Goal: Task Accomplishment & Management: Use online tool/utility

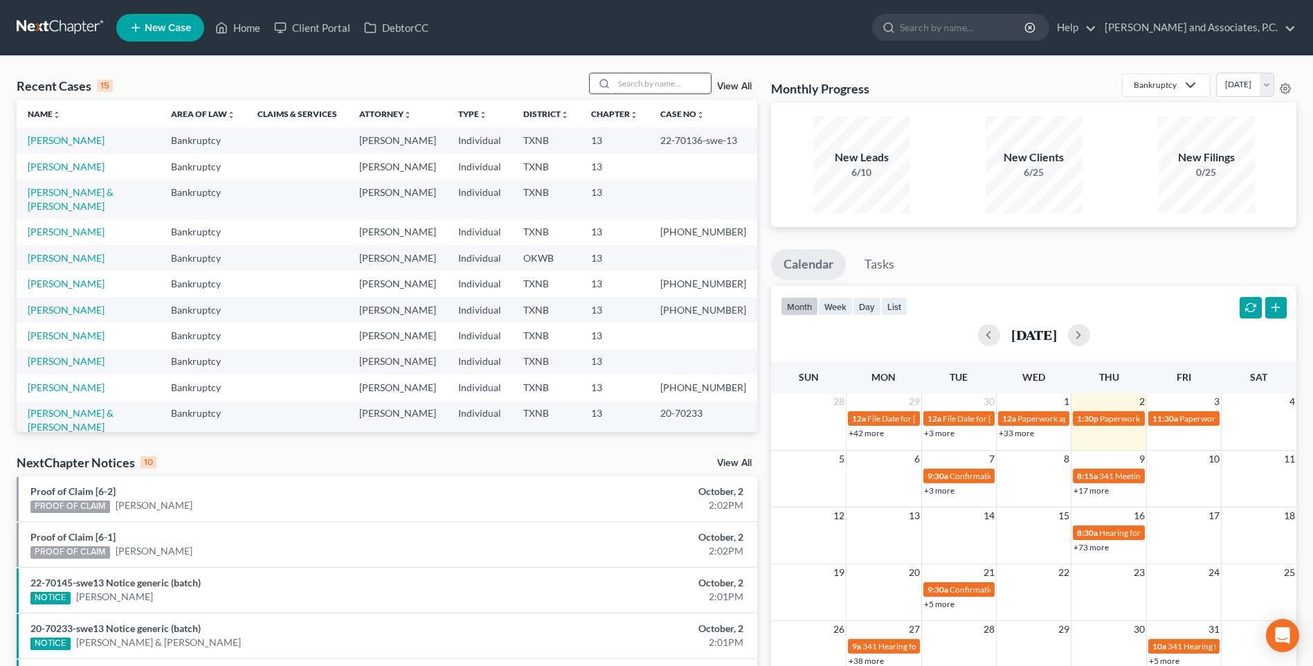
click at [648, 84] on input "search" at bounding box center [662, 83] width 97 height 20
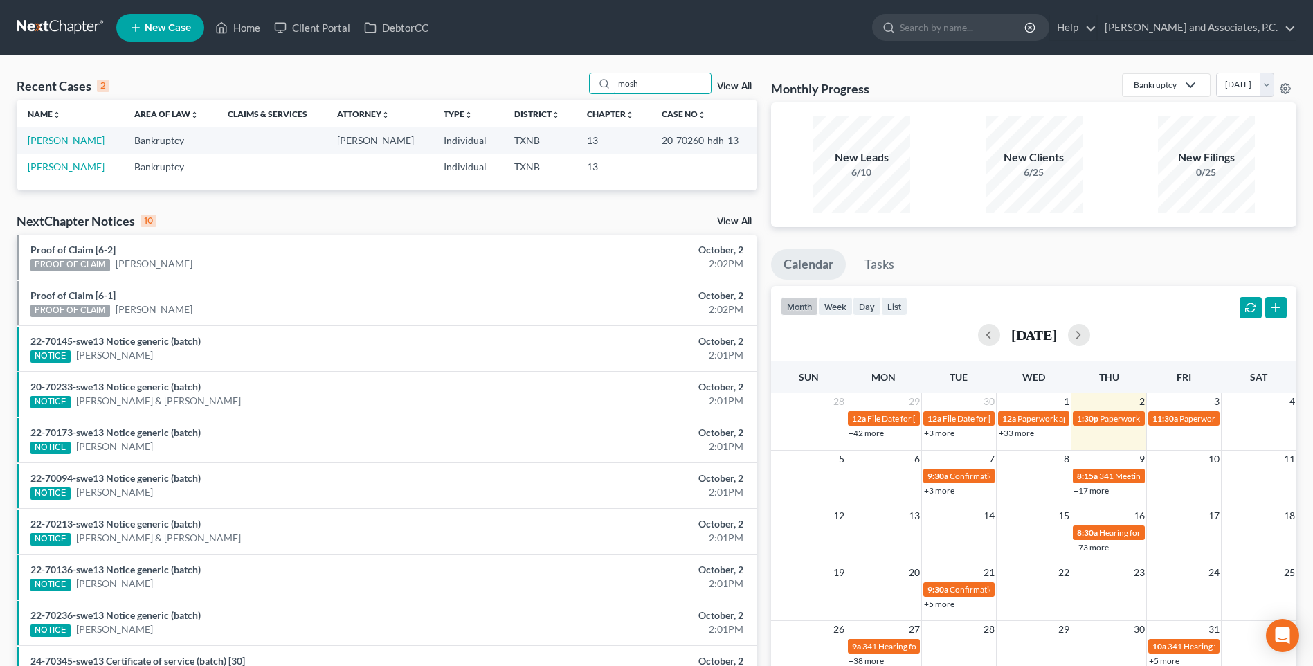
type input "mosh"
click at [78, 138] on link "[PERSON_NAME]" at bounding box center [66, 140] width 77 height 12
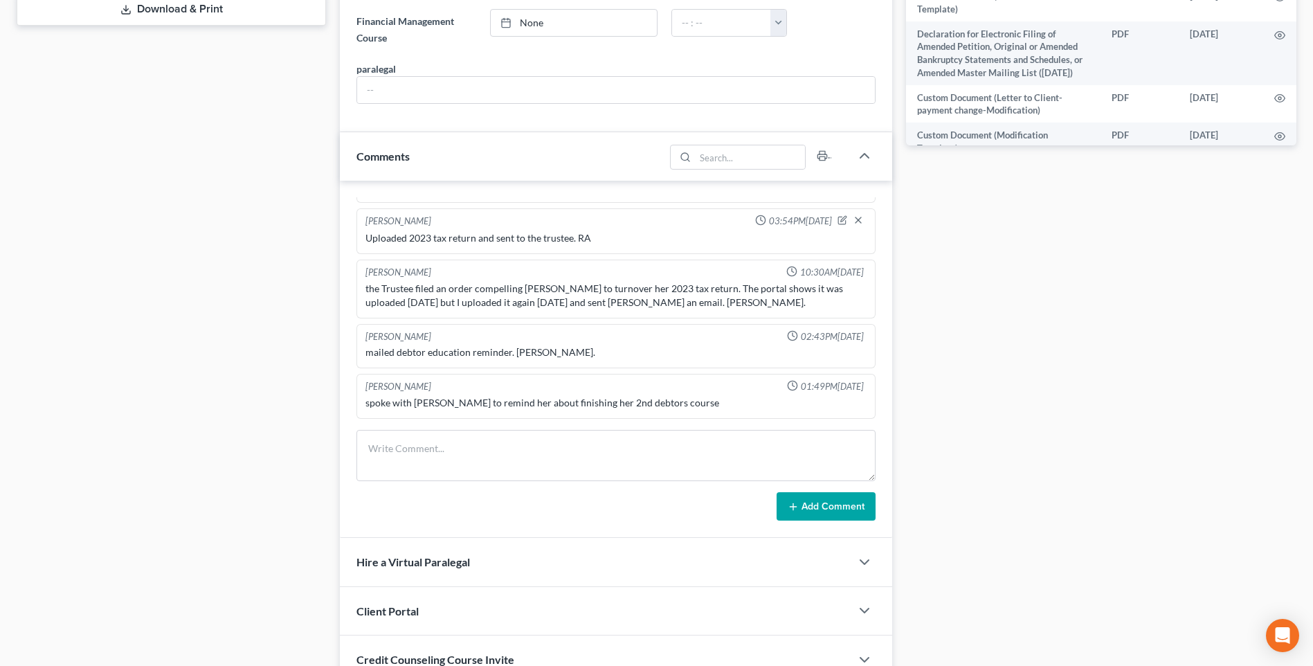
scroll to position [692, 0]
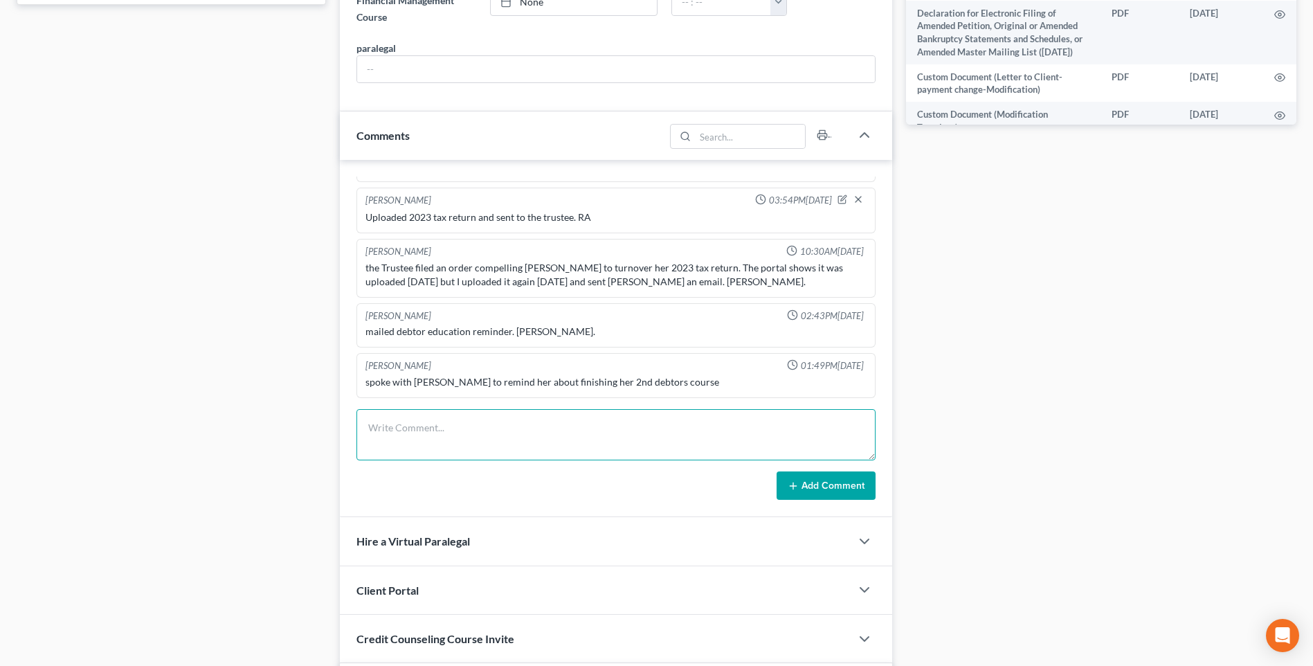
click at [405, 438] on textarea at bounding box center [615, 434] width 519 height 51
type textarea "Mailed certification. RA"
click at [836, 489] on button "Add Comment" at bounding box center [826, 485] width 99 height 29
click at [827, 492] on button "Add Comment" at bounding box center [826, 485] width 99 height 29
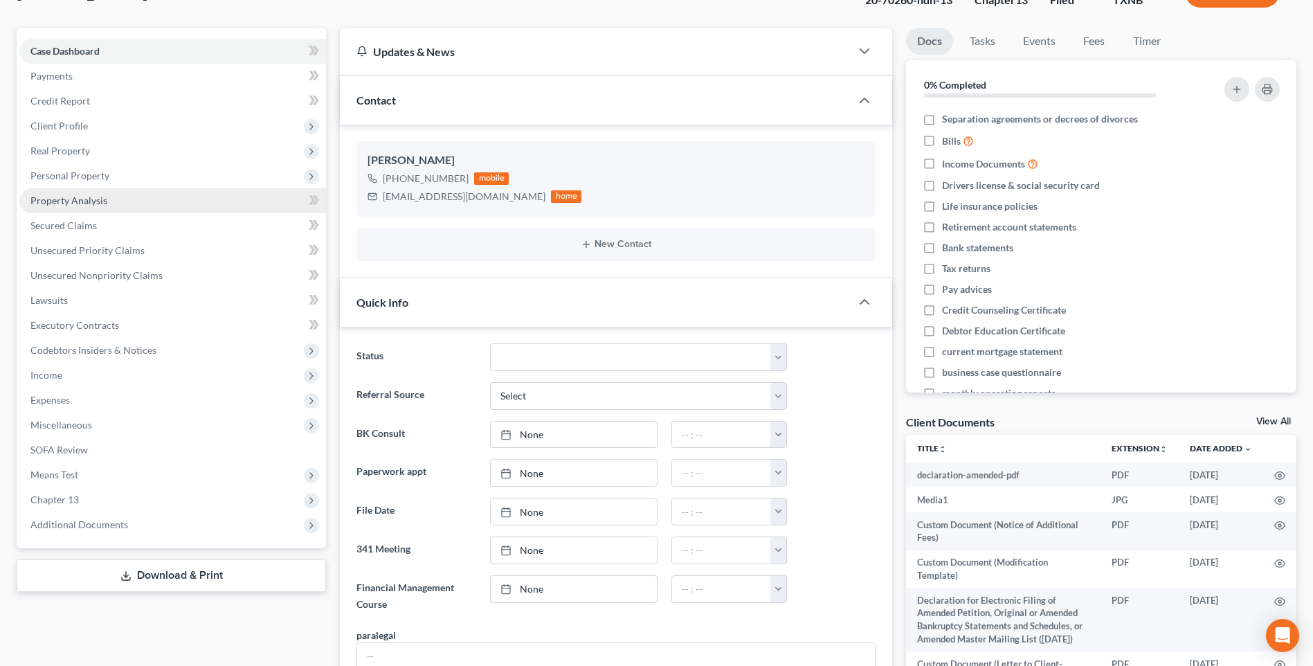
scroll to position [0, 0]
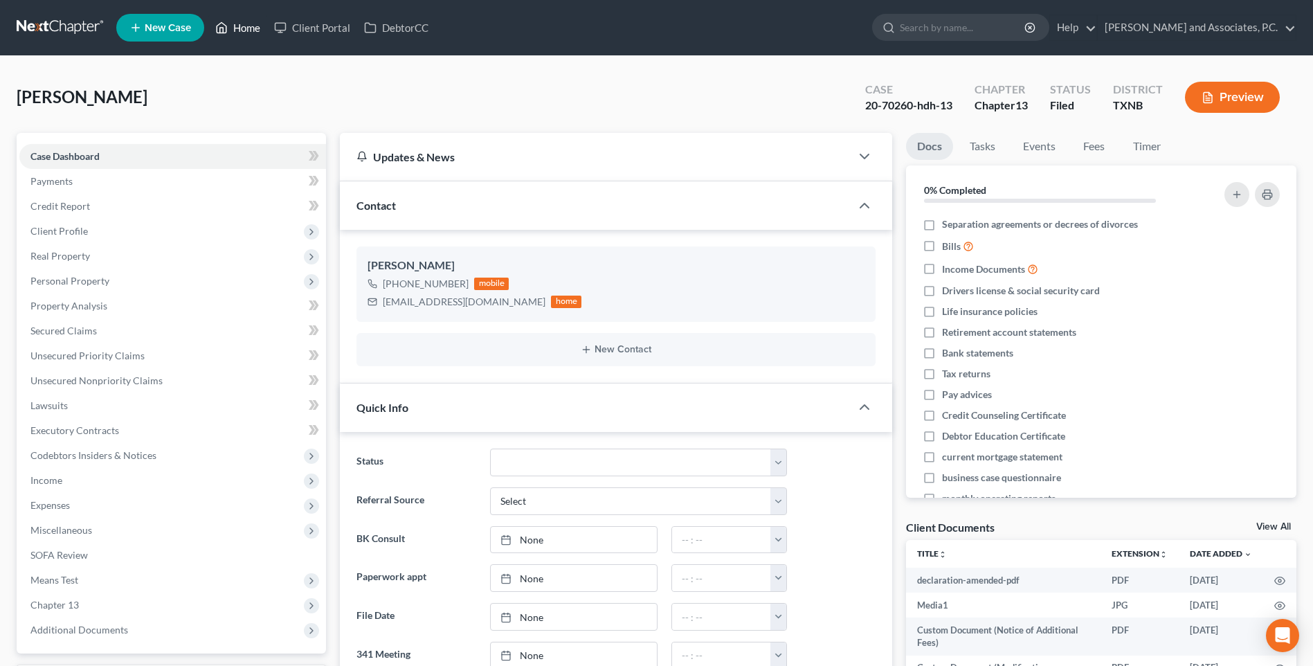
click at [242, 28] on link "Home" at bounding box center [237, 27] width 59 height 25
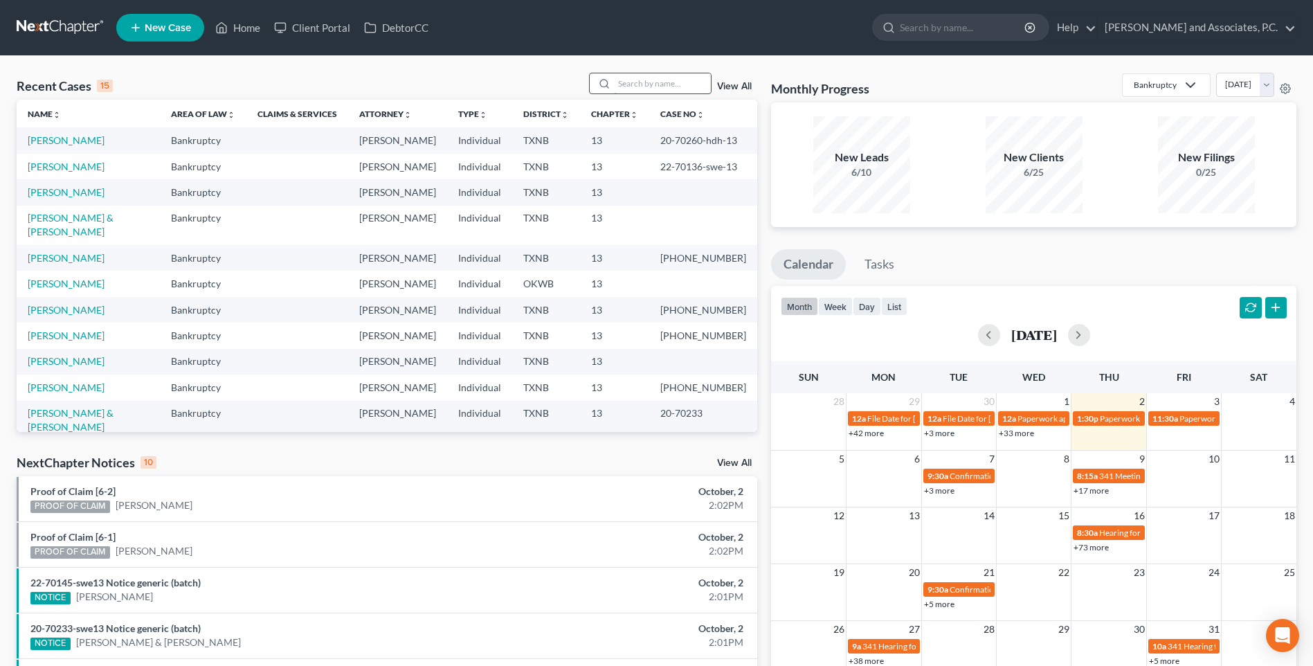
click at [635, 85] on input "search" at bounding box center [662, 83] width 97 height 20
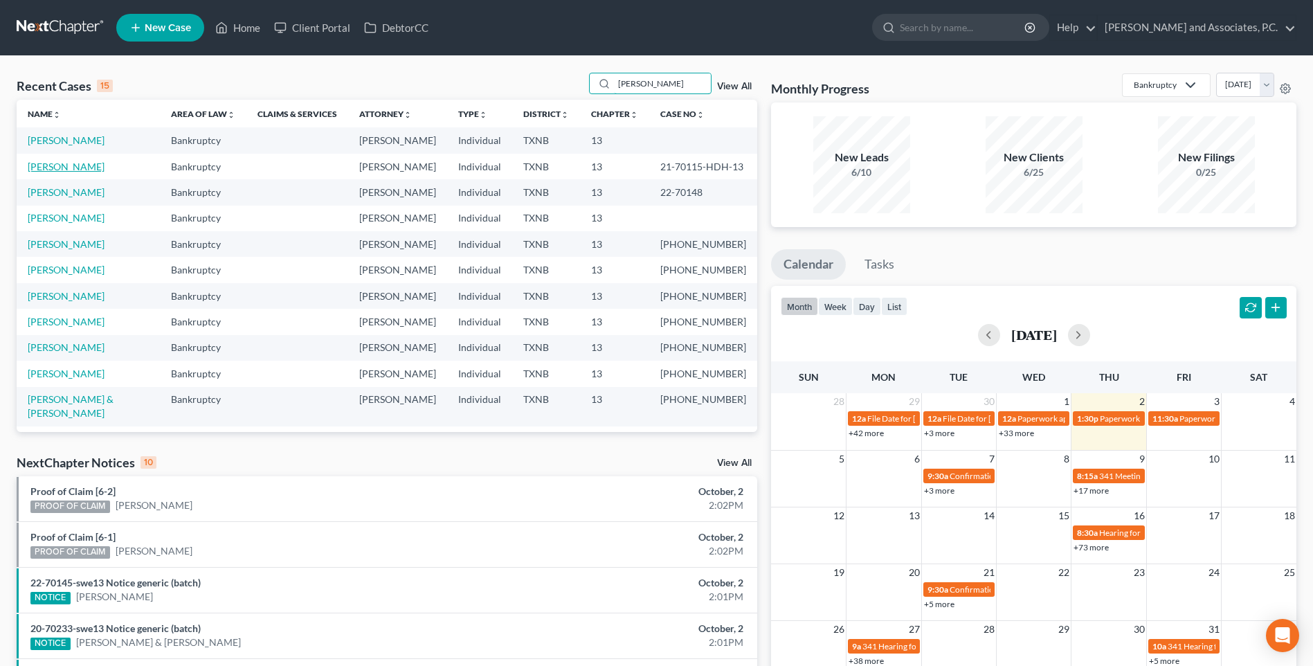
type input "[PERSON_NAME]"
click at [67, 164] on link "[PERSON_NAME]" at bounding box center [66, 167] width 77 height 12
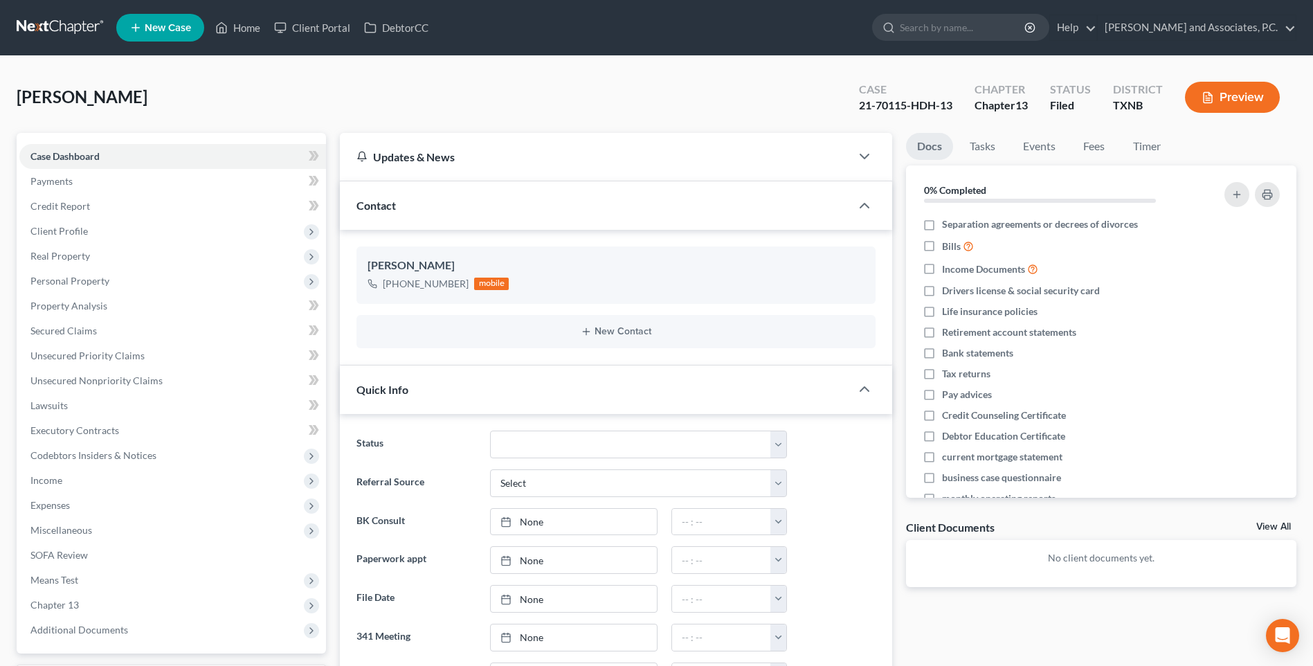
scroll to position [485, 0]
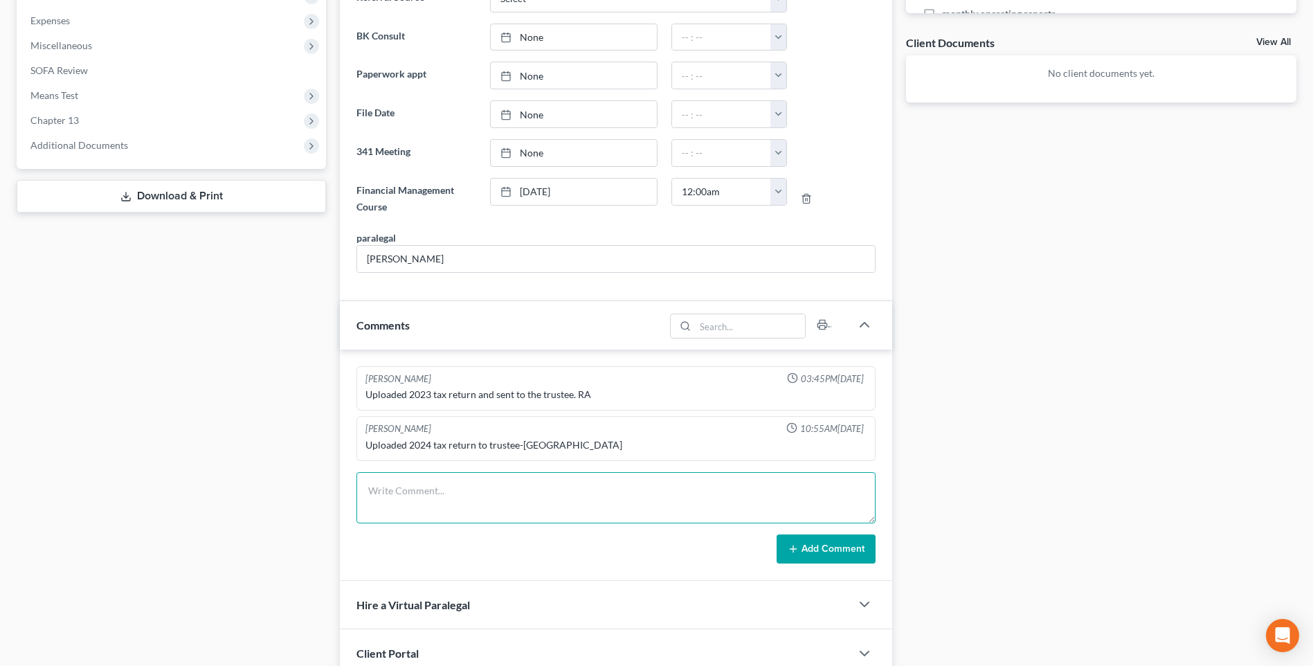
click at [423, 498] on textarea at bounding box center [615, 497] width 519 height 51
type textarea "Mailed certification. RA"
click at [835, 554] on button "Add Comment" at bounding box center [826, 548] width 99 height 29
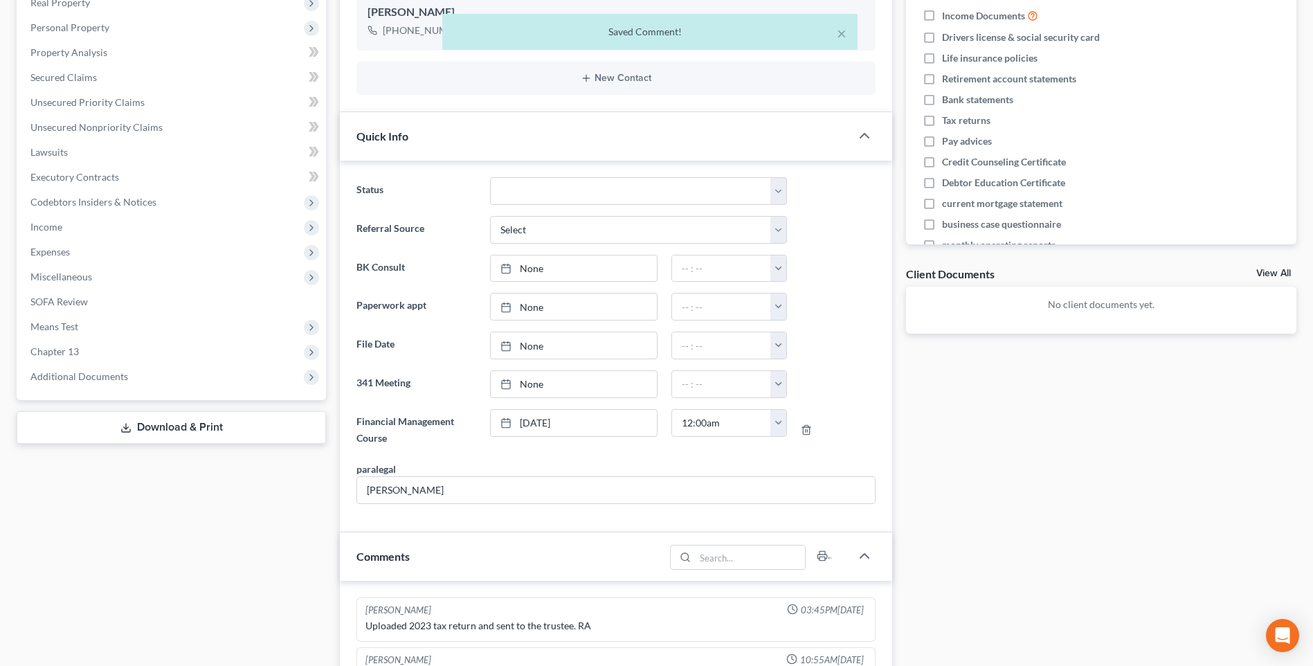
scroll to position [0, 0]
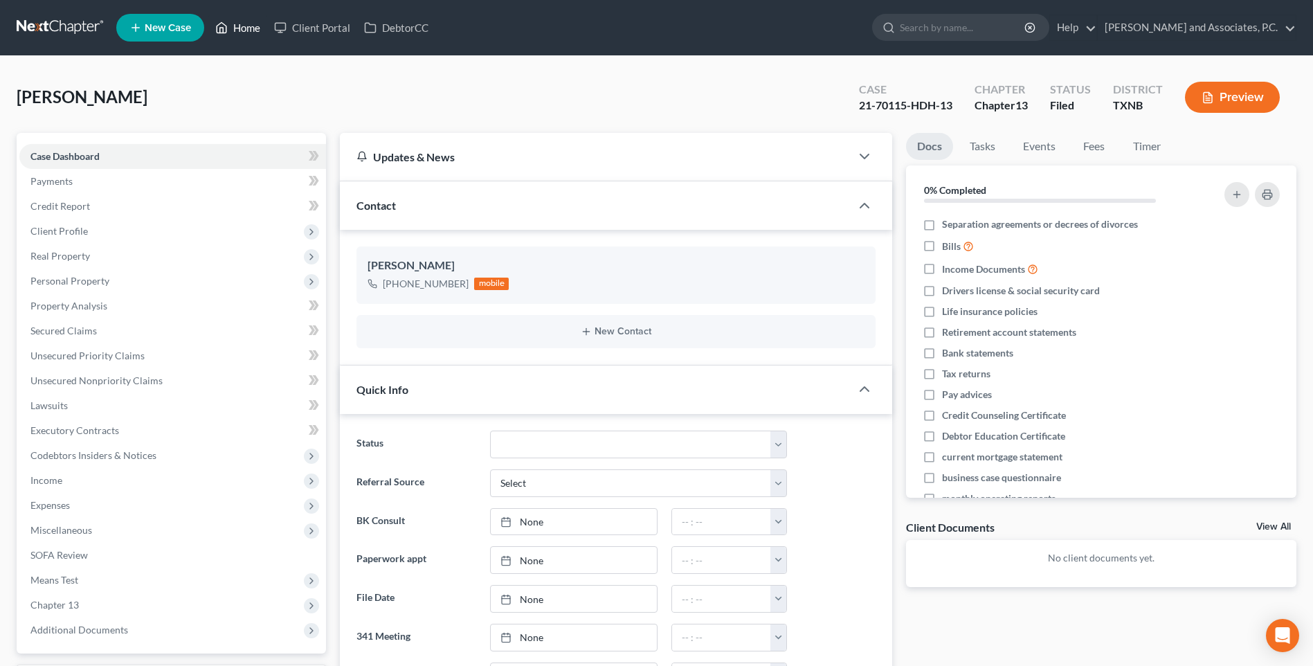
click at [248, 27] on link "Home" at bounding box center [237, 27] width 59 height 25
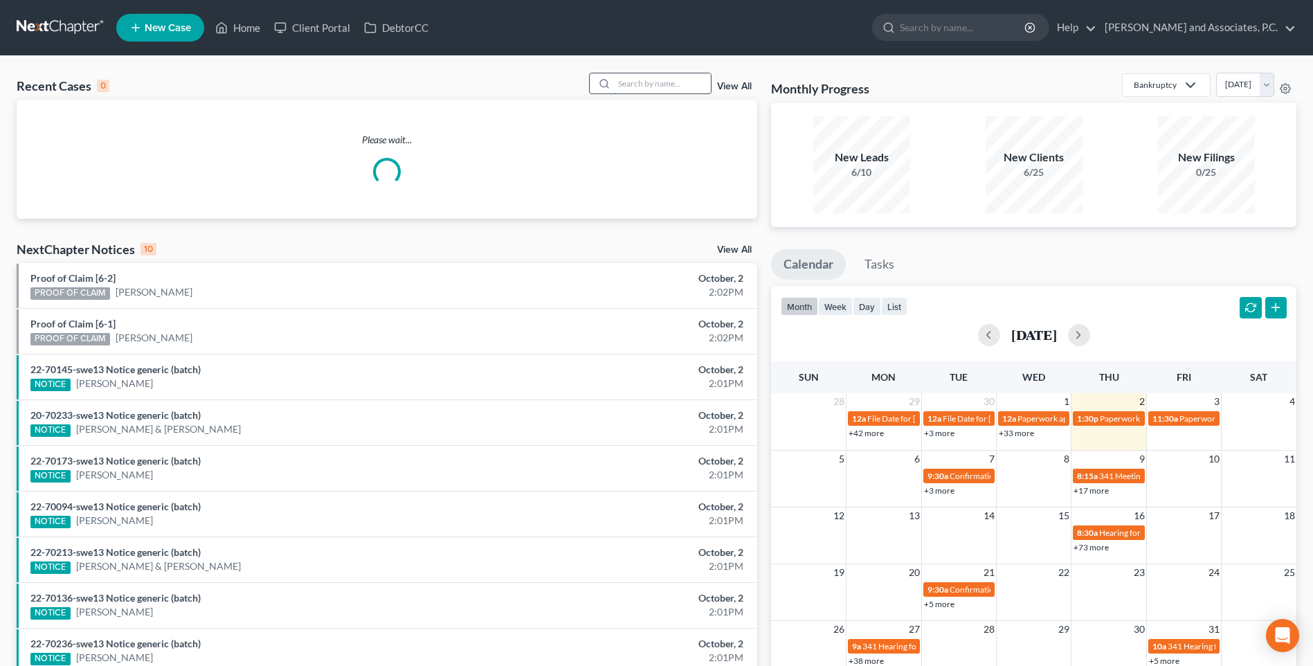
click at [633, 82] on input "search" at bounding box center [662, 83] width 97 height 20
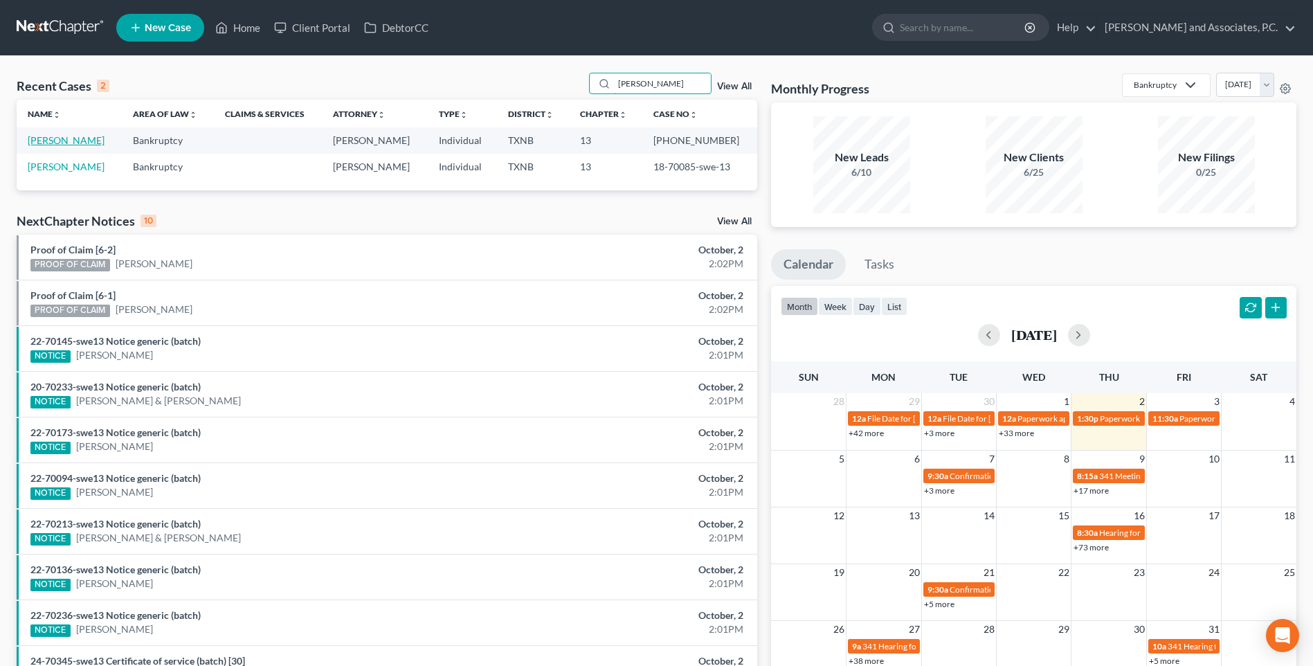
type input "[PERSON_NAME]"
click at [70, 143] on link "[PERSON_NAME]" at bounding box center [66, 140] width 77 height 12
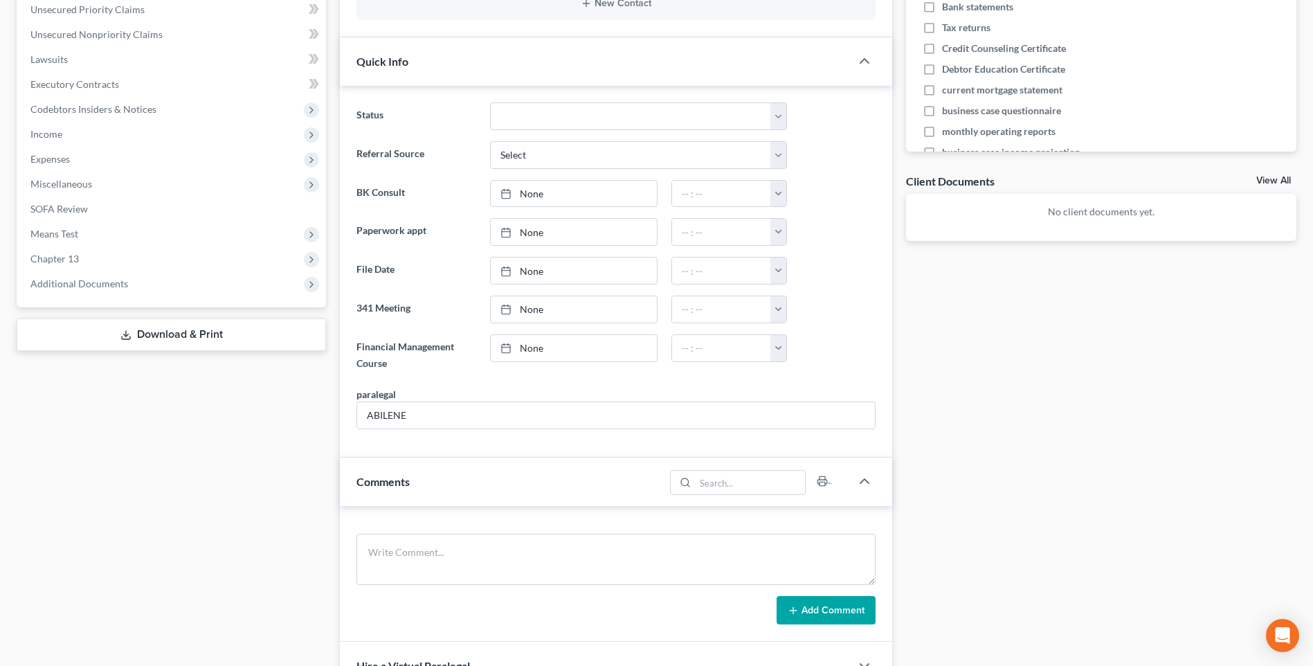
scroll to position [485, 0]
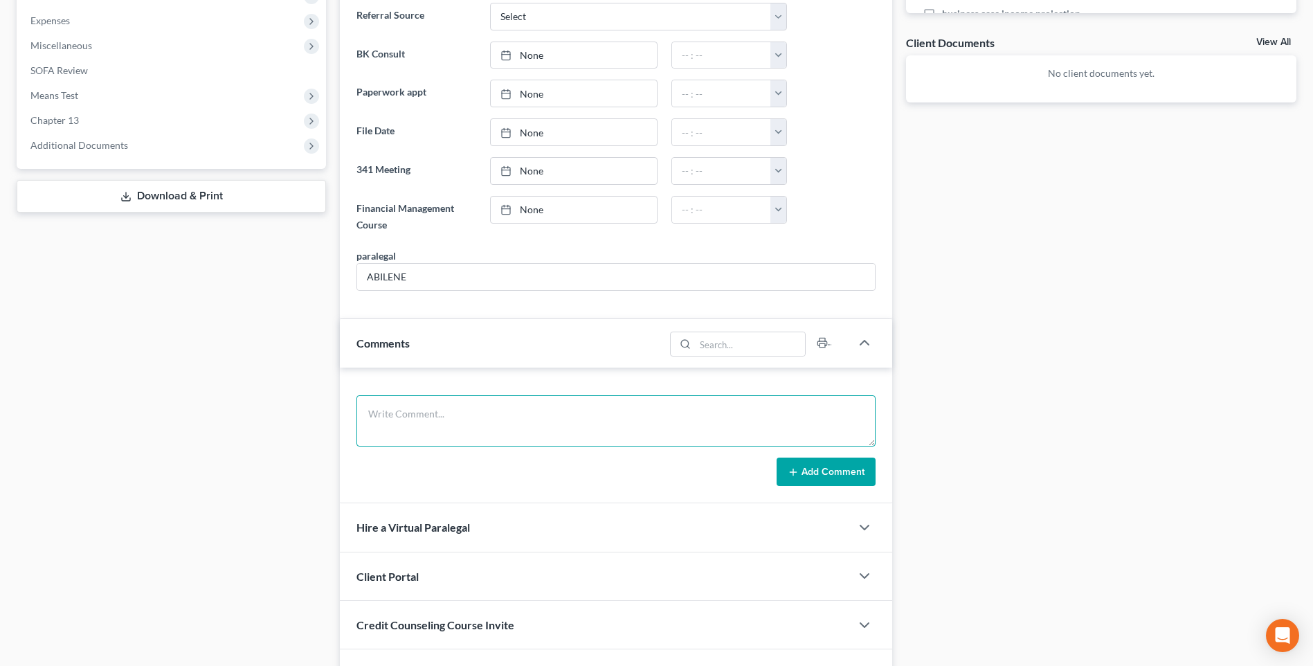
click at [413, 422] on textarea at bounding box center [615, 420] width 519 height 51
click at [413, 422] on textarea "Mailed certifications" at bounding box center [615, 420] width 519 height 51
click at [460, 417] on textarea "Mailed certifications" at bounding box center [615, 420] width 519 height 51
type textarea "Mailed certifications. RA"
click at [849, 473] on button "Add Comment" at bounding box center [826, 472] width 99 height 29
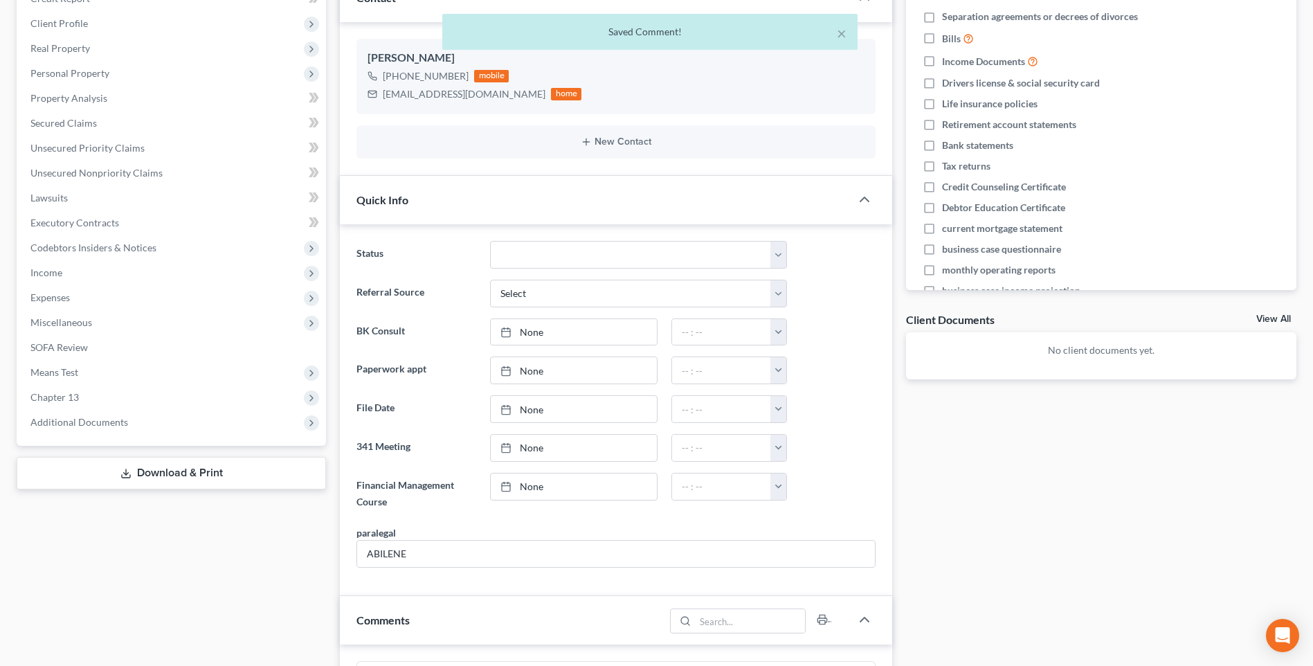
scroll to position [0, 0]
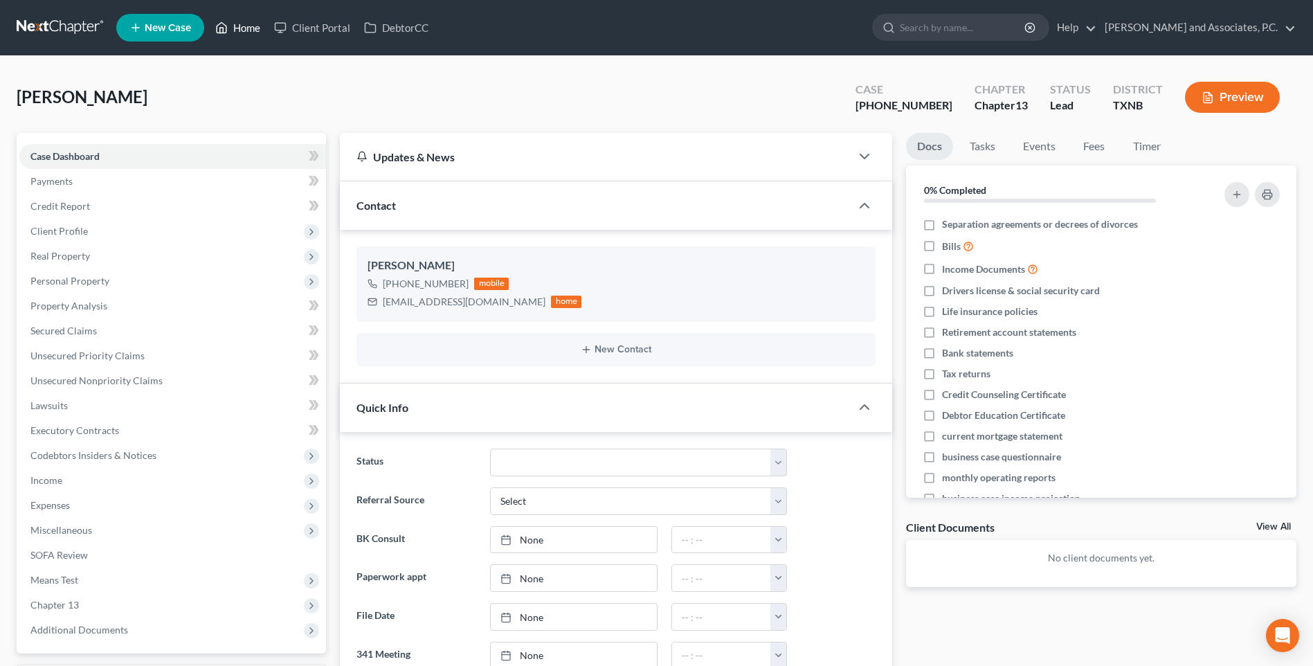
click at [243, 28] on link "Home" at bounding box center [237, 27] width 59 height 25
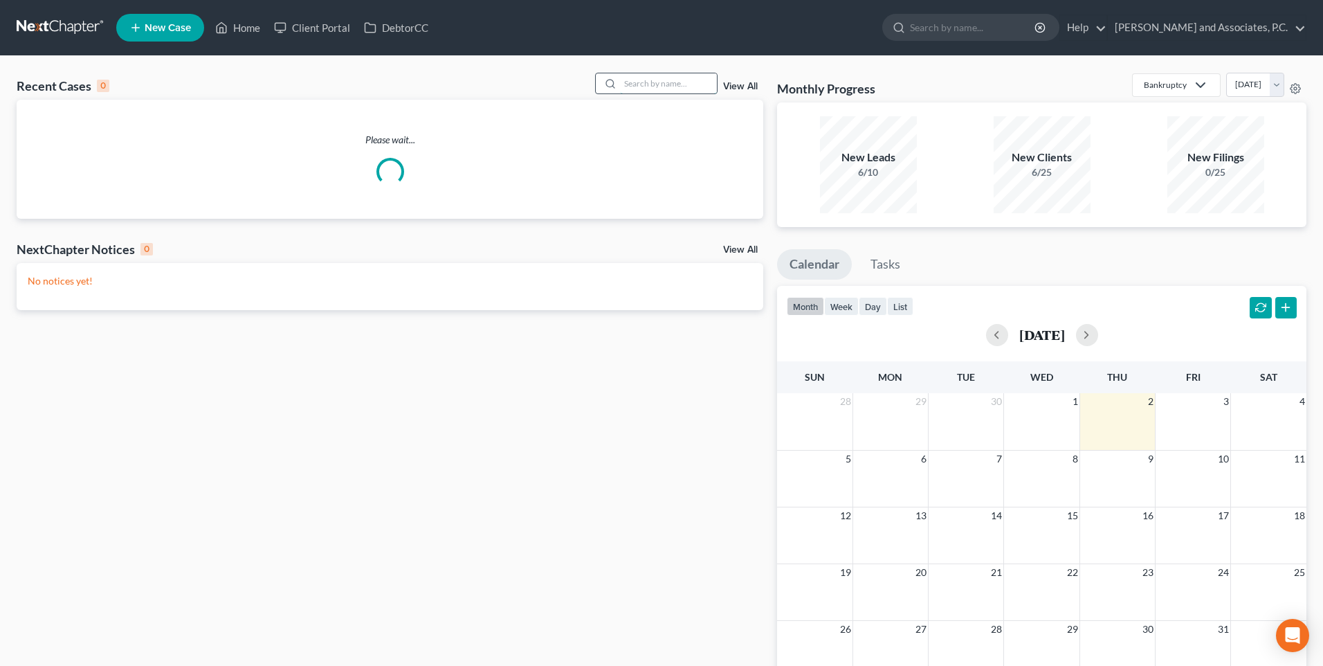
click at [645, 84] on input "search" at bounding box center [668, 83] width 97 height 20
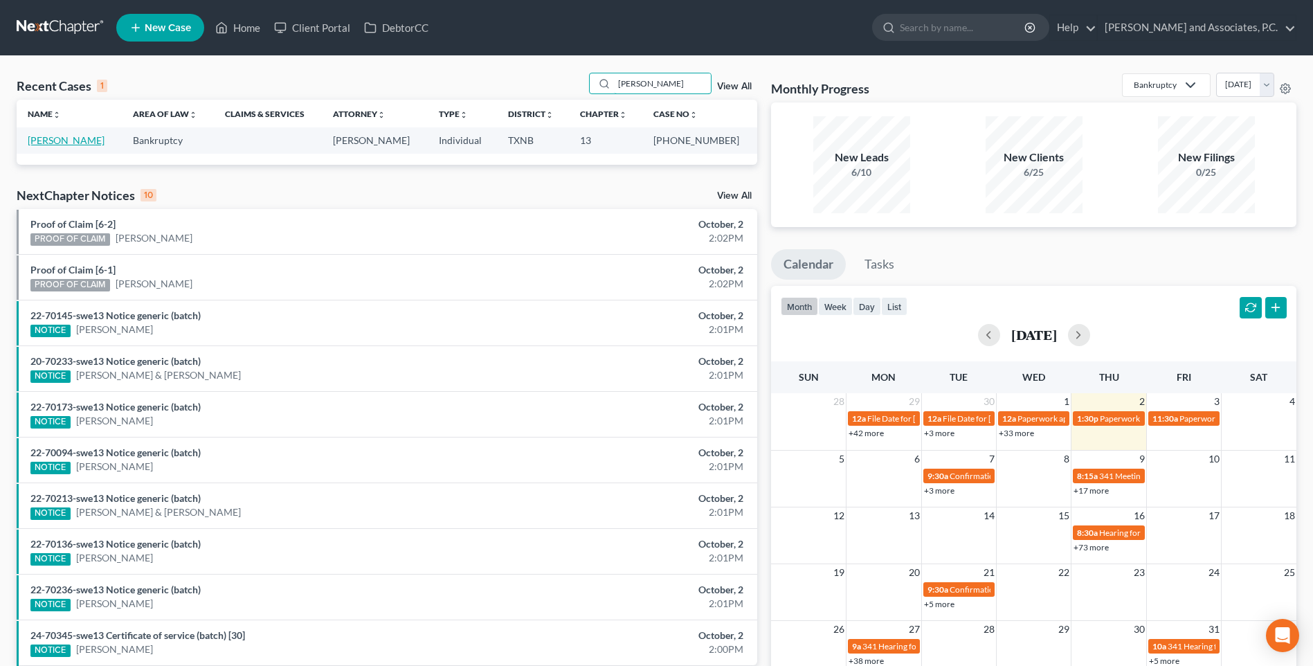
type input "[PERSON_NAME]"
click at [69, 142] on link "[PERSON_NAME]" at bounding box center [66, 140] width 77 height 12
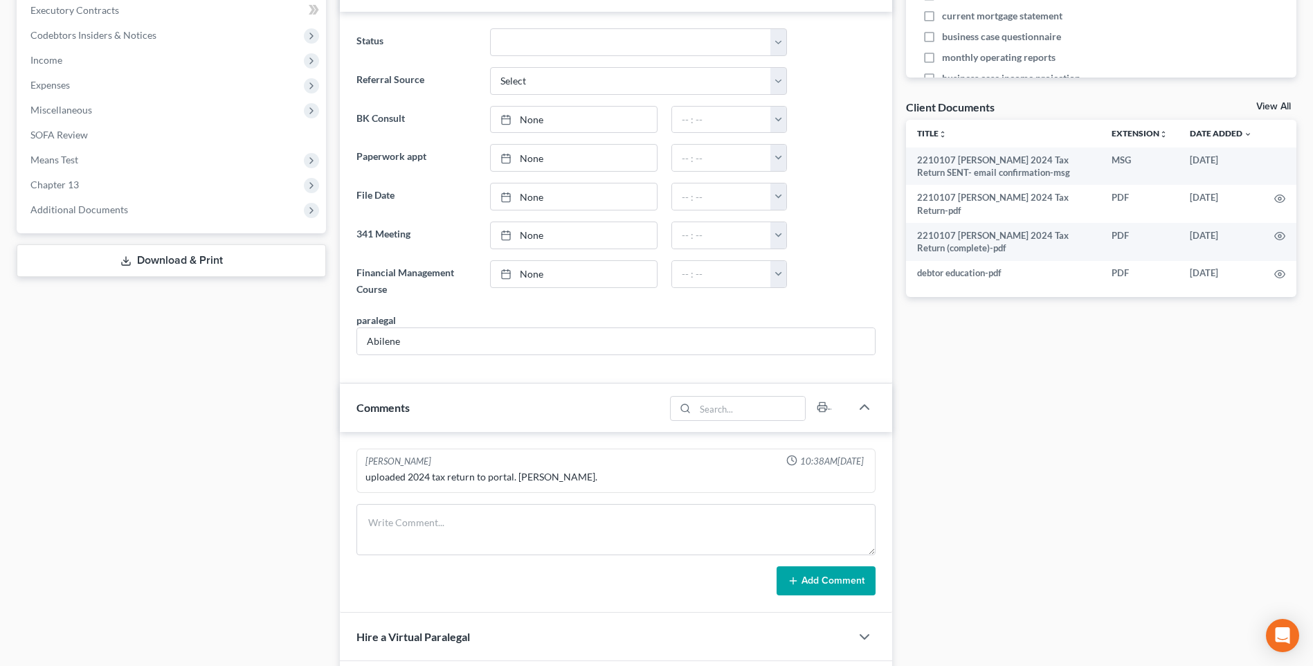
scroll to position [614, 0]
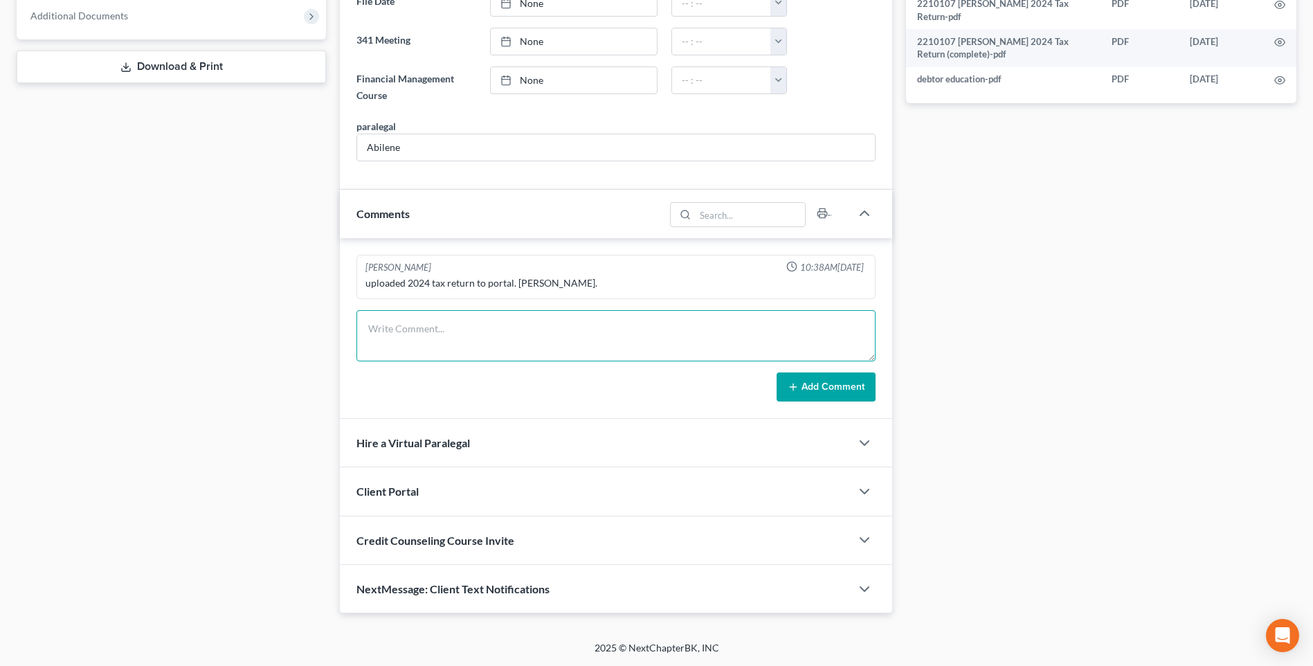
click at [431, 343] on textarea at bounding box center [615, 335] width 519 height 51
type textarea "Mailed certifications. RA"
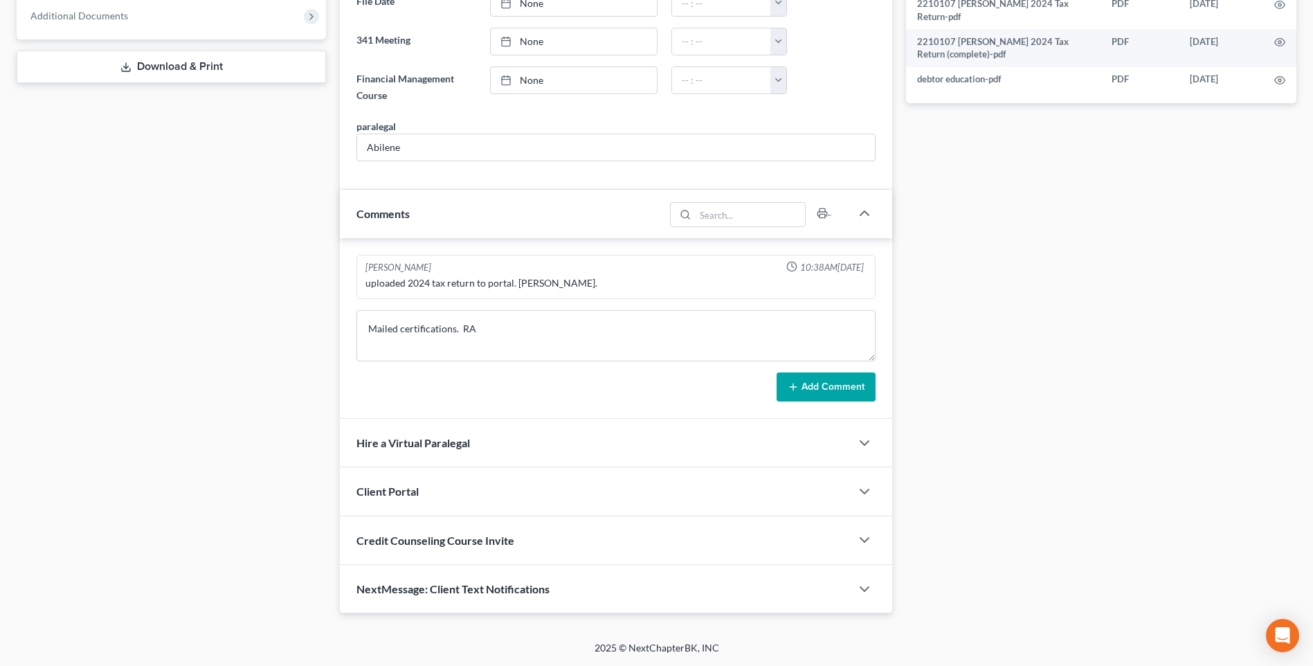
click at [804, 390] on button "Add Comment" at bounding box center [826, 386] width 99 height 29
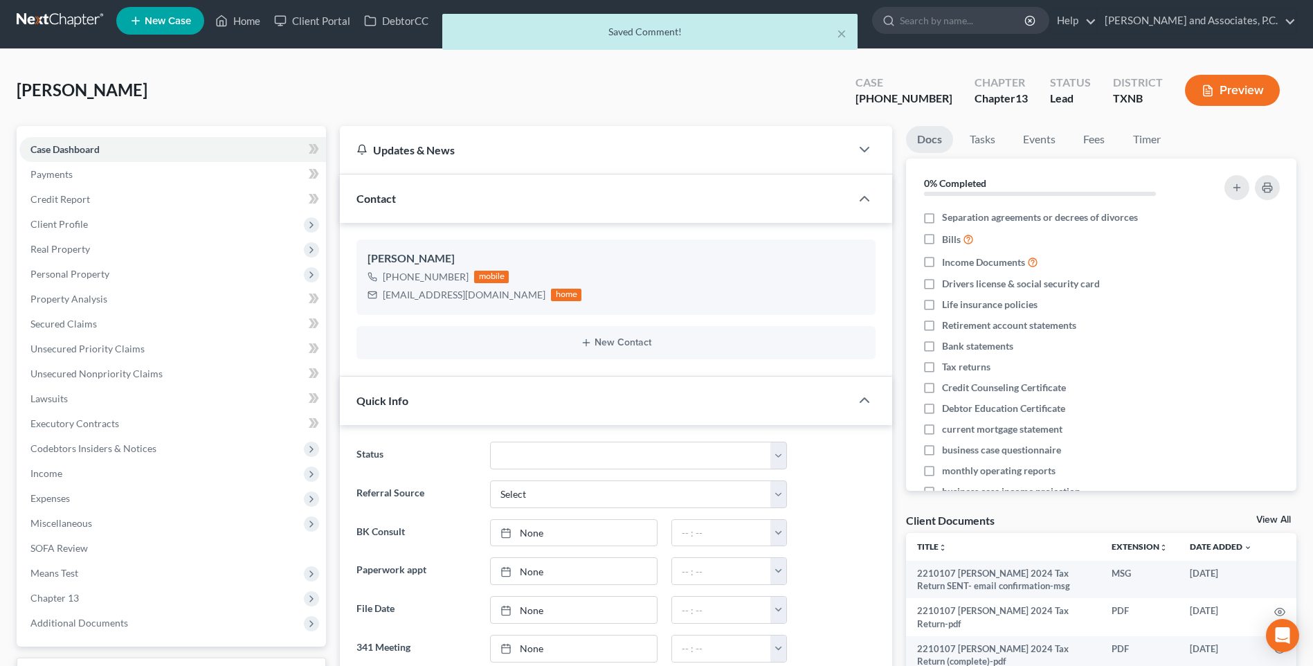
scroll to position [0, 0]
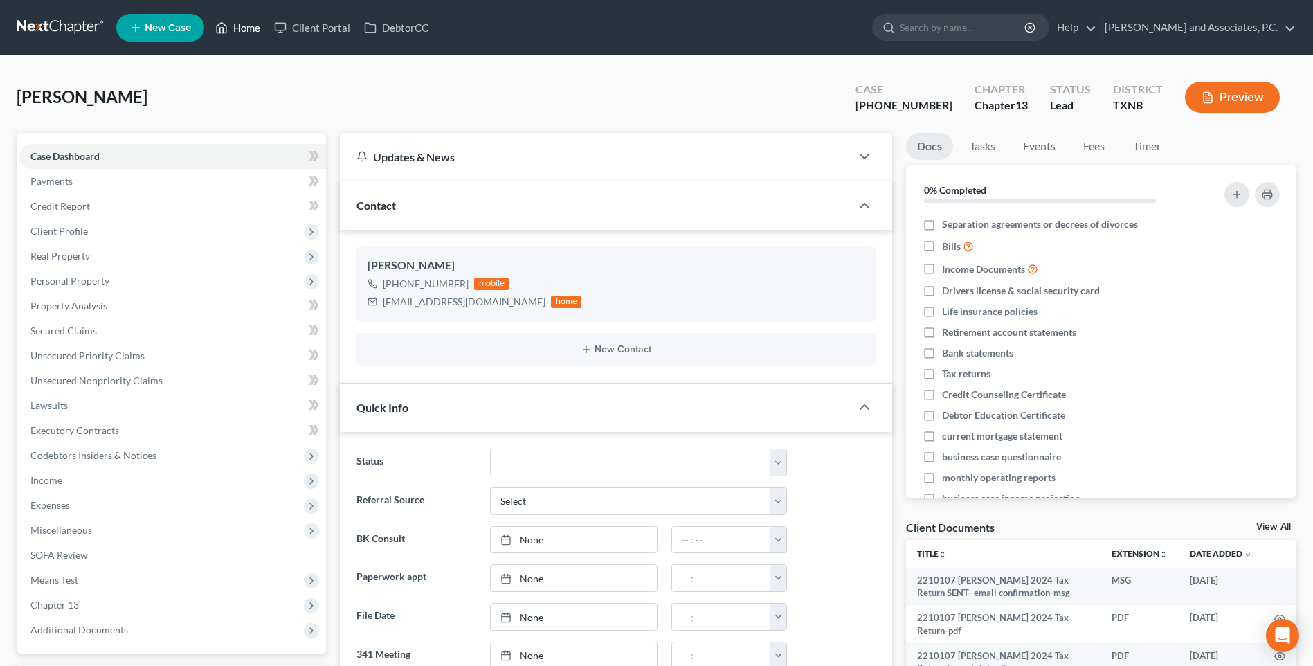
click at [244, 28] on link "Home" at bounding box center [237, 27] width 59 height 25
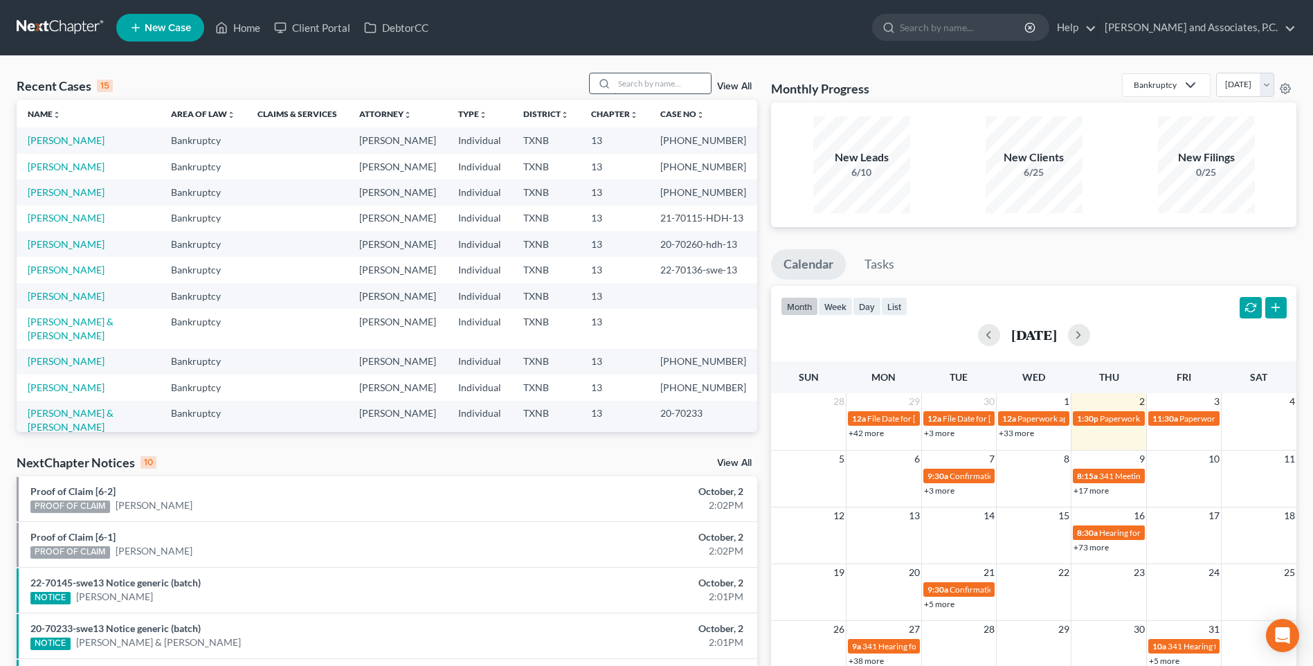
click at [638, 85] on input "search" at bounding box center [662, 83] width 97 height 20
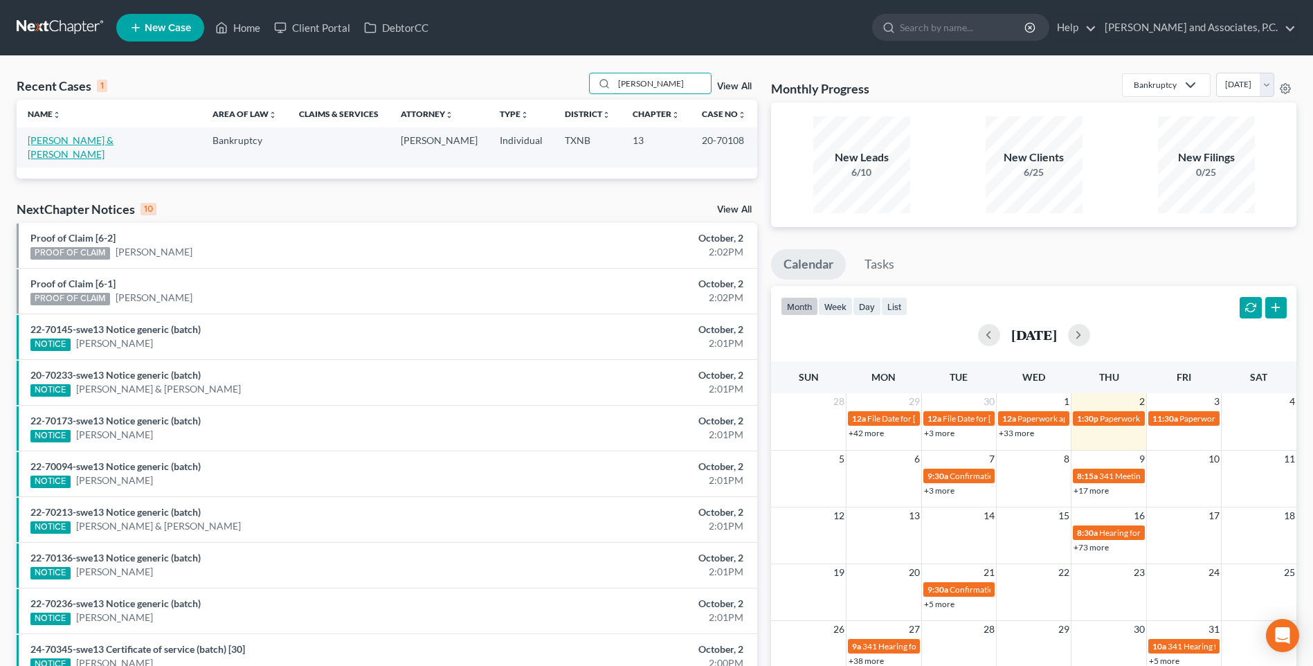
type input "[PERSON_NAME]"
click at [114, 138] on link "[PERSON_NAME] & [PERSON_NAME]" at bounding box center [71, 147] width 86 height 26
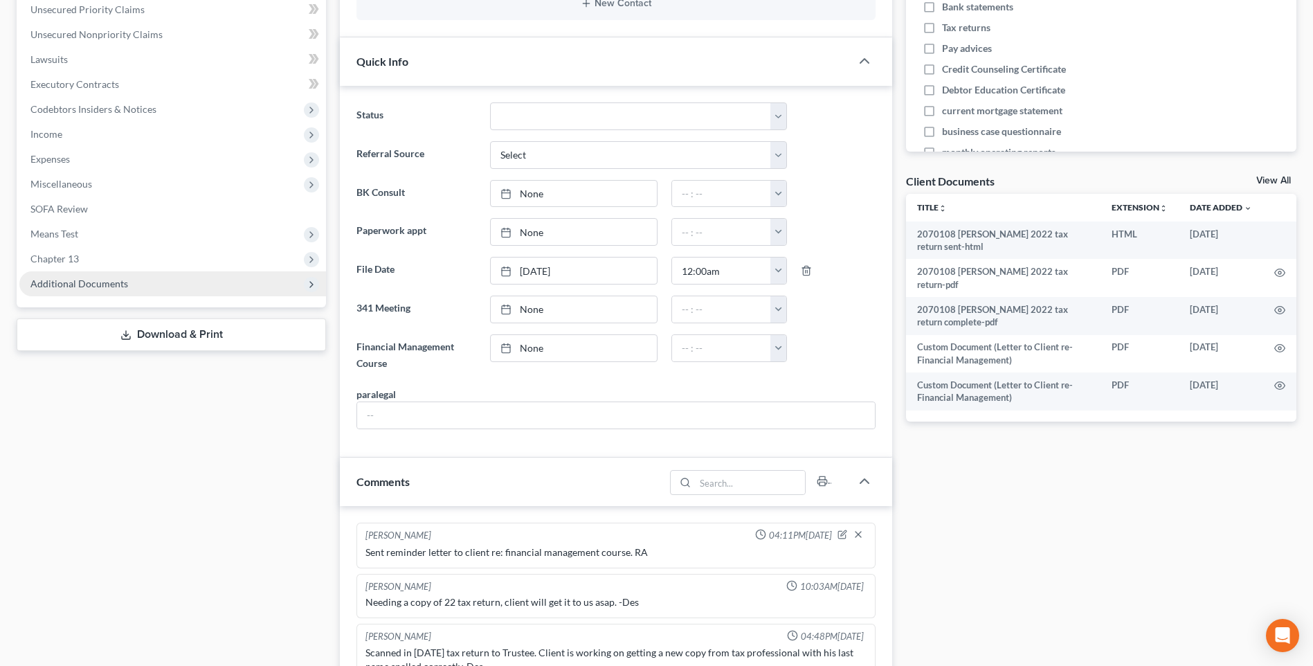
scroll to position [145, 0]
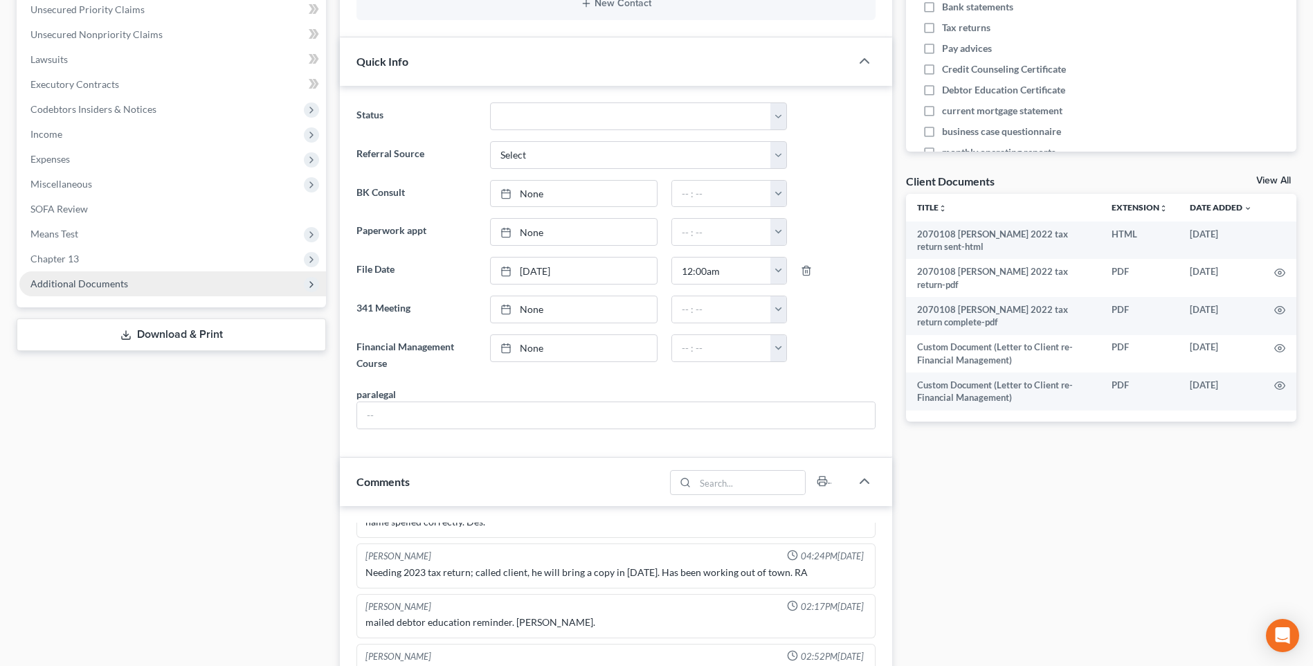
click at [50, 284] on span "Additional Documents" at bounding box center [79, 284] width 98 height 12
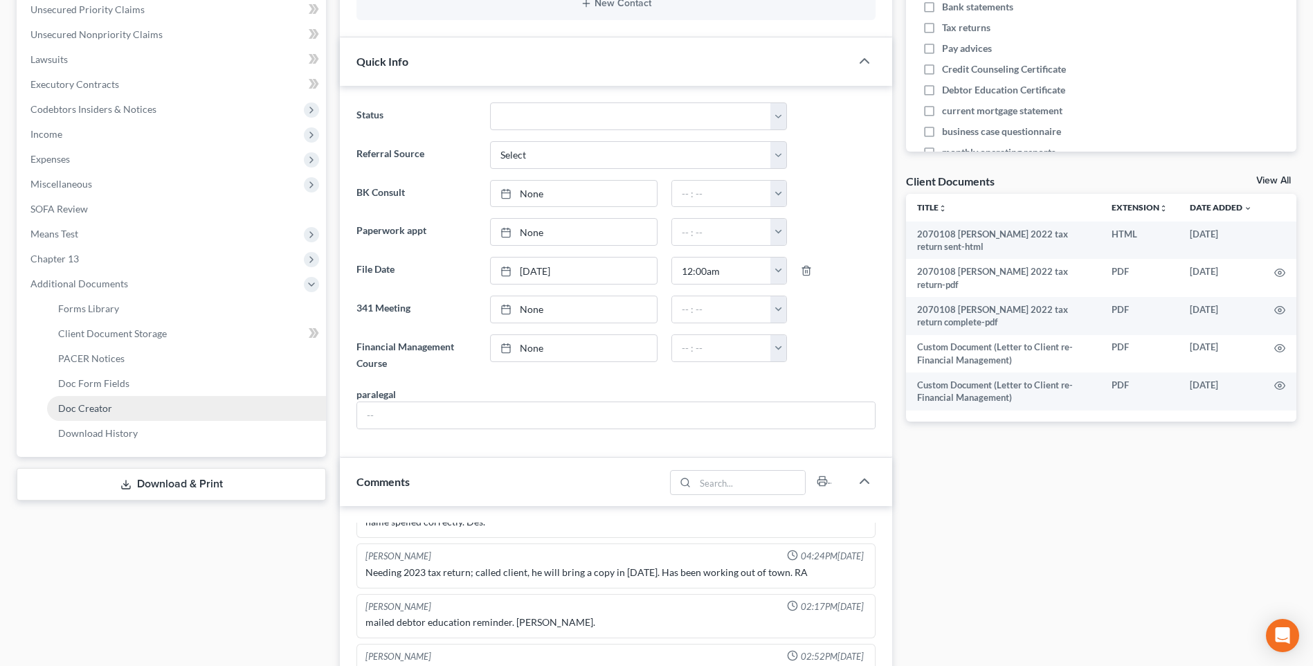
click at [83, 408] on span "Doc Creator" at bounding box center [85, 408] width 54 height 12
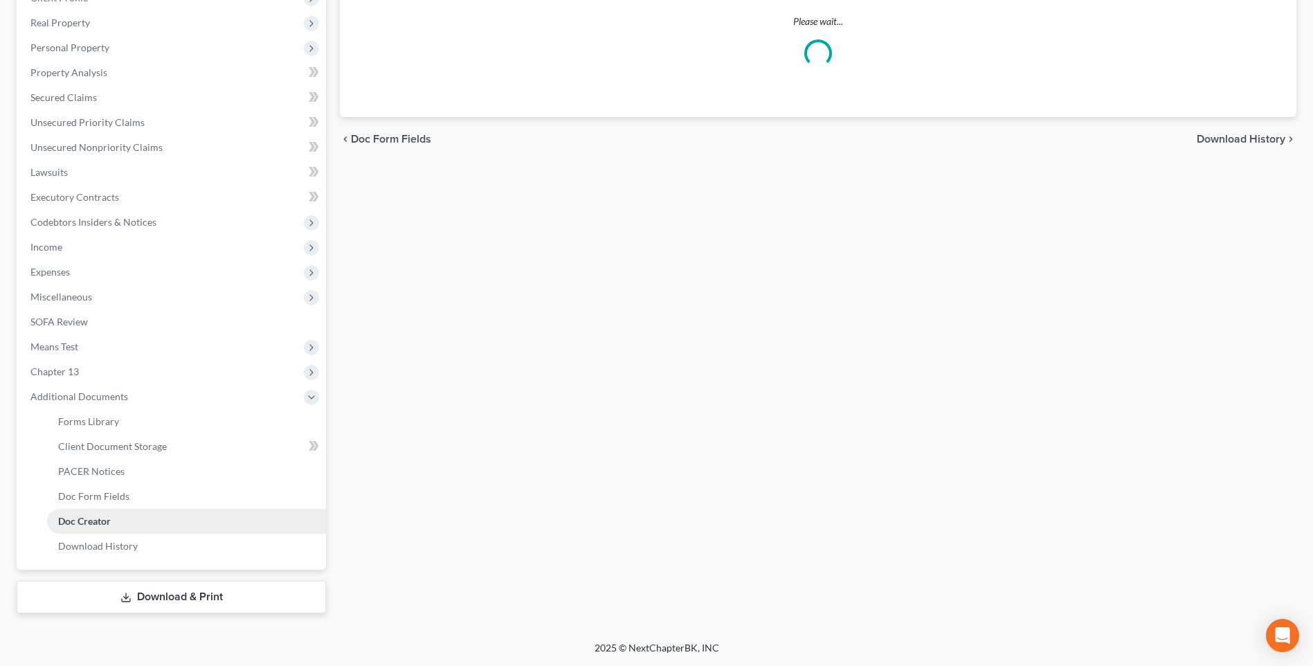
scroll to position [113, 0]
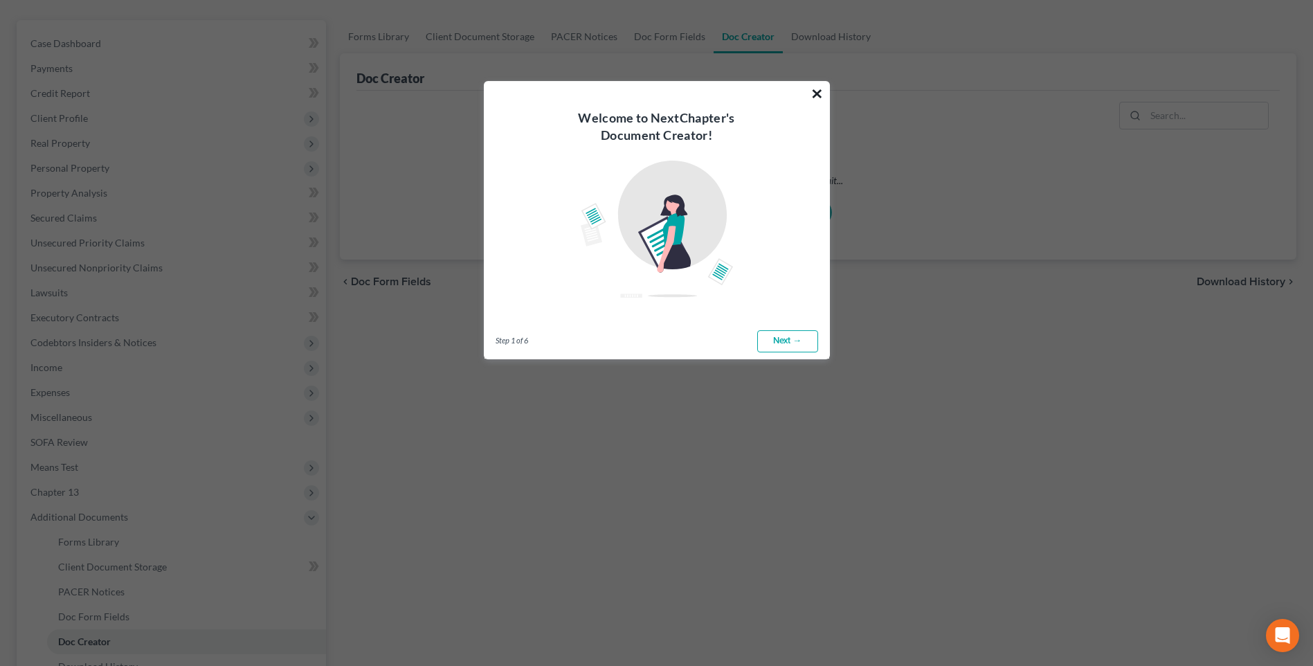
click at [821, 92] on button "×" at bounding box center [817, 93] width 13 height 22
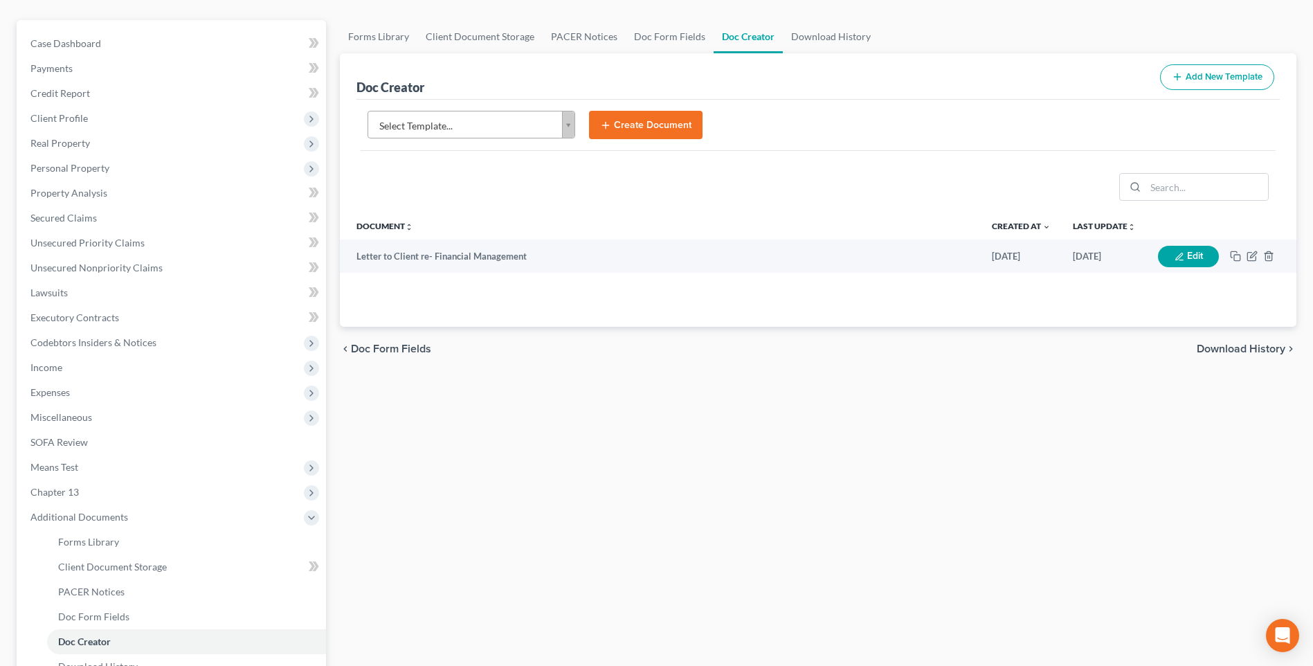
click at [569, 125] on body "Home New Case Client Portal DebtorCC [PERSON_NAME] and Associates, [PERSON_NAME…" at bounding box center [656, 336] width 1313 height 899
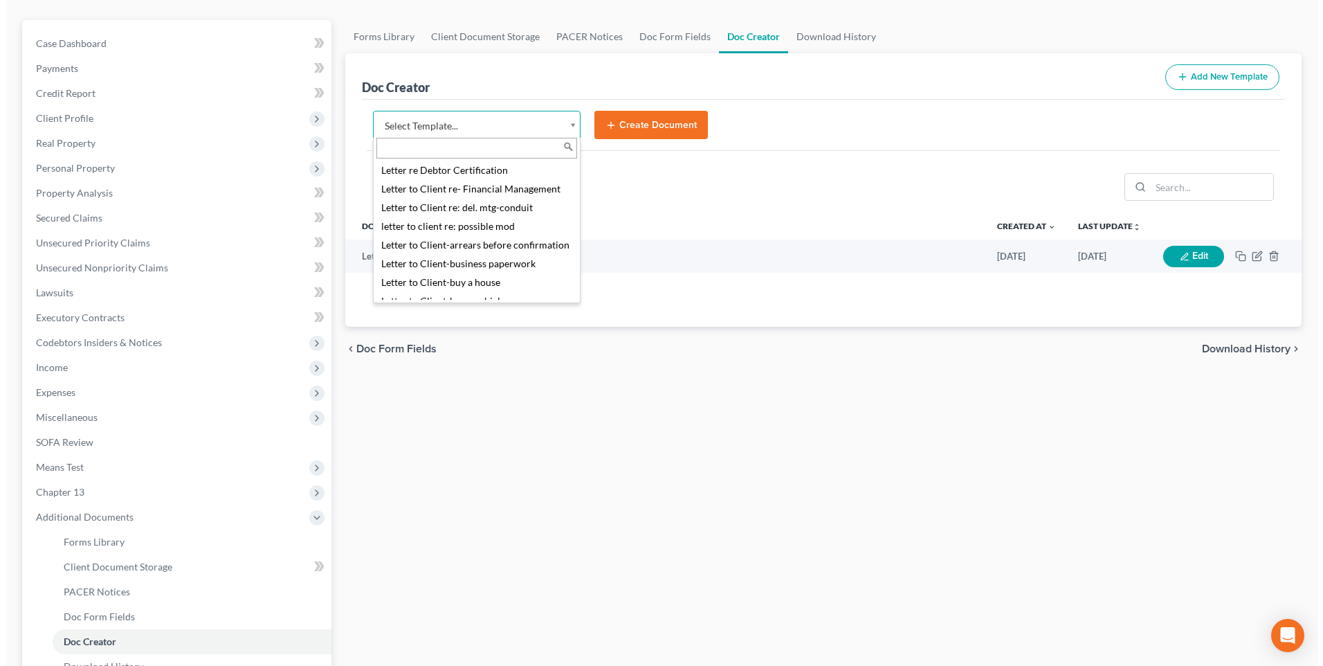
scroll to position [761, 0]
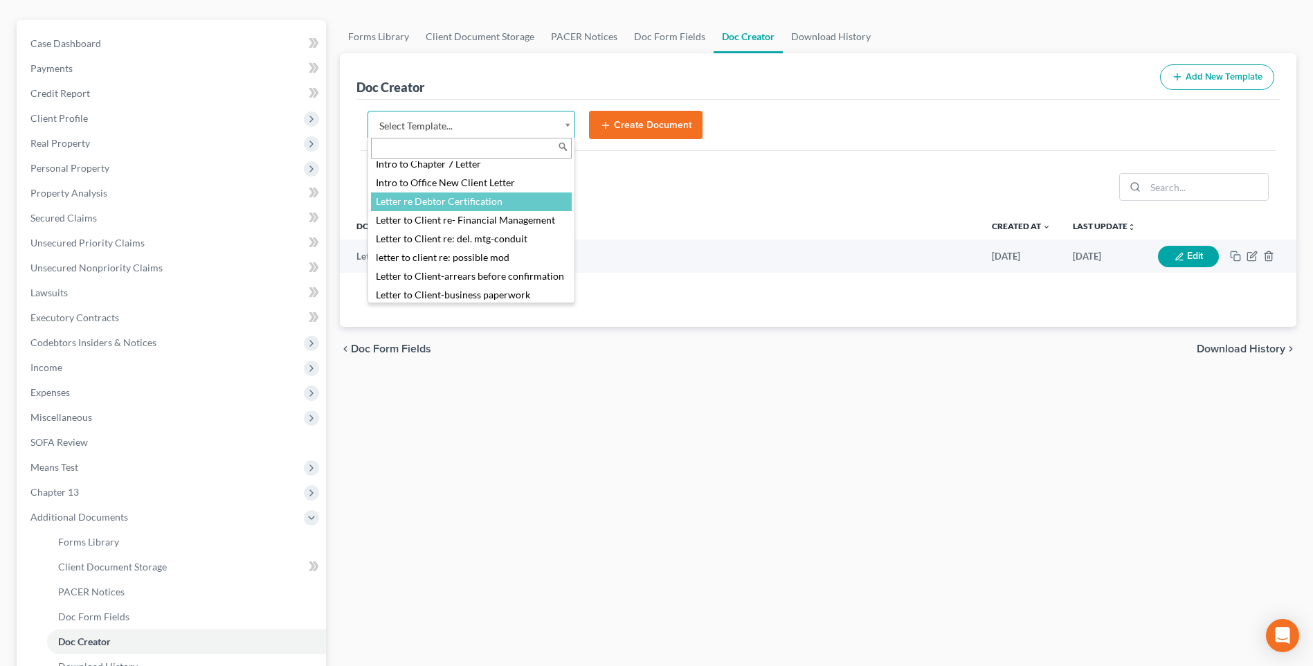
select select "77107"
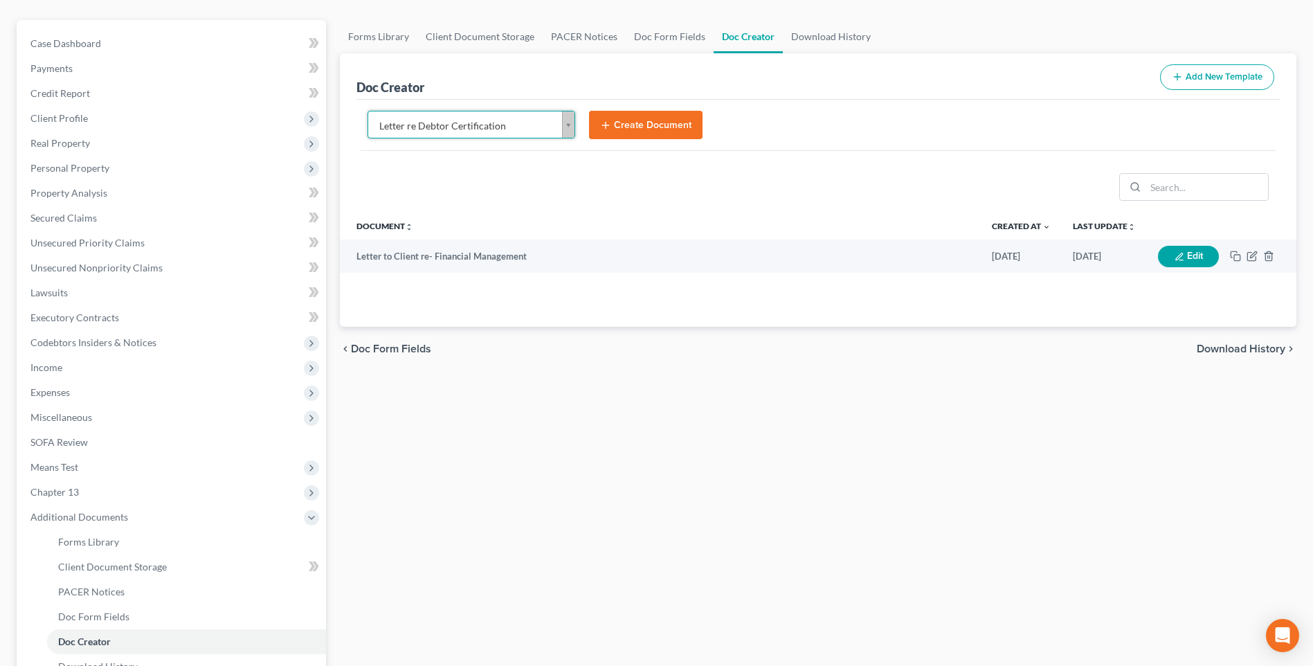
click at [622, 127] on button "Create Document" at bounding box center [646, 125] width 114 height 29
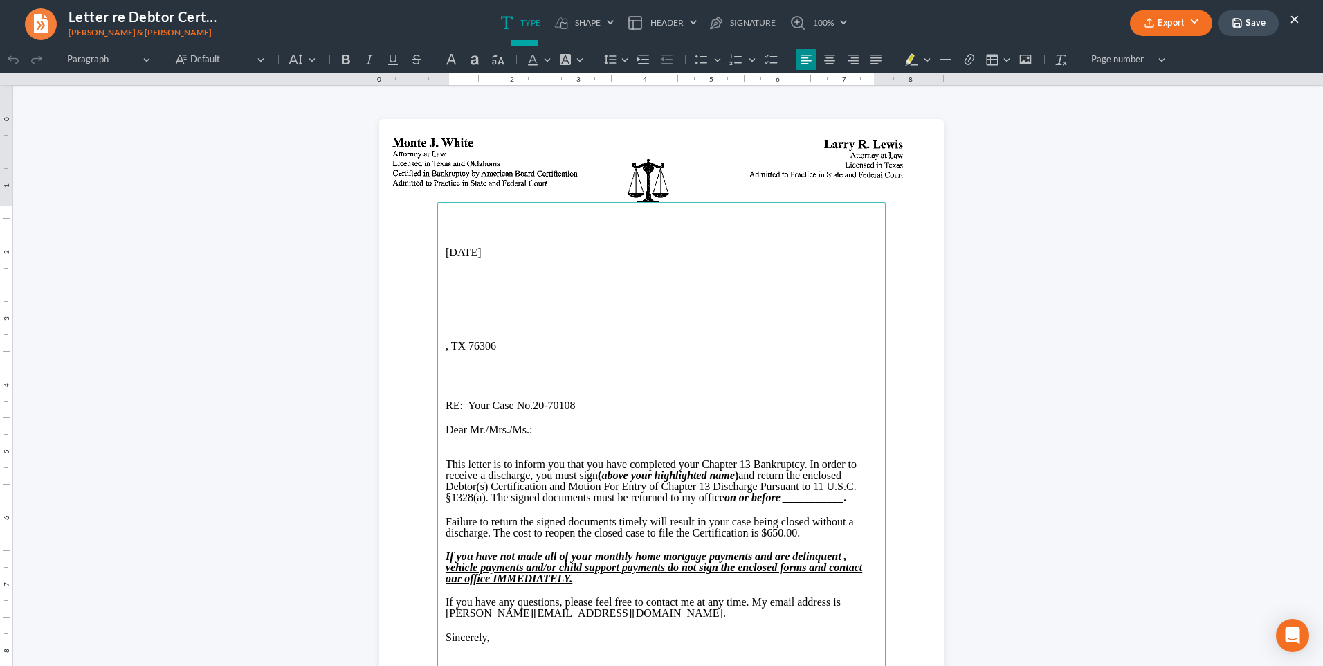
scroll to position [0, 0]
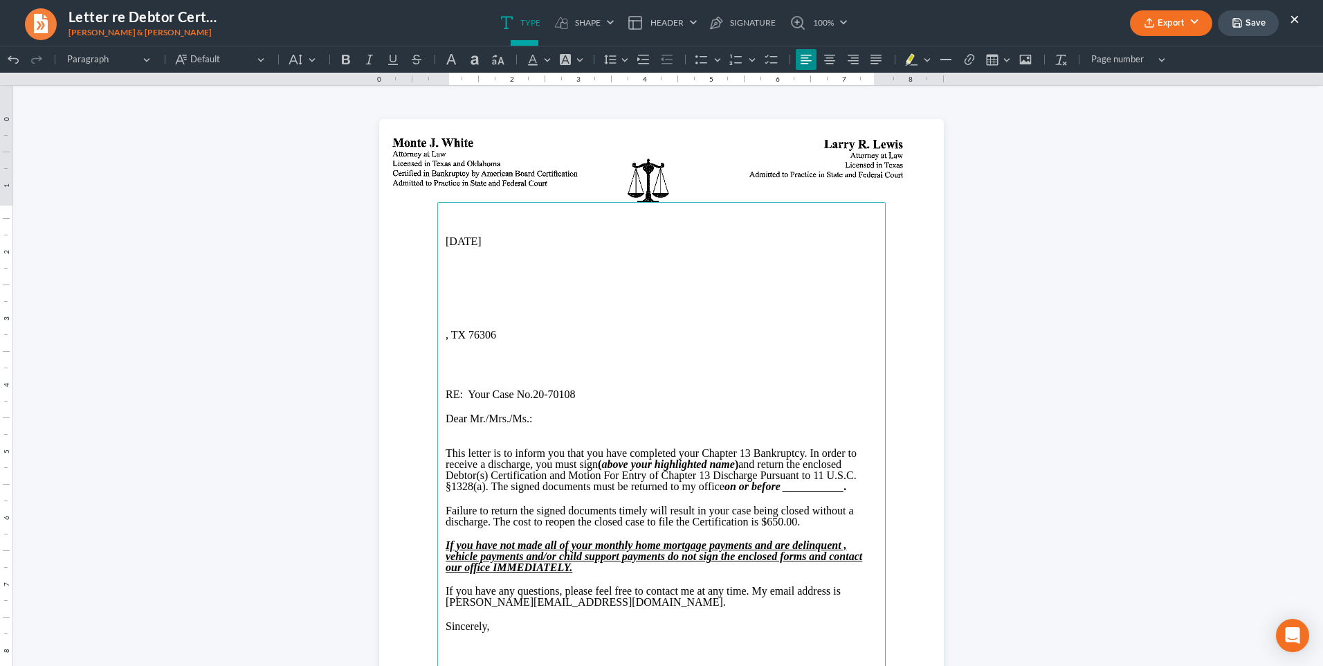
click at [452, 292] on p "Rich Text Editor, page-0-main" at bounding box center [662, 288] width 432 height 11
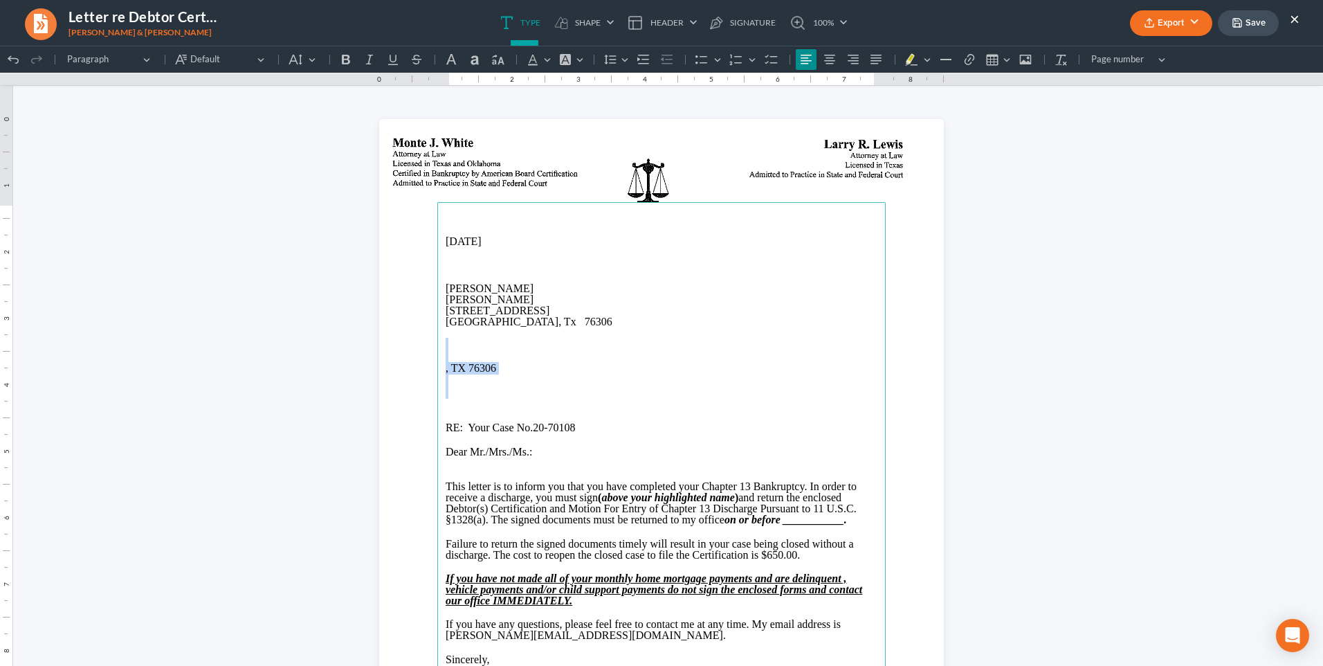
drag, startPoint x: 452, startPoint y: 347, endPoint x: 517, endPoint y: 389, distance: 77.2
click at [517, 389] on main "[DATE] [PERSON_NAME] [PERSON_NAME] [STREET_ADDRESS] RE: Your Case No. 20-70108 …" at bounding box center [661, 484] width 449 height 565
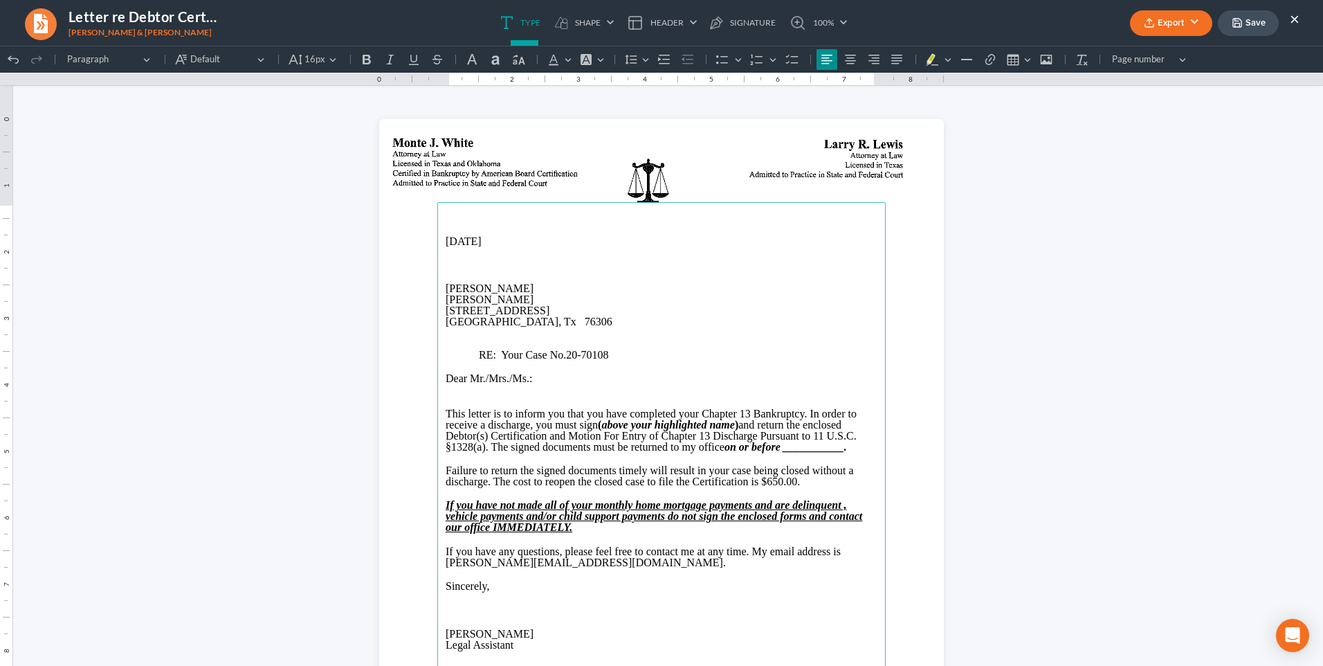
click at [464, 380] on span "Dear Mr./Mrs./Ms." at bounding box center [488, 378] width 84 height 12
click at [457, 393] on p "Rich Text Editor, page-0-main" at bounding box center [662, 389] width 432 height 11
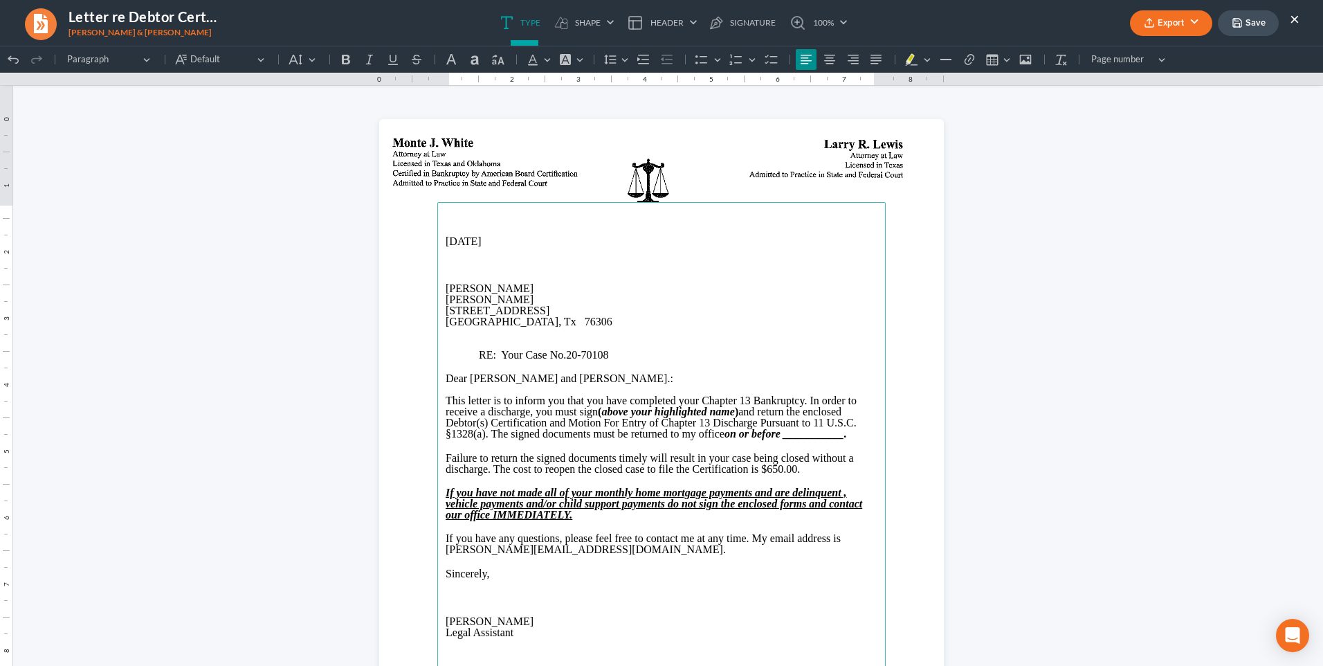
click at [779, 434] on strong "on or before ___________." at bounding box center [786, 434] width 123 height 12
click at [802, 439] on strong "on or before ___________." at bounding box center [786, 434] width 123 height 12
click at [840, 437] on p "This letter is to inform you that you have completed your Chapter 13 Bankruptcy…" at bounding box center [662, 417] width 432 height 44
click at [839, 435] on p "This letter is to inform you that you have completed your Chapter 13 Bankruptcy…" at bounding box center [662, 417] width 432 height 44
click at [446, 548] on span "If you have any questions, please feel free to contact me at any time. My email…" at bounding box center [643, 543] width 395 height 23
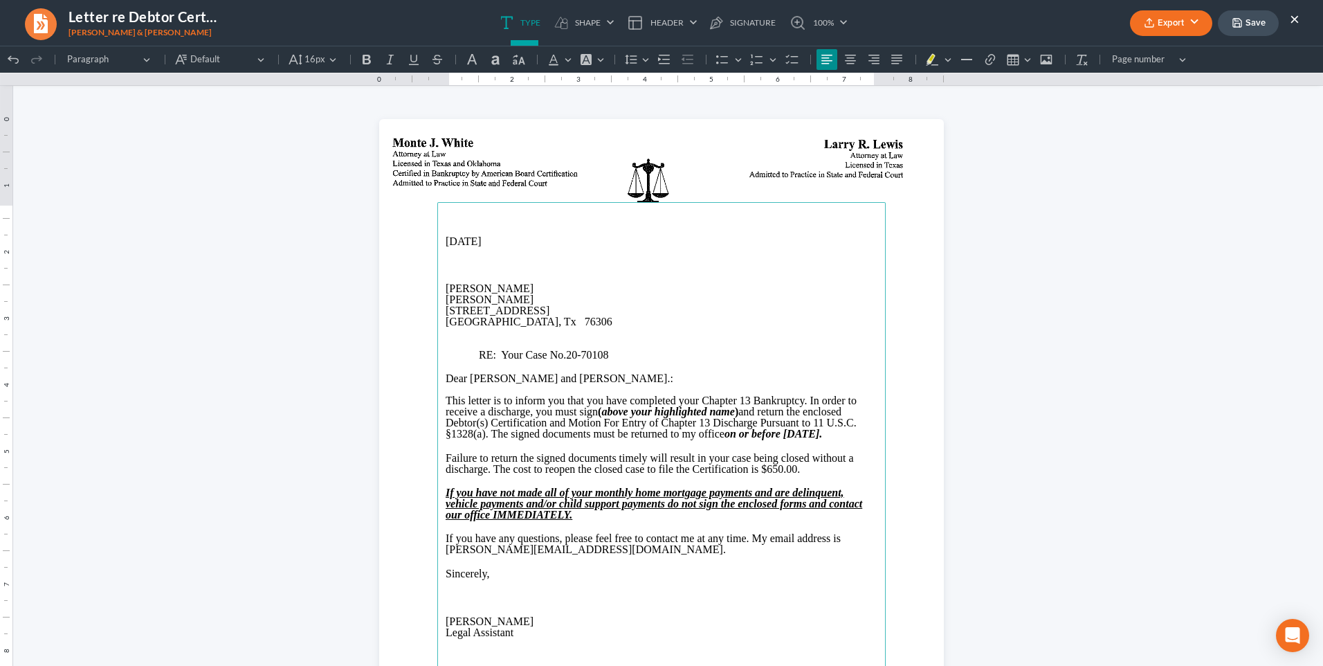
click at [520, 622] on p "[PERSON_NAME]" at bounding box center [662, 621] width 432 height 11
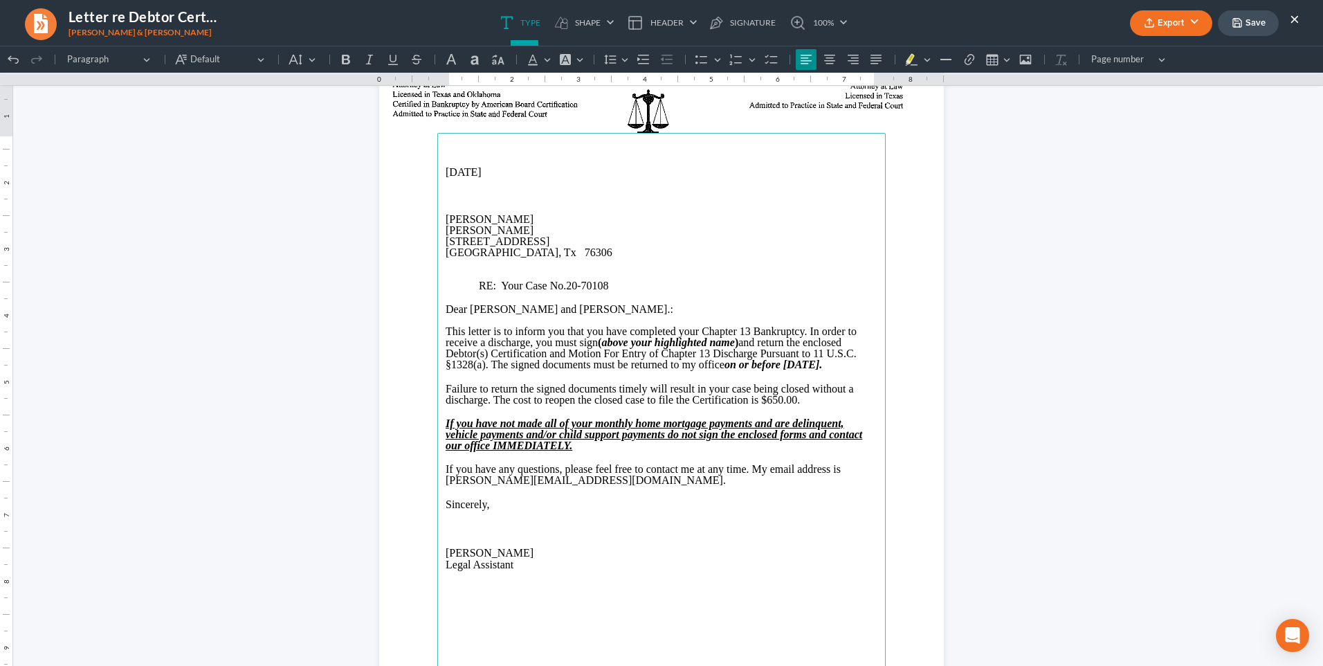
click at [1173, 26] on button "Export" at bounding box center [1171, 23] width 82 height 26
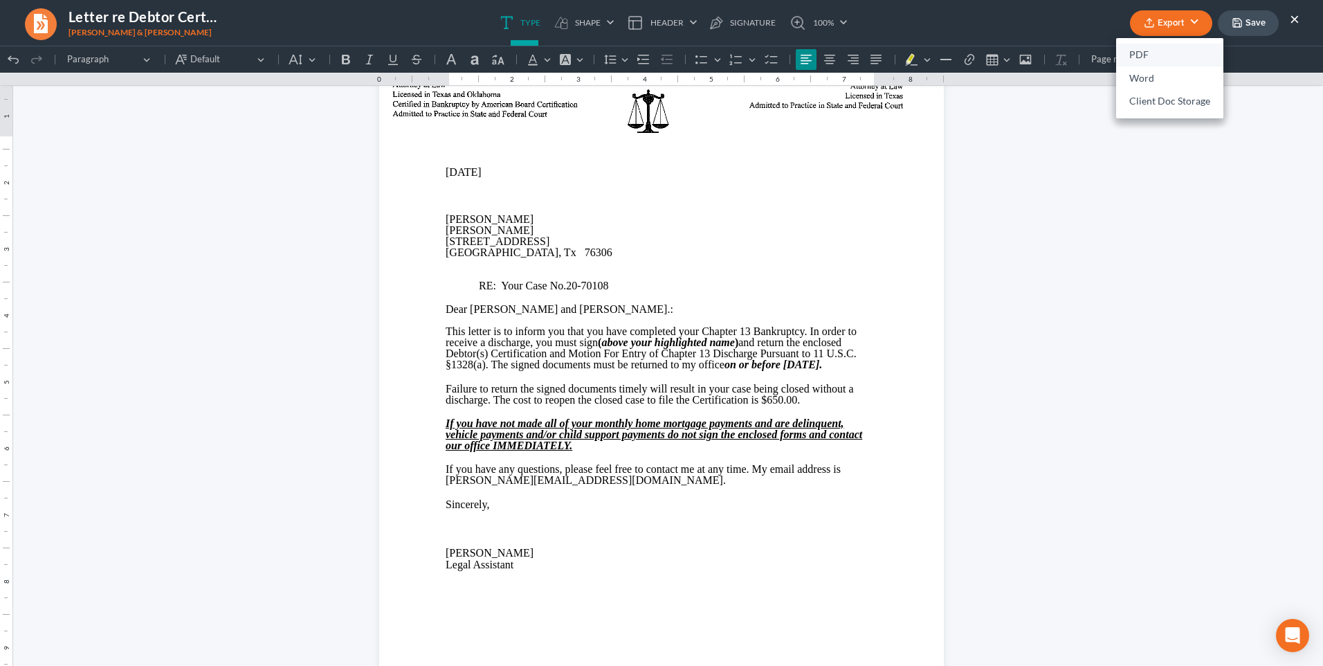
click at [1140, 52] on link "PDF" at bounding box center [1170, 56] width 107 height 24
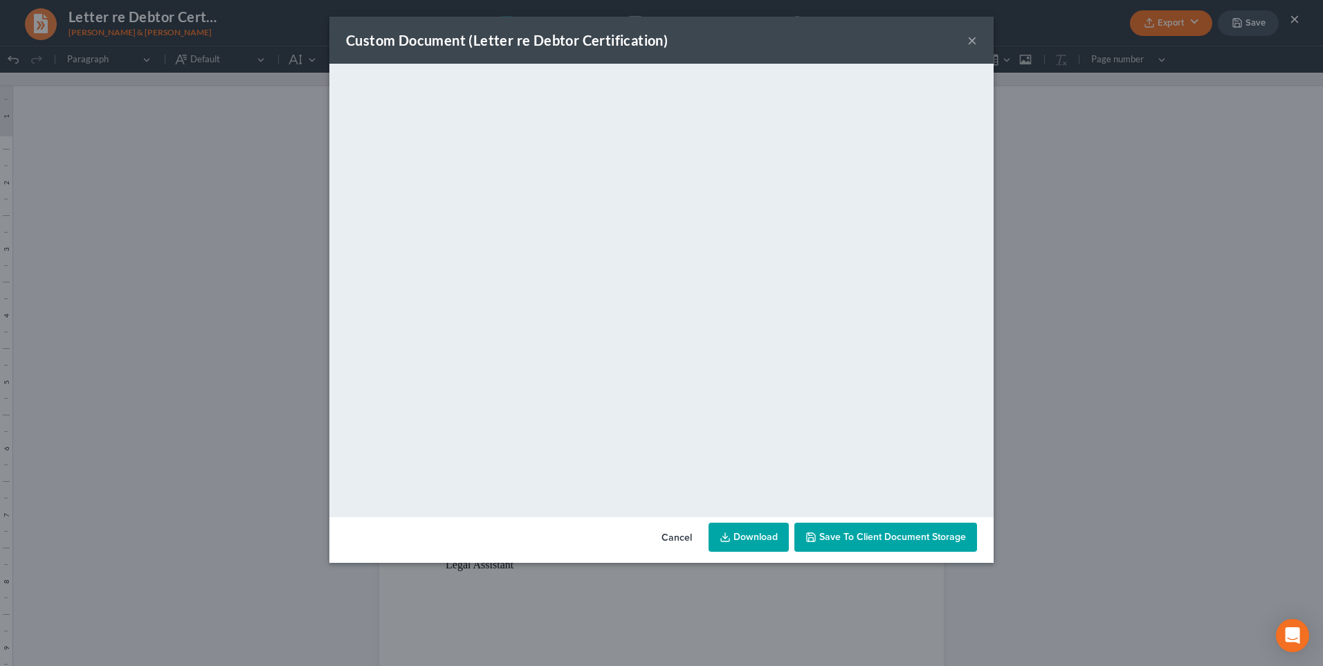
click at [901, 541] on span "Save to Client Document Storage" at bounding box center [893, 537] width 147 height 12
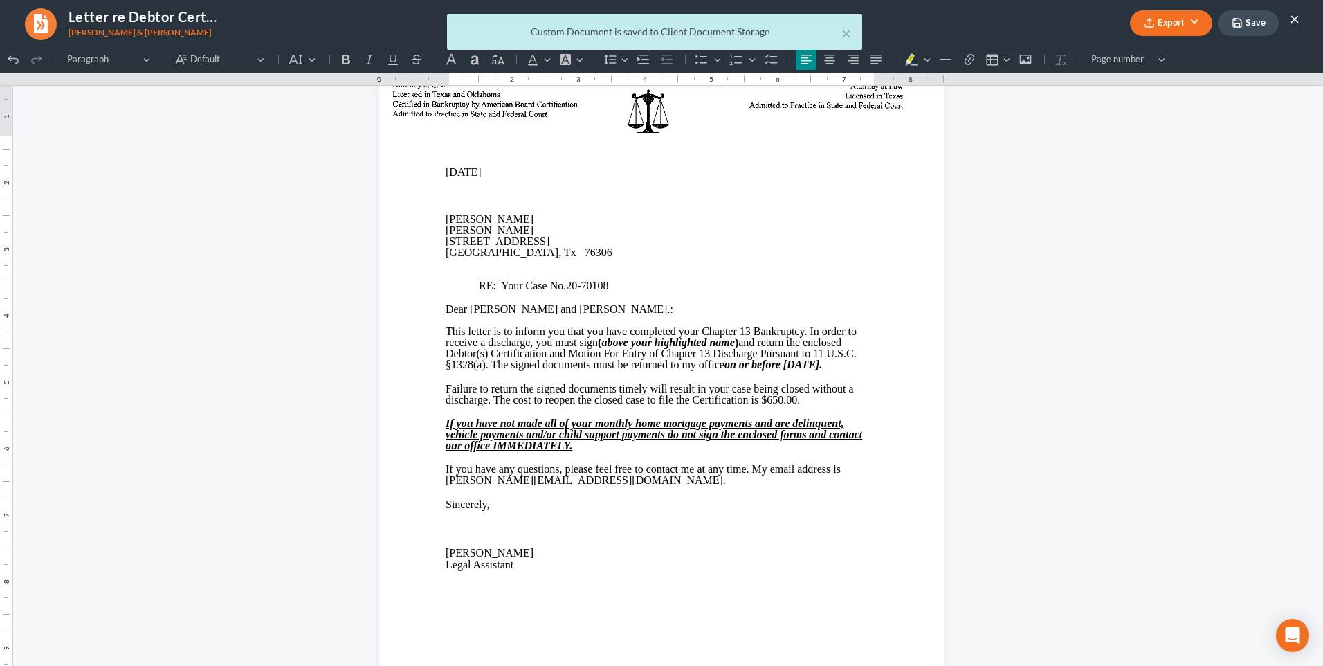
scroll to position [0, 0]
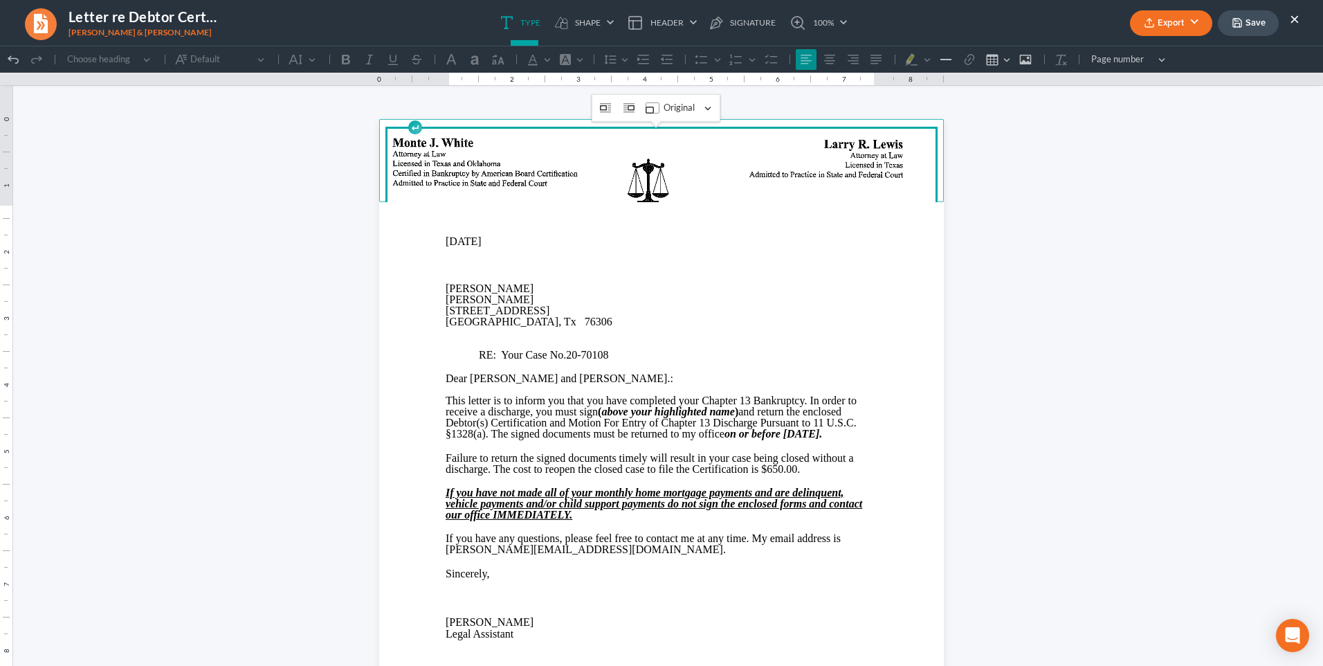
click at [815, 142] on img "Rich Text Editor, page-0-header" at bounding box center [662, 177] width 548 height 96
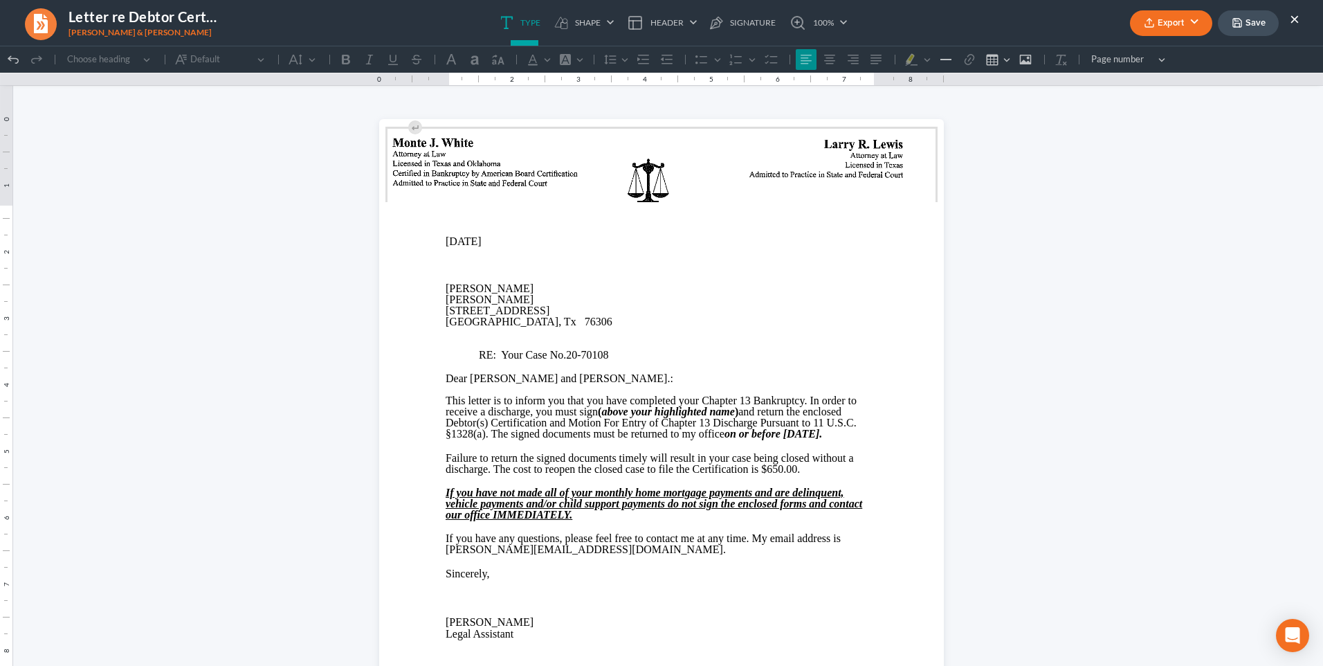
click at [1249, 22] on button "Save" at bounding box center [1248, 23] width 61 height 26
click at [1296, 17] on button "×" at bounding box center [1295, 18] width 10 height 17
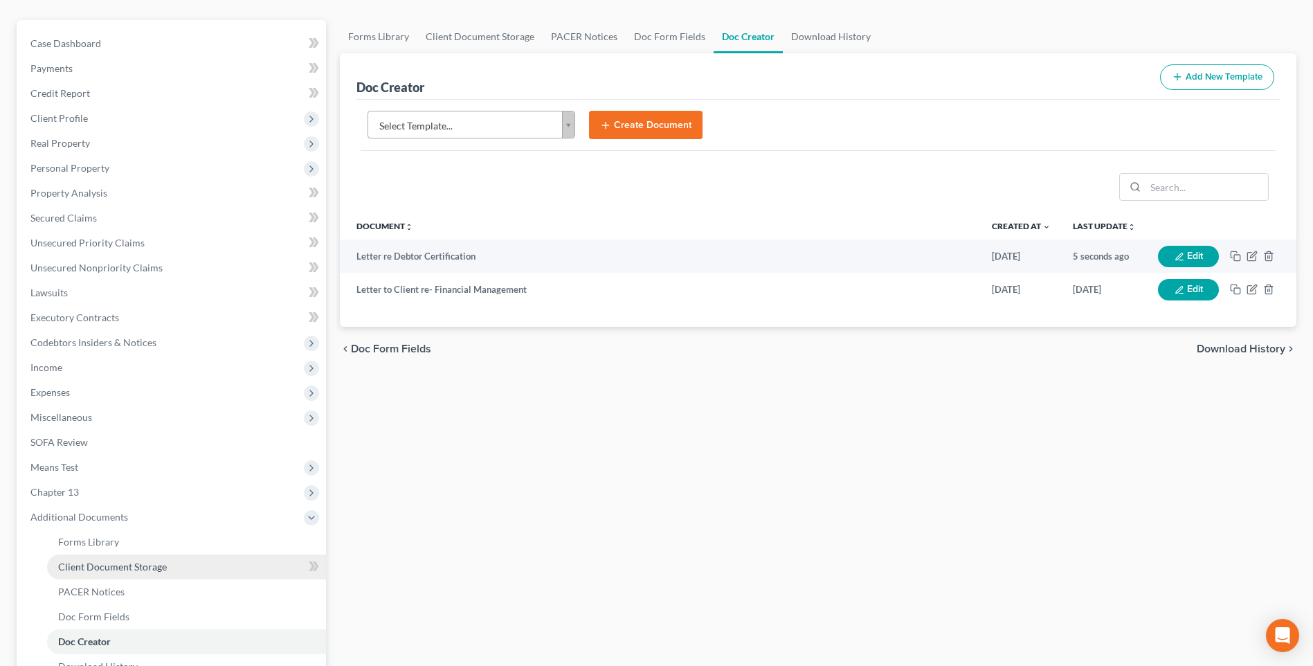
click at [60, 568] on span "Client Document Storage" at bounding box center [112, 567] width 109 height 12
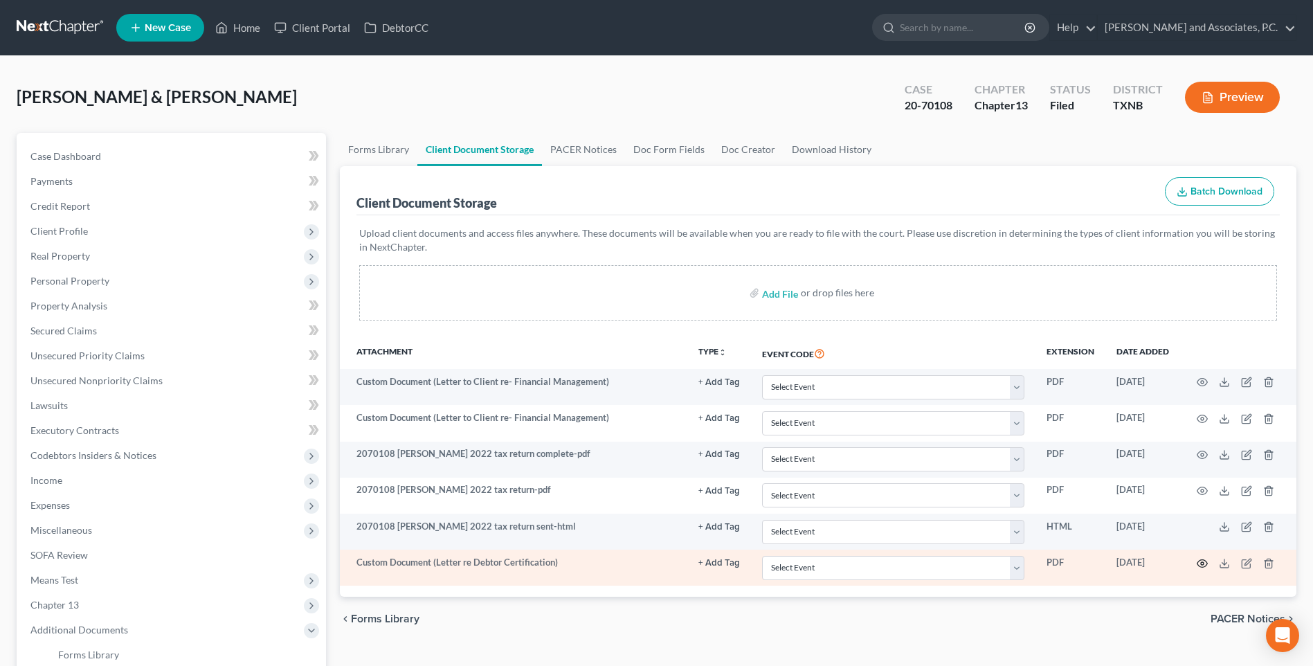
click at [1202, 563] on icon "button" at bounding box center [1202, 563] width 11 height 11
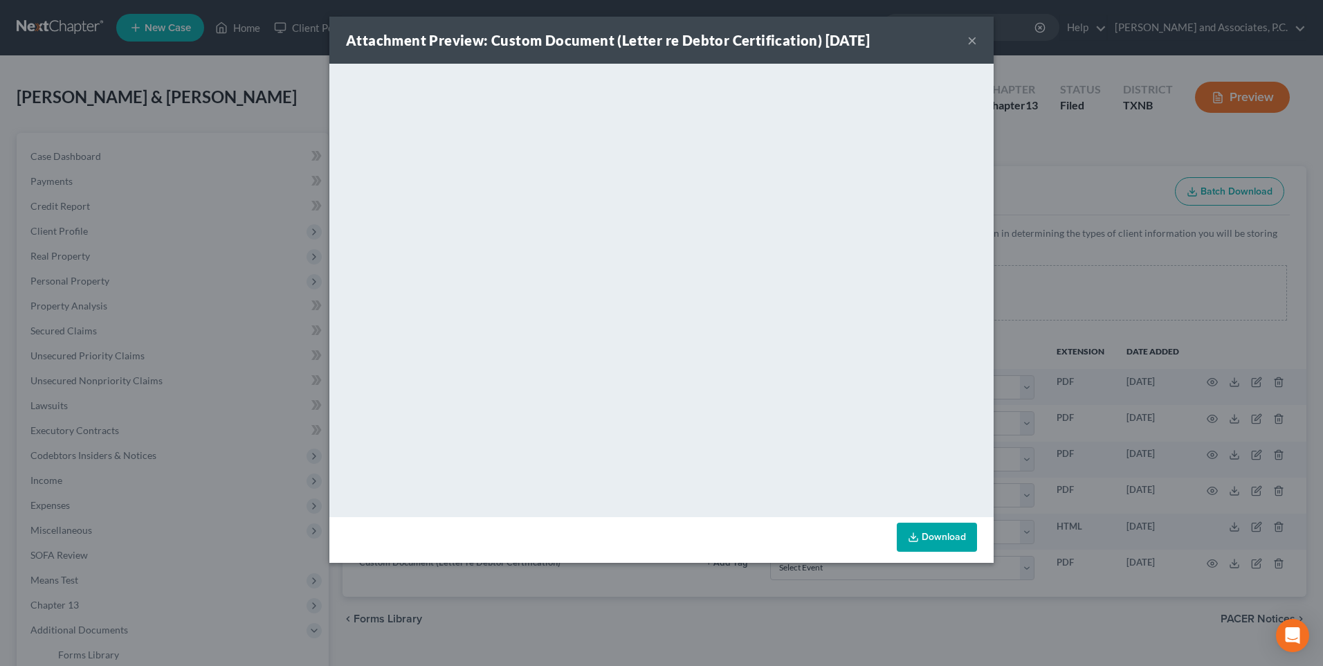
click at [970, 42] on button "×" at bounding box center [973, 40] width 10 height 17
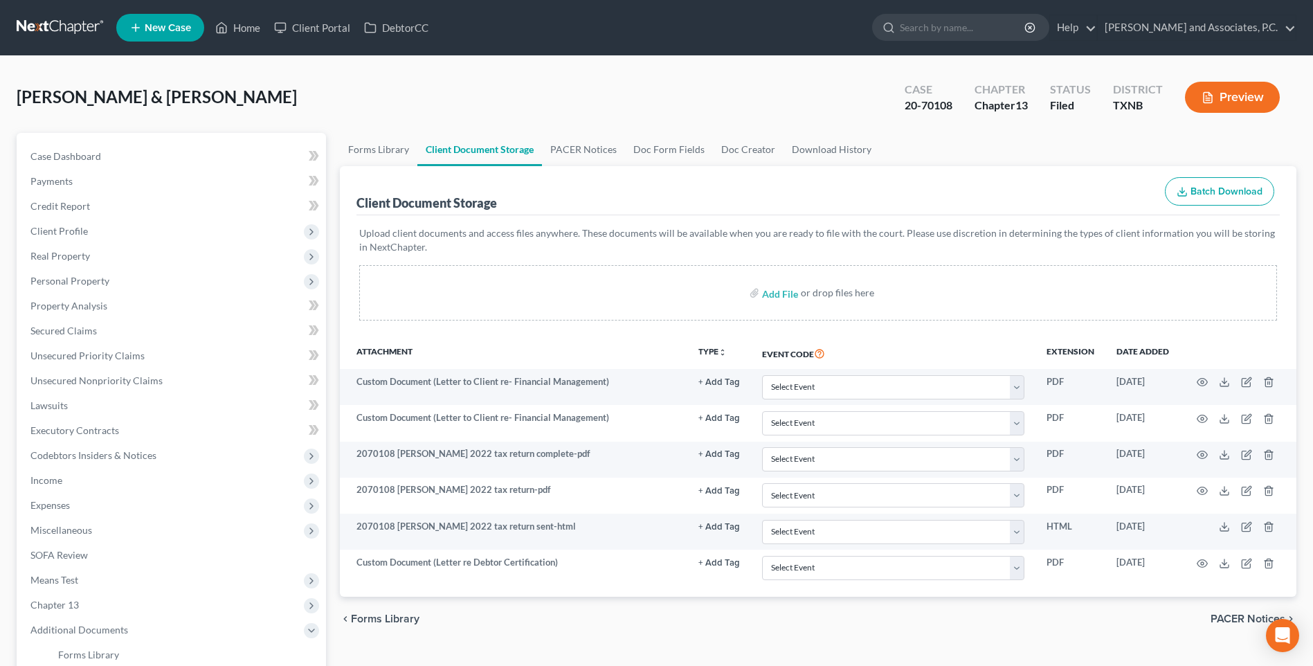
scroll to position [233, 0]
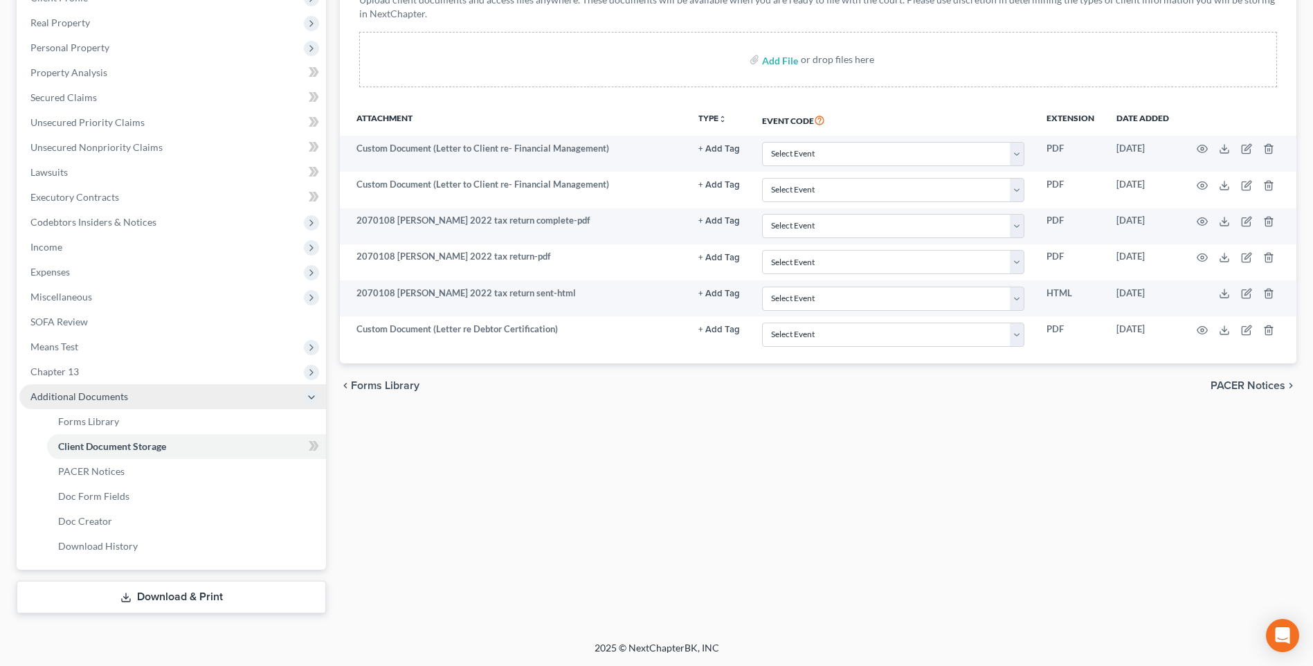
click at [40, 395] on span "Additional Documents" at bounding box center [79, 396] width 98 height 12
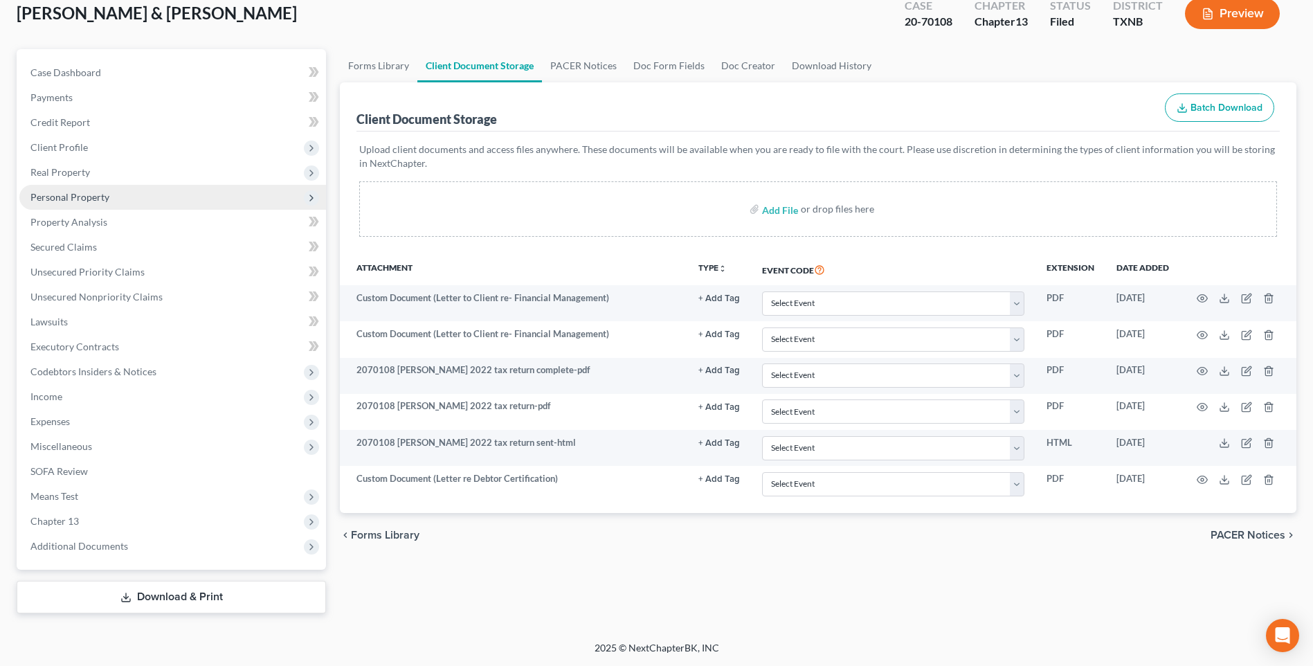
scroll to position [84, 0]
click at [71, 75] on span "Case Dashboard" at bounding box center [65, 72] width 71 height 12
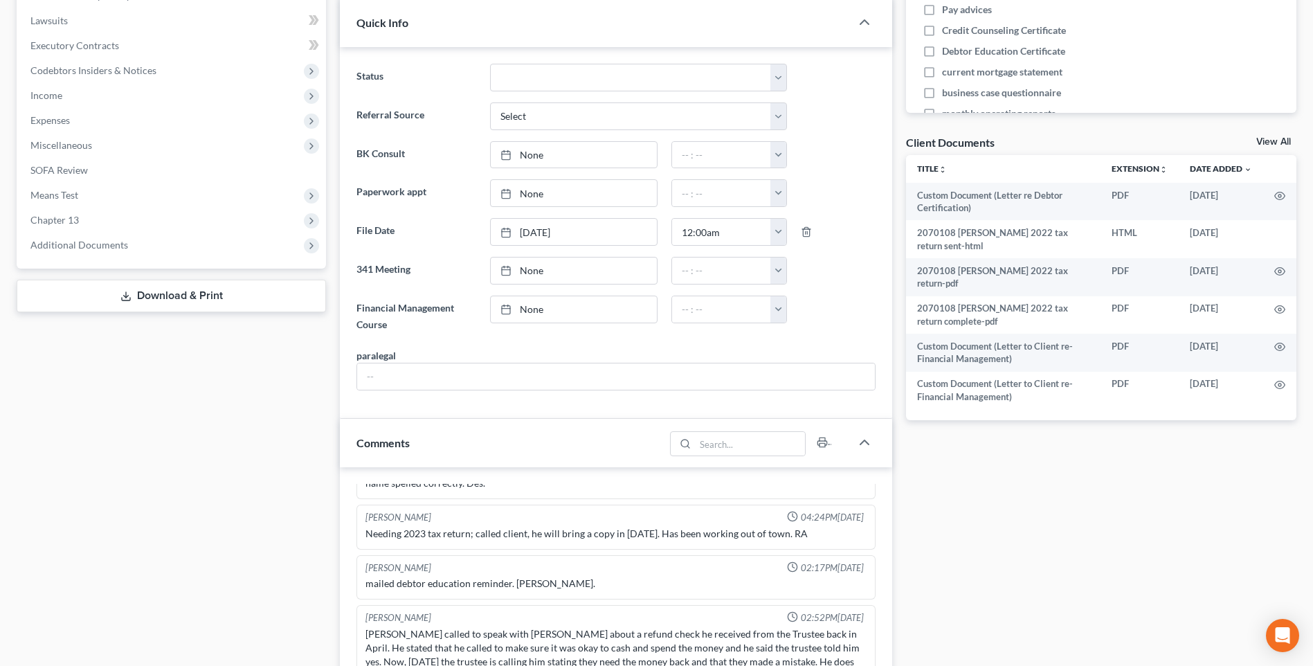
scroll to position [593, 0]
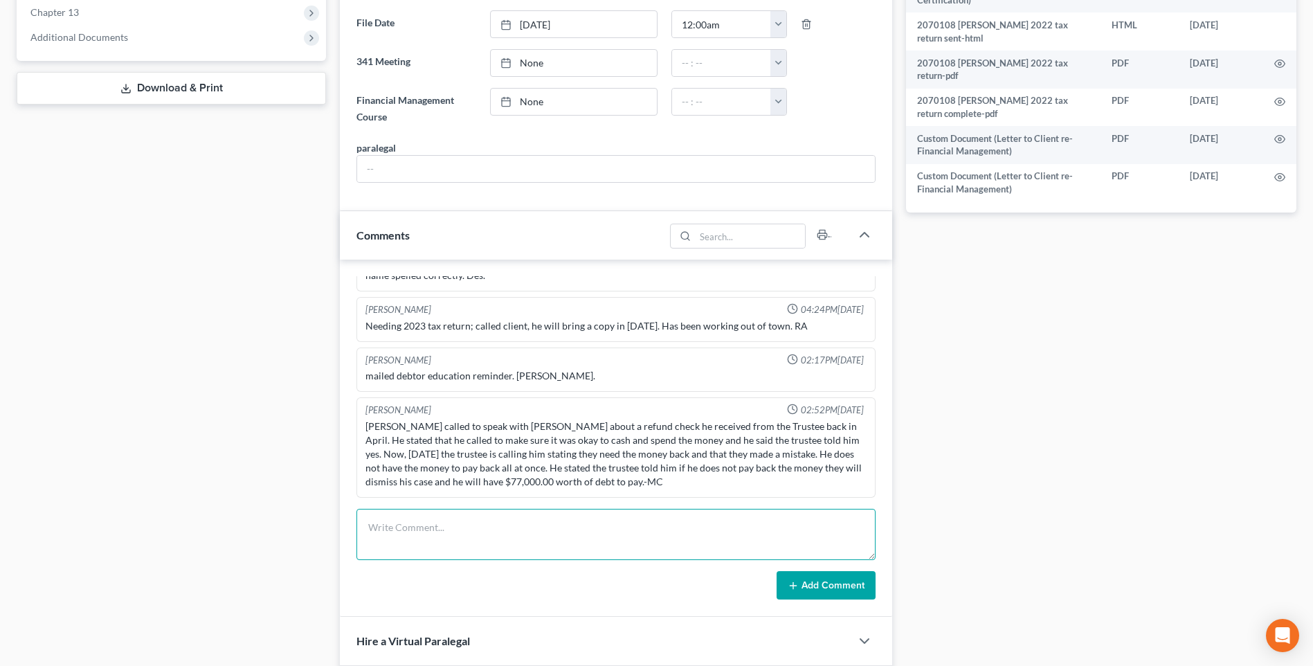
click at [413, 549] on textarea at bounding box center [615, 534] width 519 height 51
type textarea "Mailed certifications. RA"
click at [851, 586] on button "Add Comment" at bounding box center [826, 585] width 99 height 29
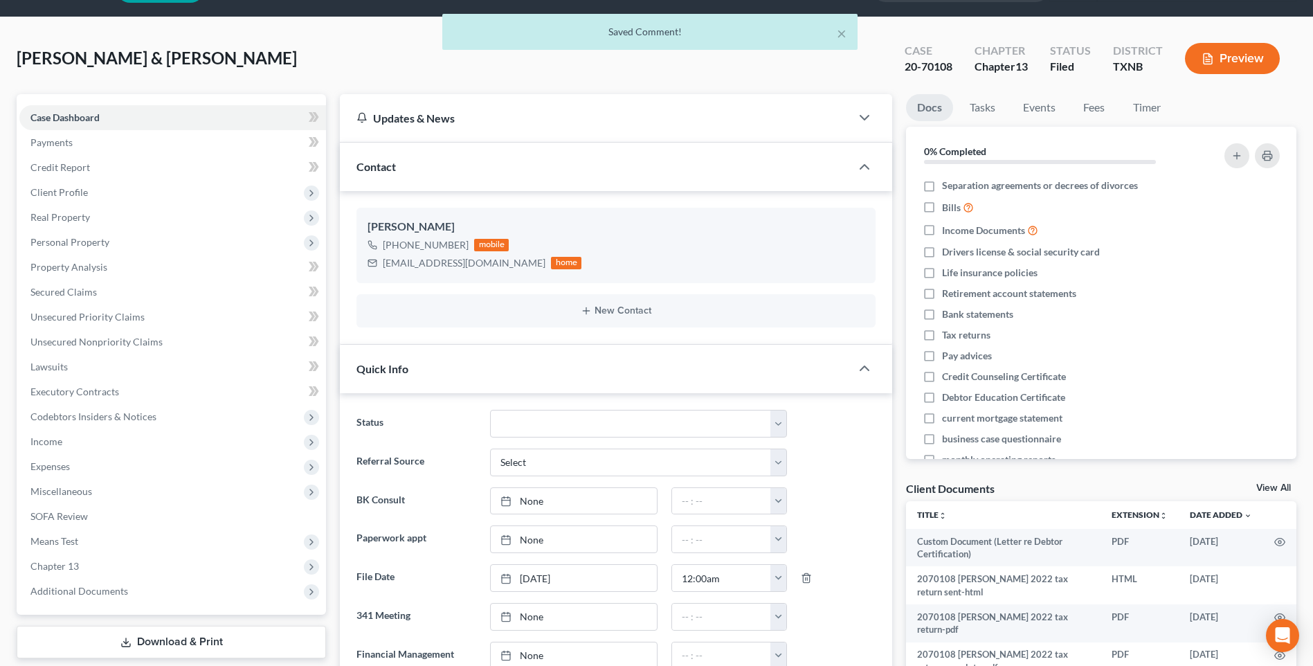
scroll to position [0, 0]
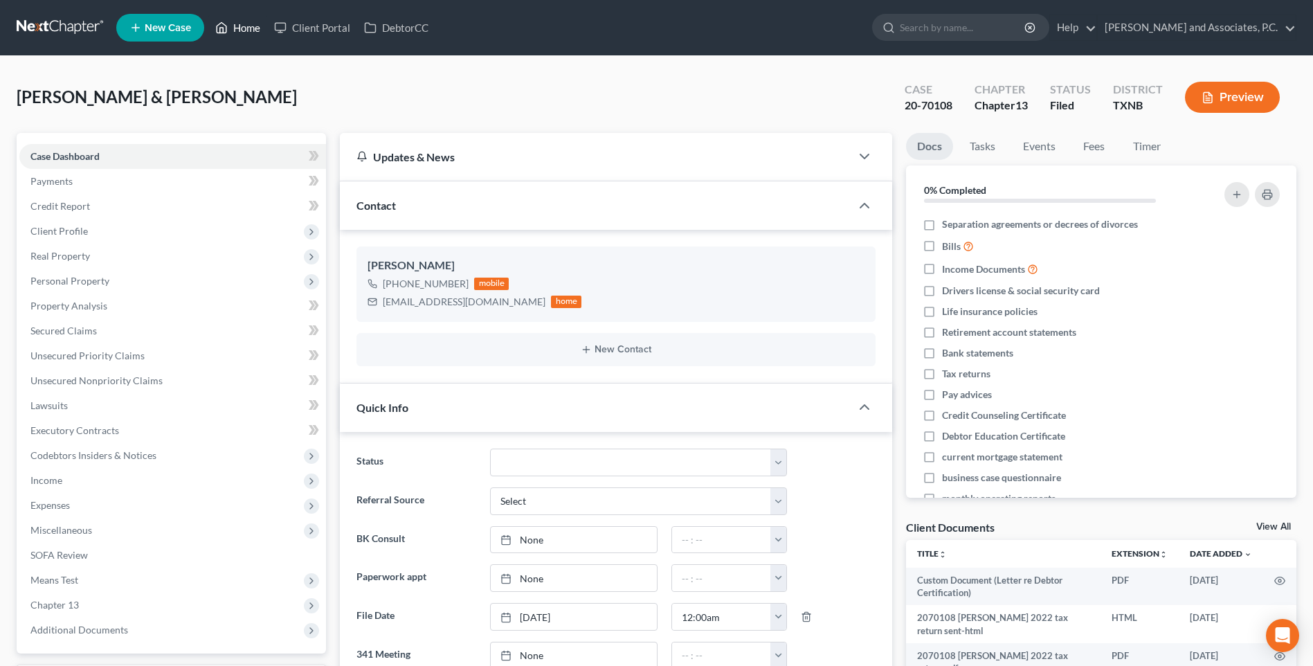
click at [247, 27] on link "Home" at bounding box center [237, 27] width 59 height 25
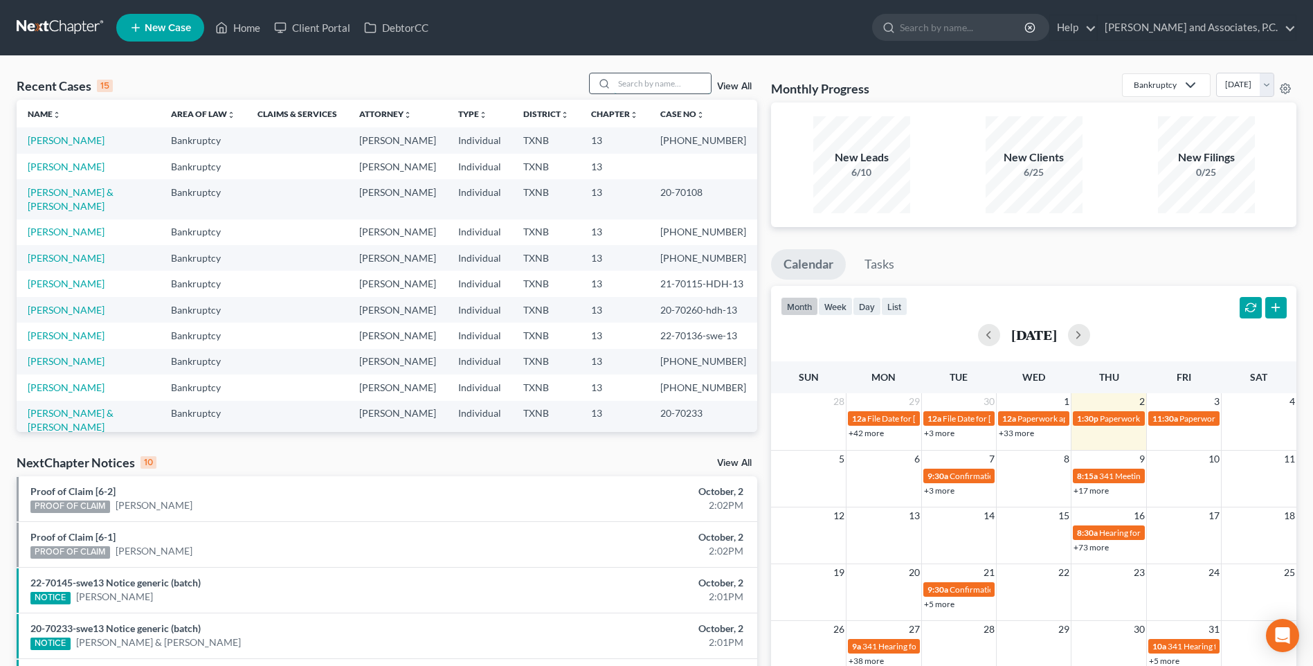
click at [637, 87] on input "search" at bounding box center [662, 83] width 97 height 20
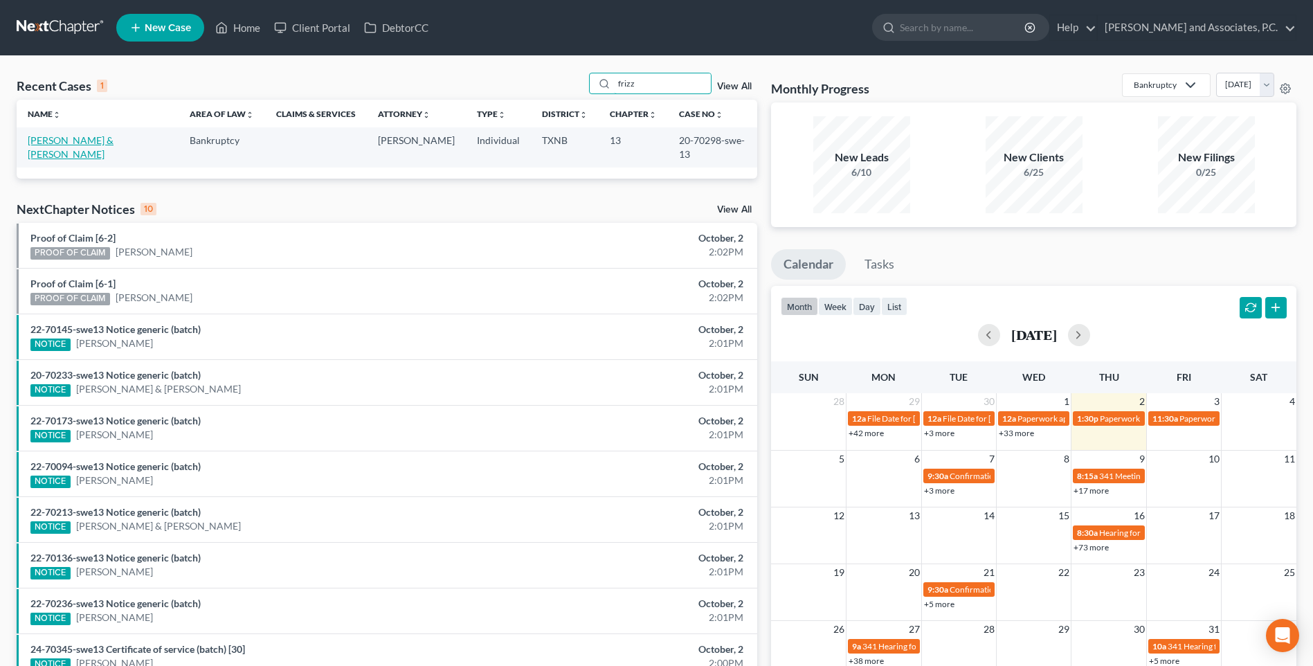
type input "frizz"
click at [114, 141] on link "[PERSON_NAME] & [PERSON_NAME]" at bounding box center [71, 147] width 86 height 26
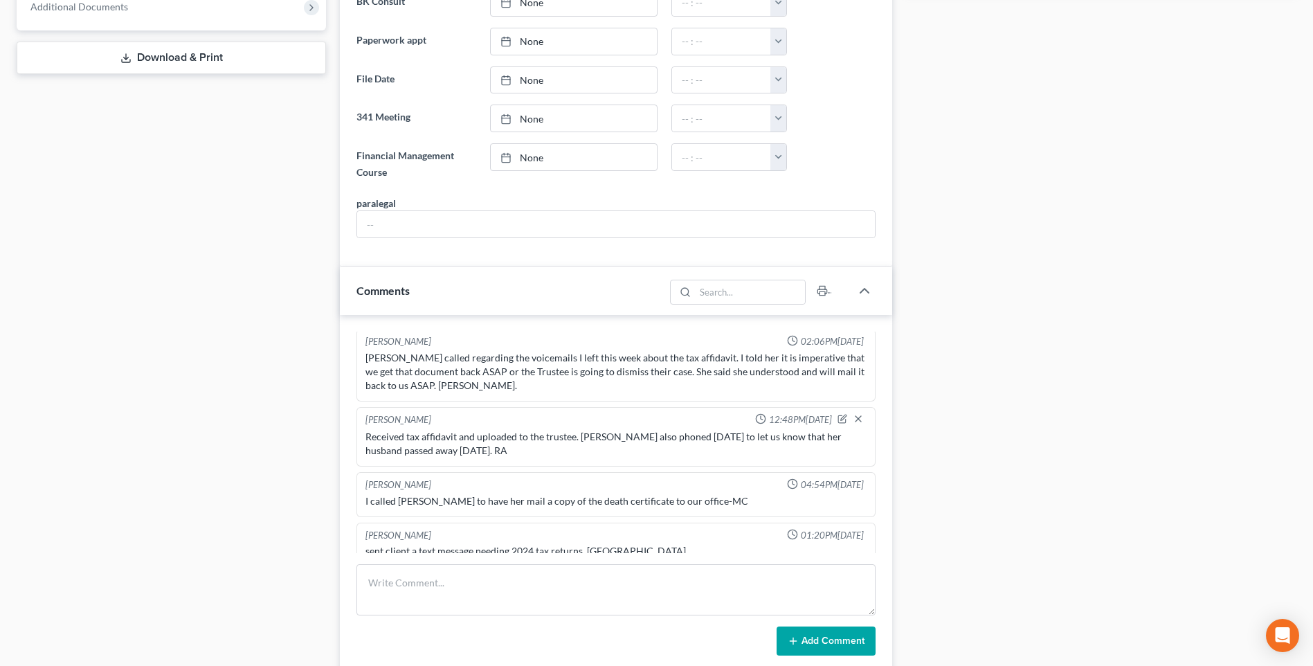
scroll to position [692, 0]
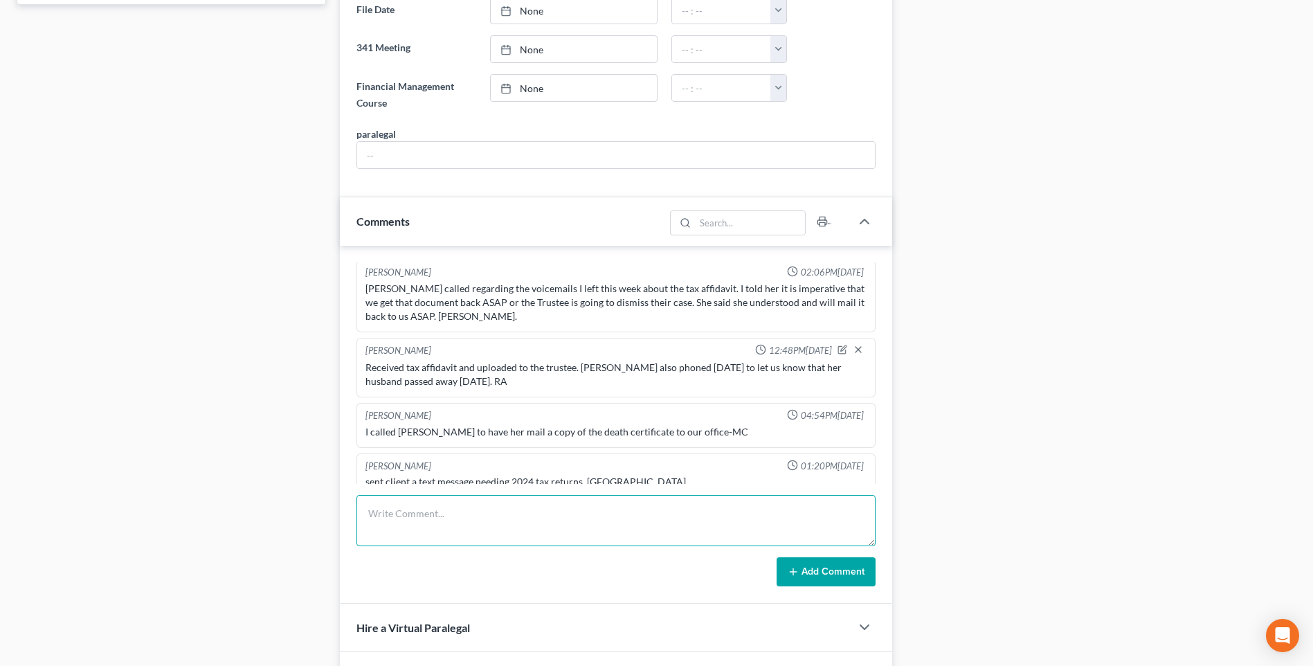
click at [410, 524] on textarea at bounding box center [615, 520] width 519 height 51
type textarea "Mailed certifications. RA"
click at [861, 576] on button "Add Comment" at bounding box center [826, 571] width 99 height 29
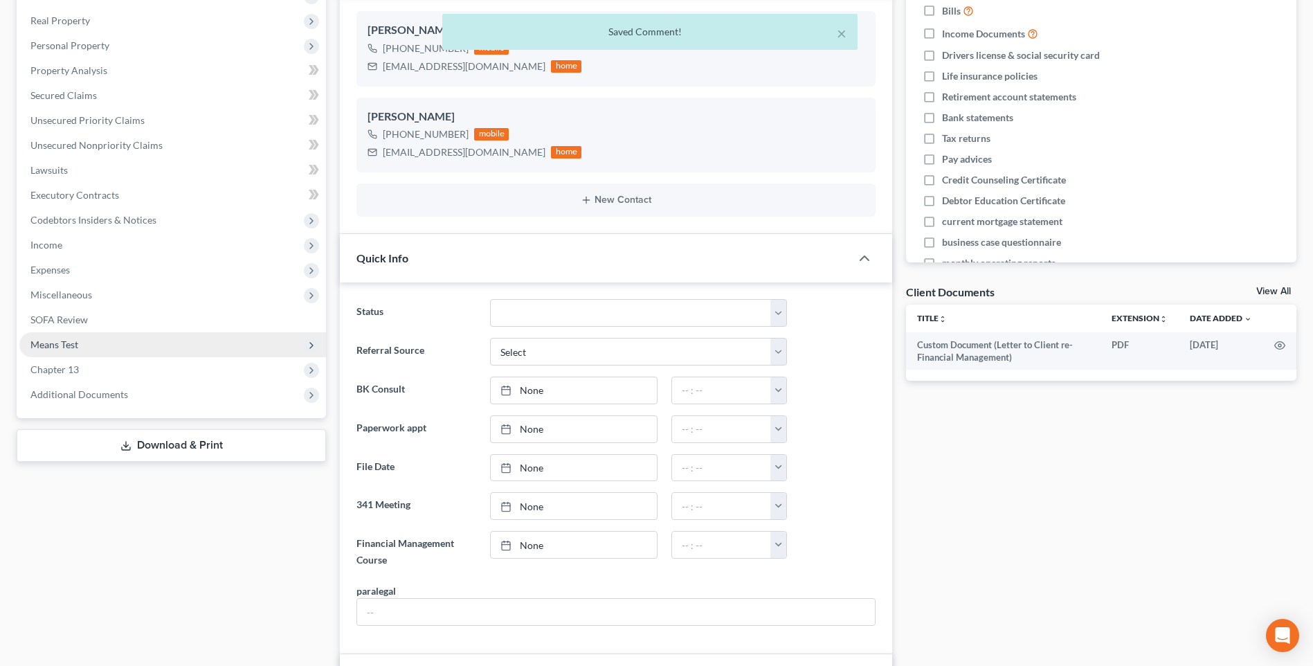
scroll to position [208, 0]
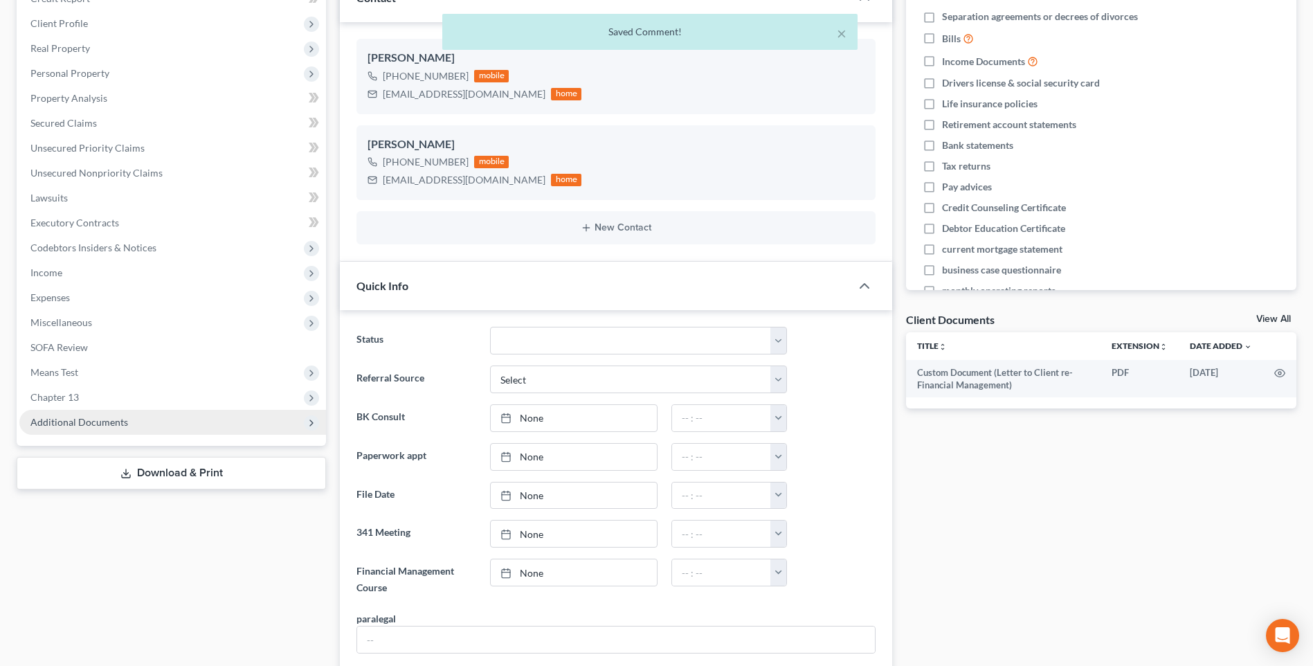
click at [89, 426] on span "Additional Documents" at bounding box center [79, 422] width 98 height 12
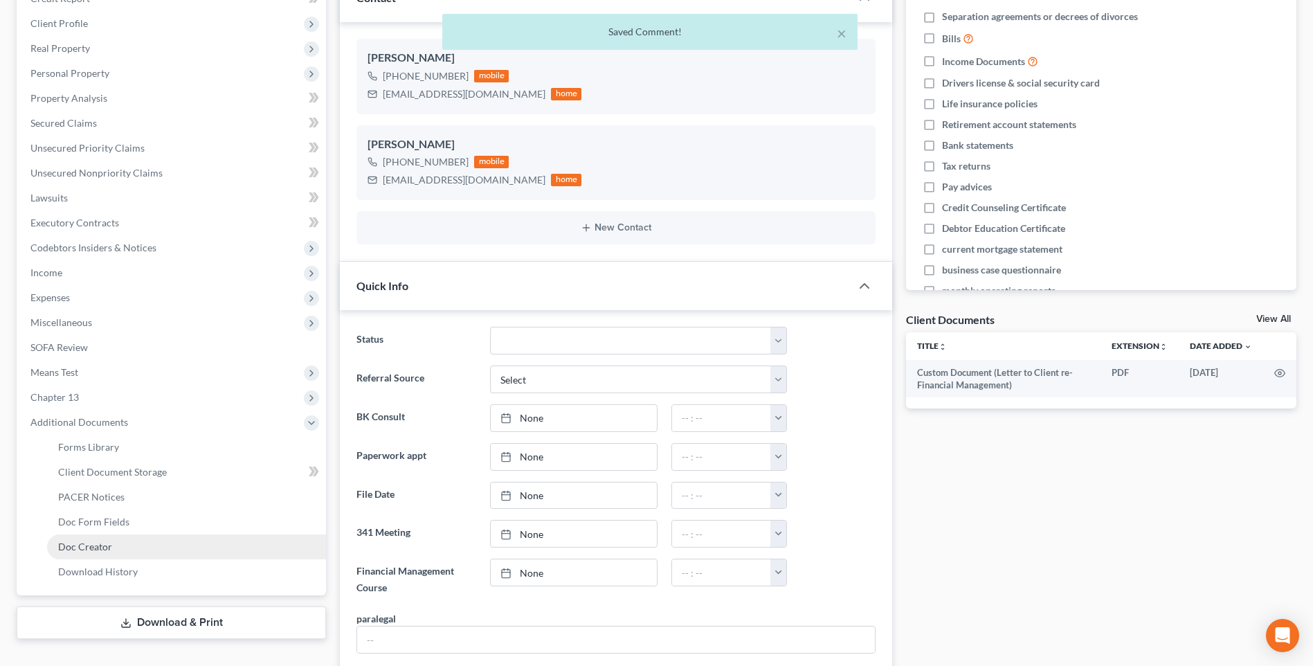
click at [102, 547] on span "Doc Creator" at bounding box center [85, 547] width 54 height 12
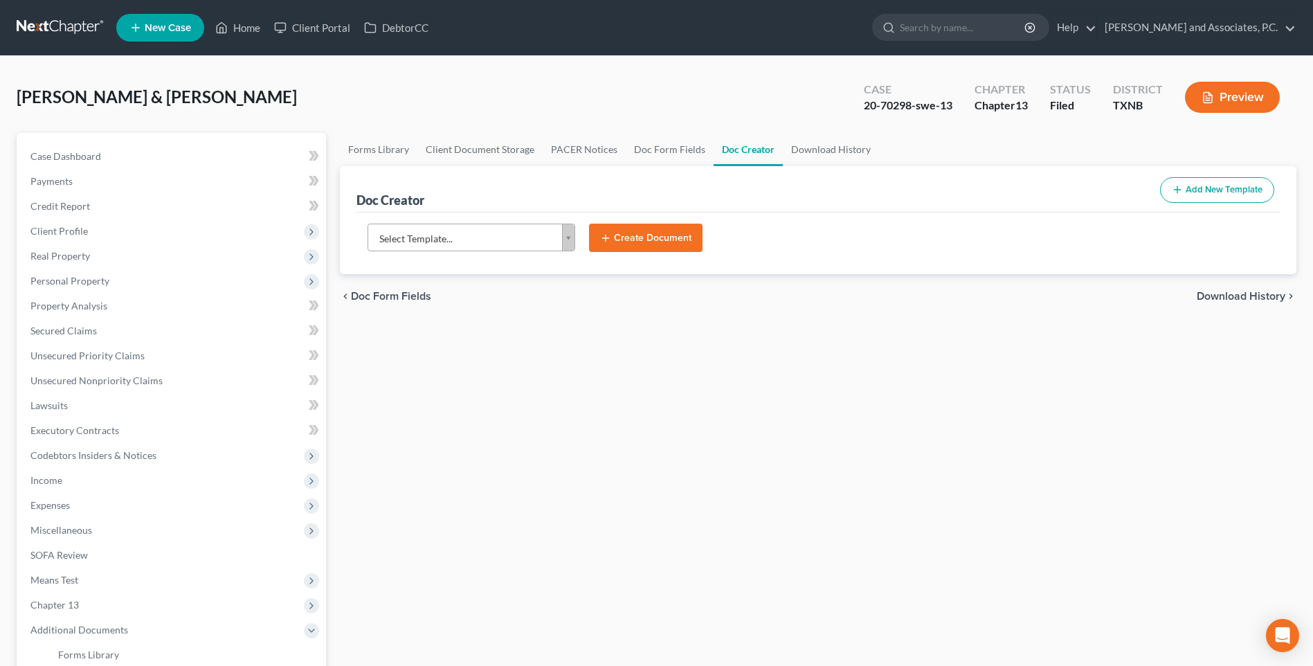
click at [568, 244] on body "Home New Case Client Portal DebtorCC [PERSON_NAME] and Associates, [PERSON_NAME…" at bounding box center [656, 449] width 1313 height 899
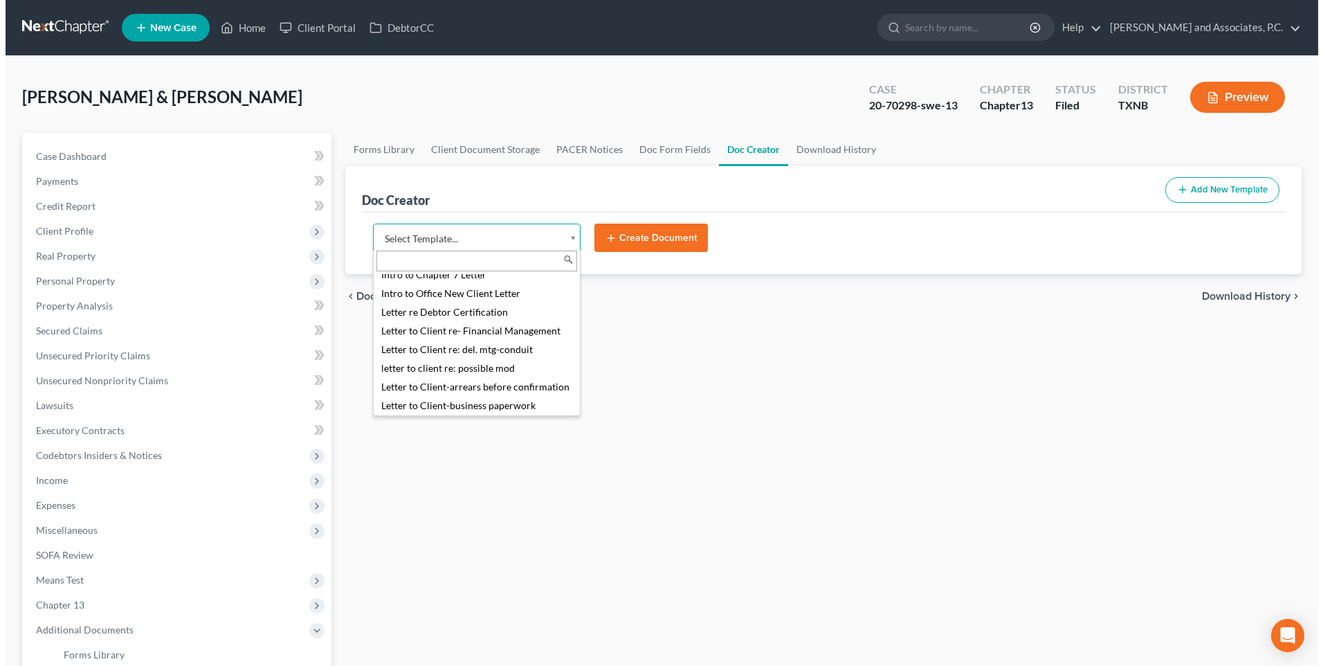
scroll to position [761, 0]
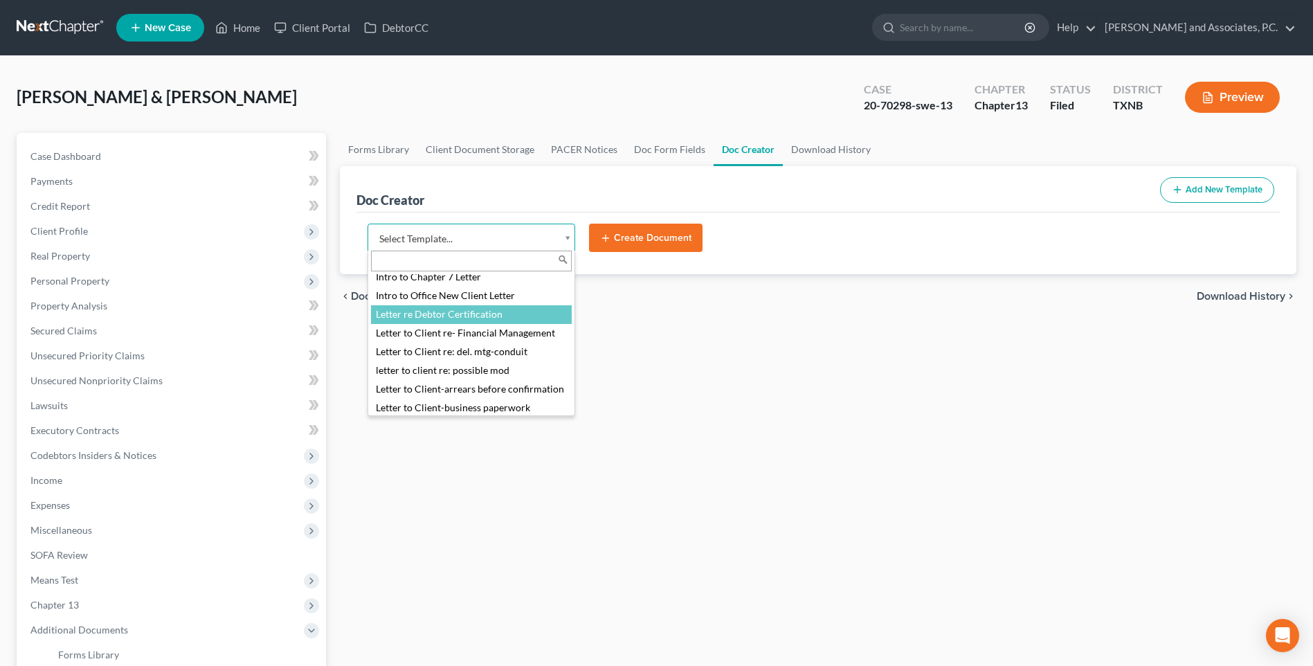
select select "77107"
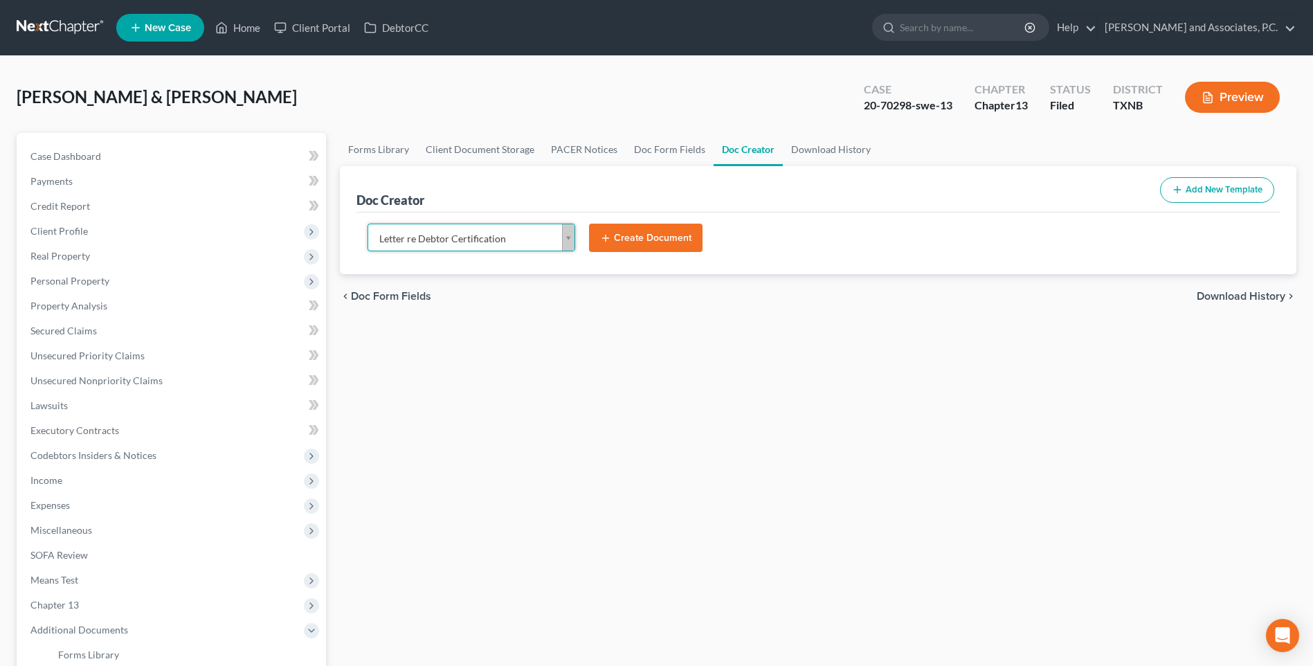
click at [645, 232] on button "Create Document" at bounding box center [646, 238] width 114 height 29
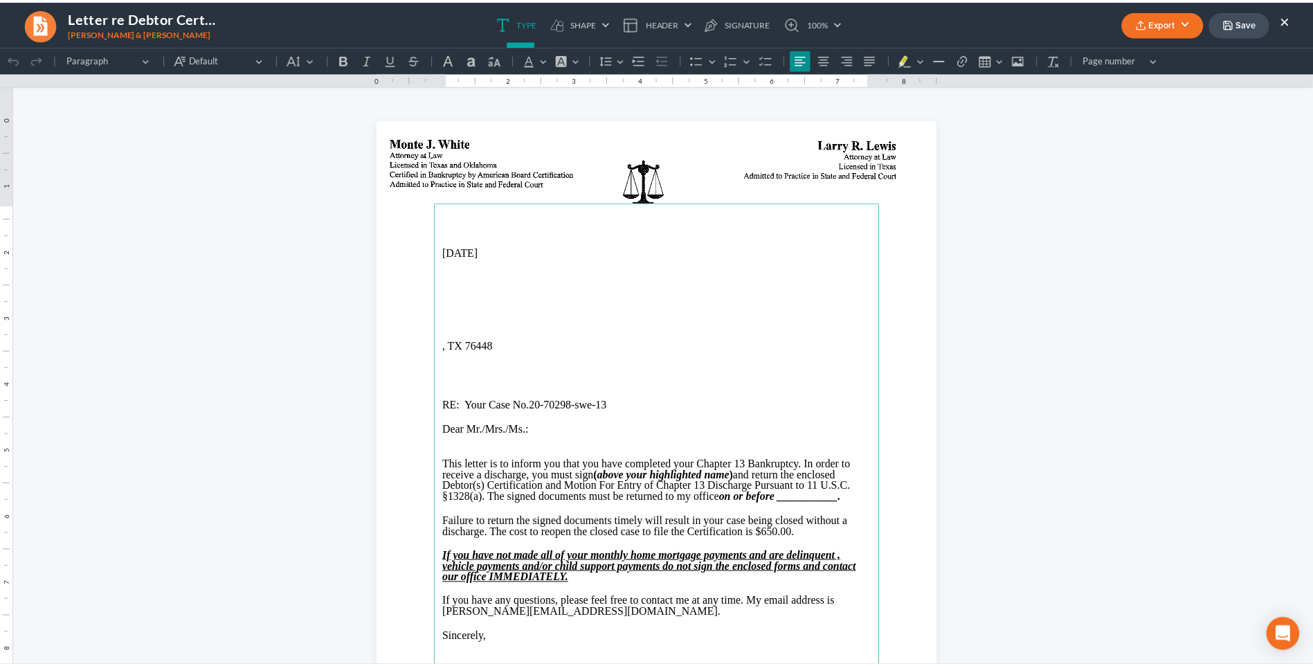
scroll to position [0, 0]
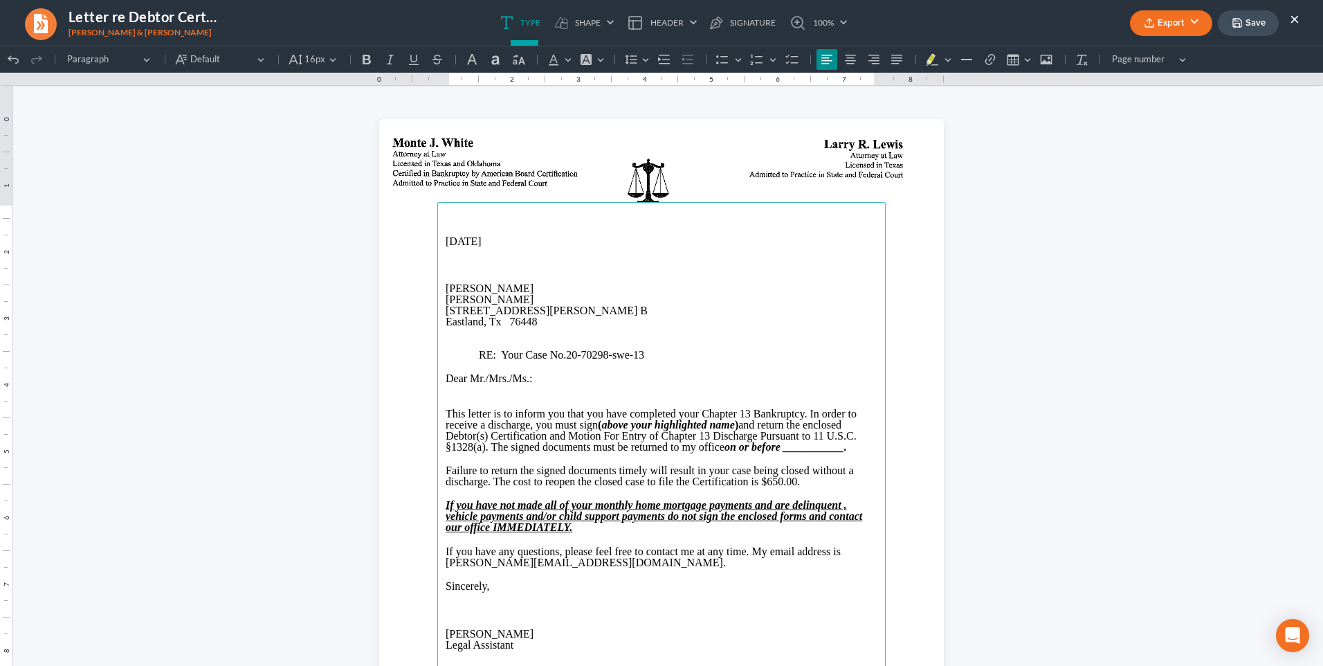
click at [464, 379] on span "Dear Mr./Mrs./Ms." at bounding box center [488, 378] width 84 height 12
click at [781, 450] on strong "on or before ___________." at bounding box center [786, 447] width 123 height 12
click at [446, 566] on span "If you have any questions, please feel free to contact me at any time. My email…" at bounding box center [643, 556] width 395 height 23
click at [446, 634] on span "[PERSON_NAME]" at bounding box center [490, 634] width 88 height 12
click at [449, 400] on p "Rich Text Editor, page-0-main" at bounding box center [662, 401] width 432 height 12
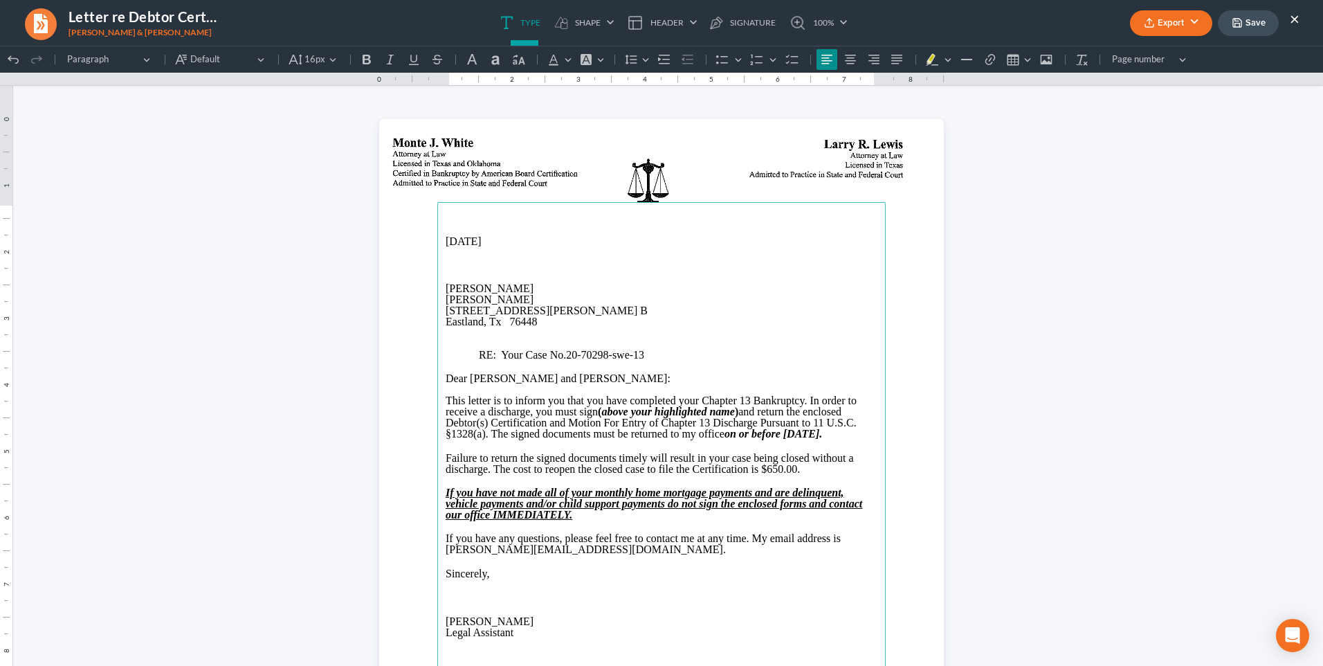
click at [1169, 28] on button "Export" at bounding box center [1171, 23] width 82 height 26
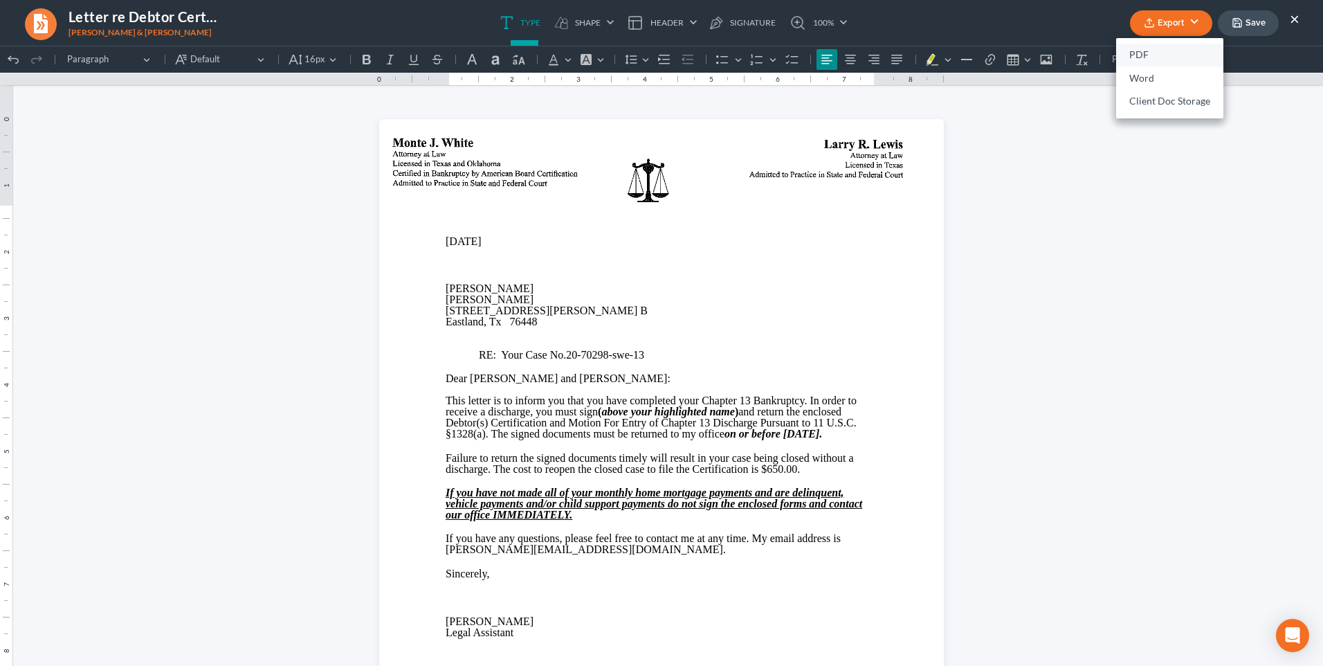
click at [1134, 52] on link "PDF" at bounding box center [1170, 56] width 107 height 24
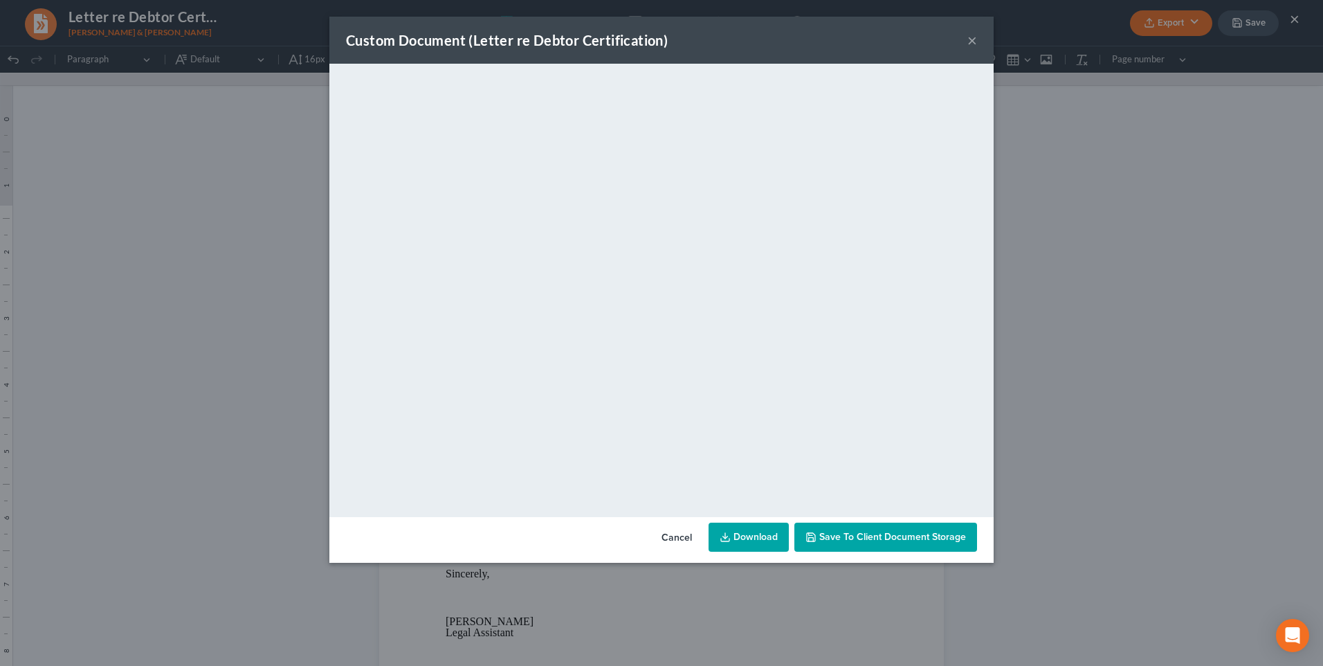
click at [919, 536] on span "Save to Client Document Storage" at bounding box center [893, 537] width 147 height 12
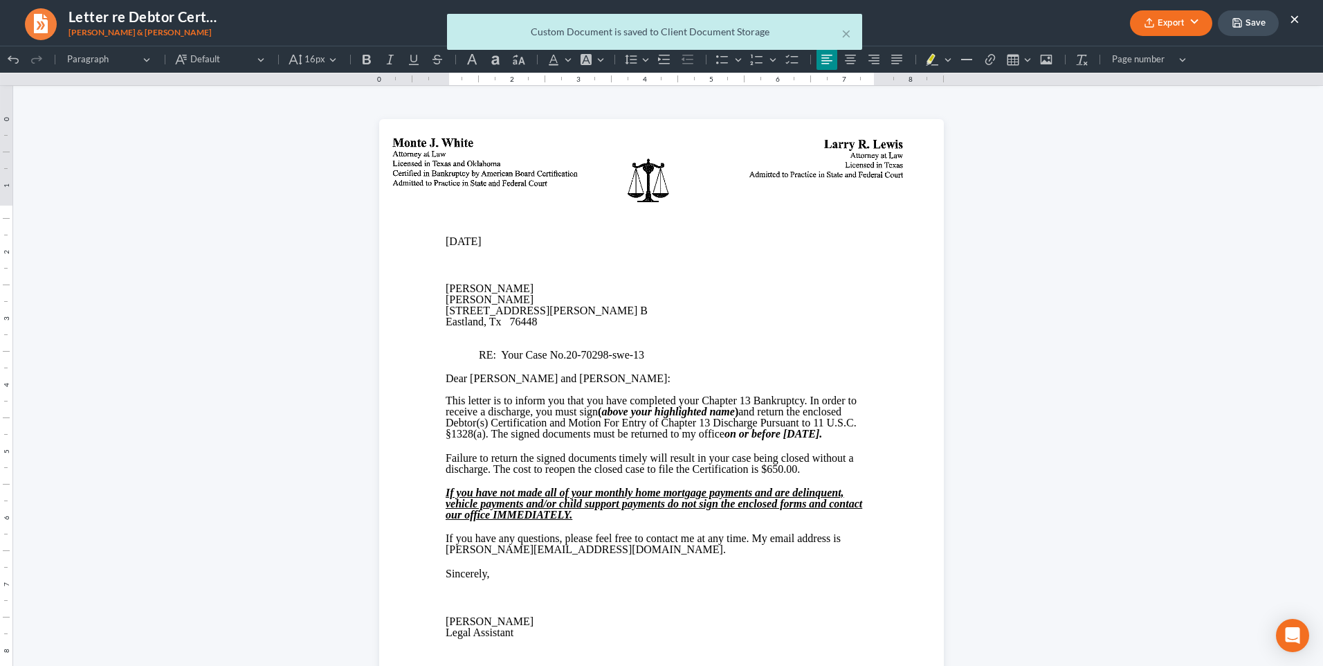
click at [1258, 26] on div "× Custom Document is saved to Client Document Storage" at bounding box center [654, 35] width 1323 height 43
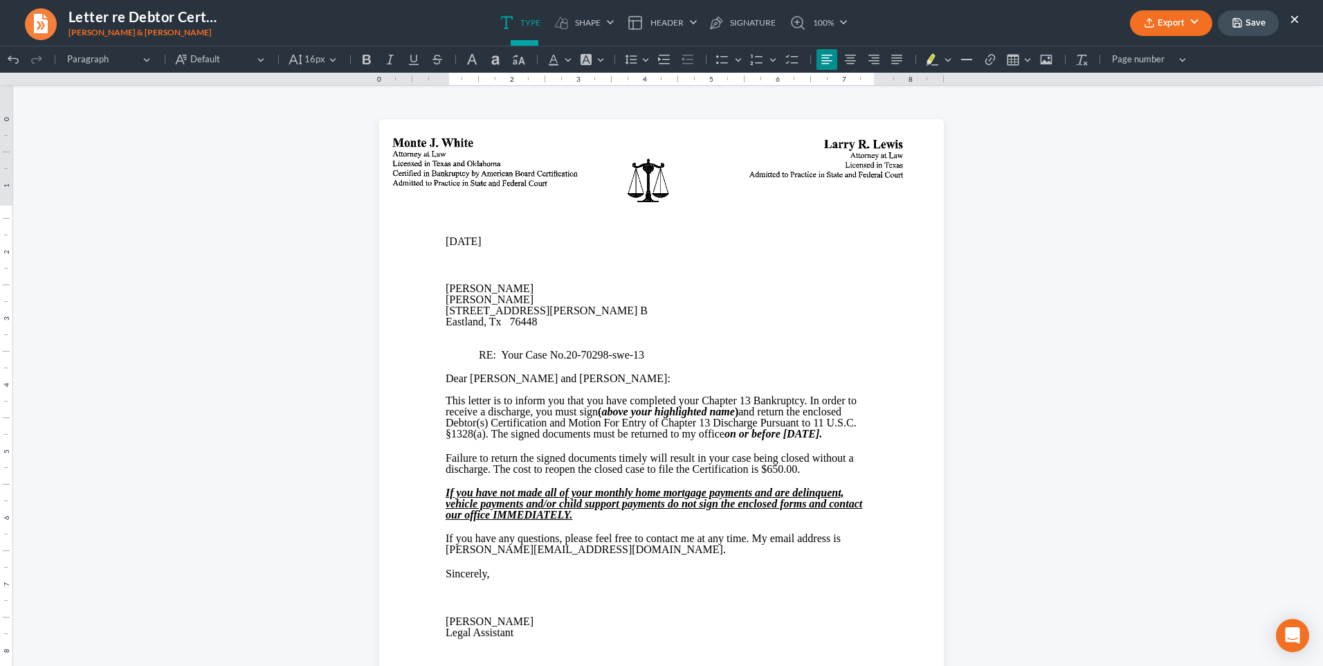
click at [1258, 26] on button "Save" at bounding box center [1248, 23] width 61 height 26
click at [1296, 21] on button "×" at bounding box center [1295, 18] width 10 height 17
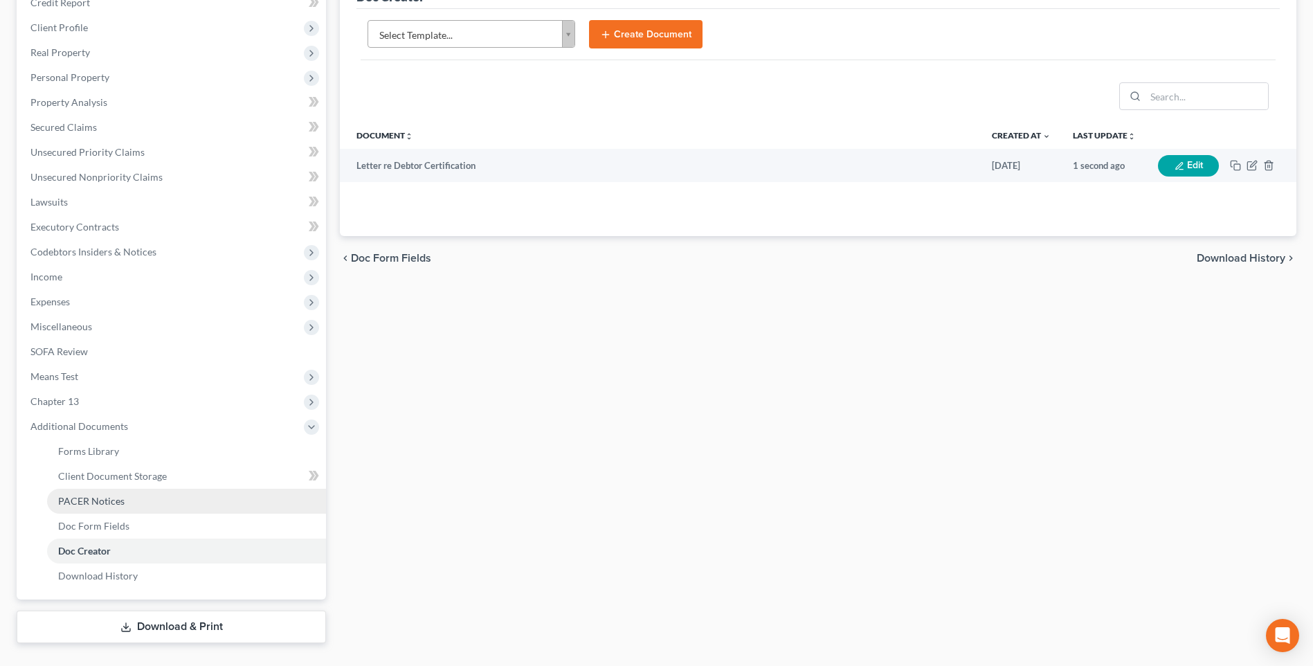
scroll to position [208, 0]
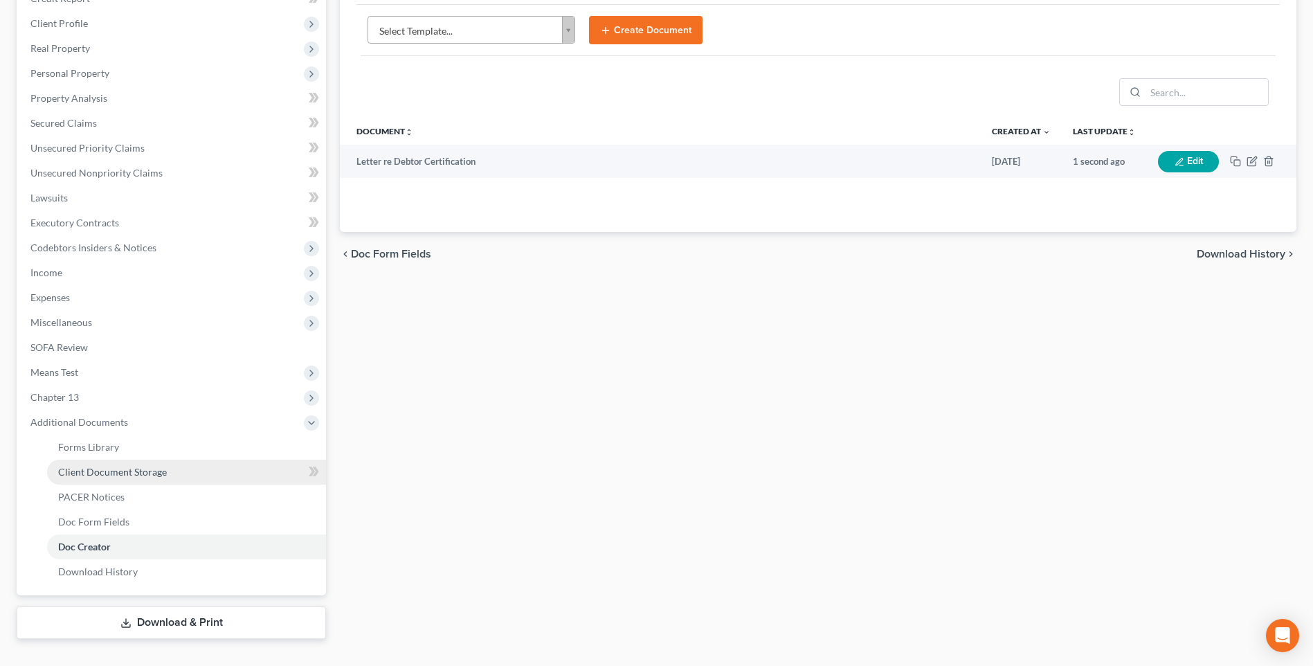
click at [130, 471] on span "Client Document Storage" at bounding box center [112, 472] width 109 height 12
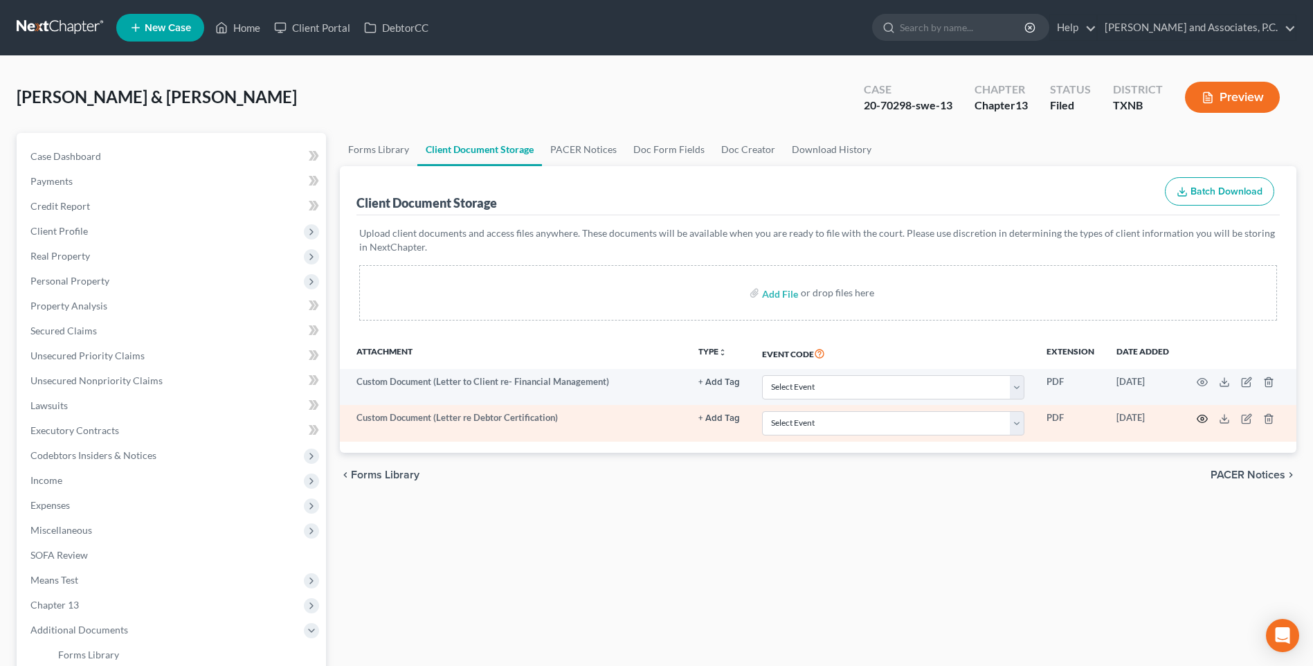
click at [1198, 417] on icon "button" at bounding box center [1202, 419] width 10 height 8
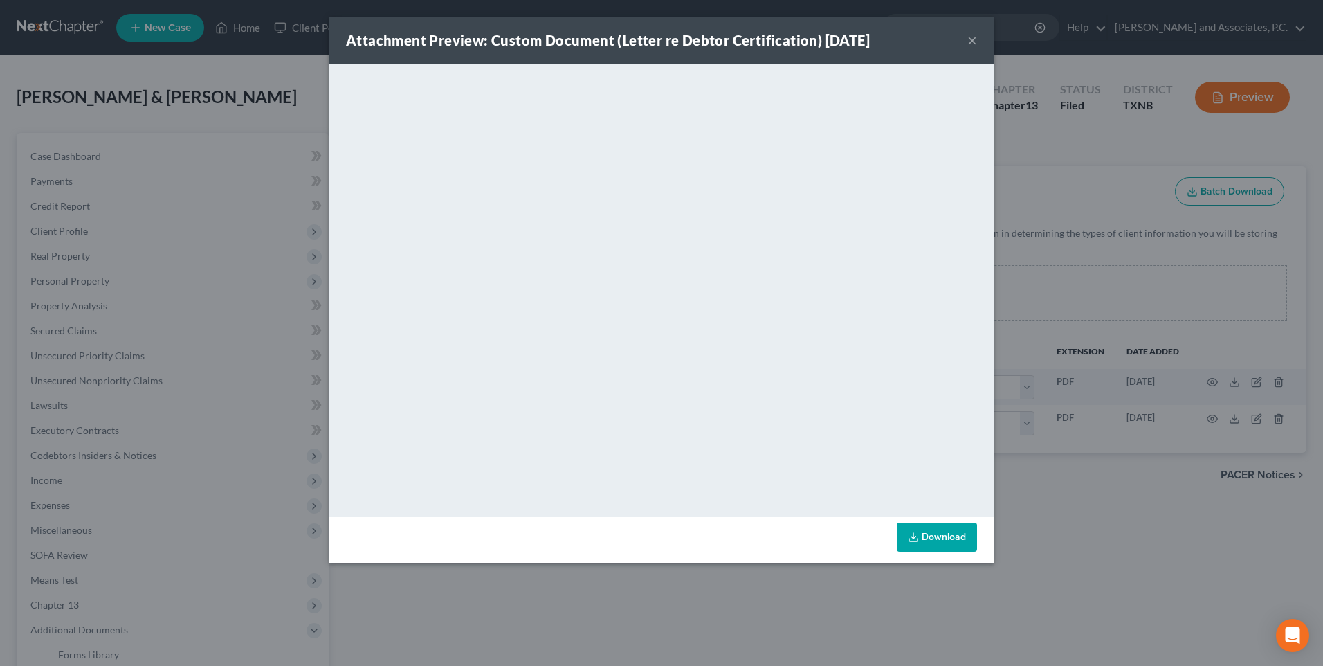
click at [973, 41] on button "×" at bounding box center [973, 40] width 10 height 17
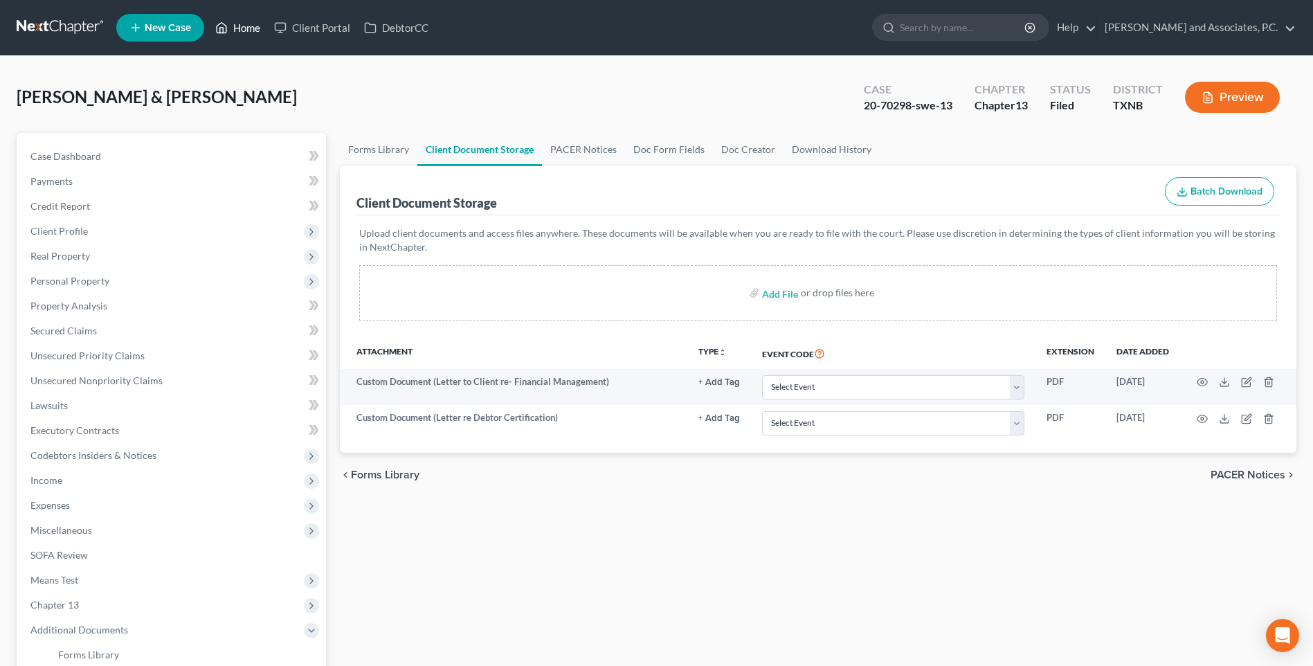
click at [248, 31] on link "Home" at bounding box center [237, 27] width 59 height 25
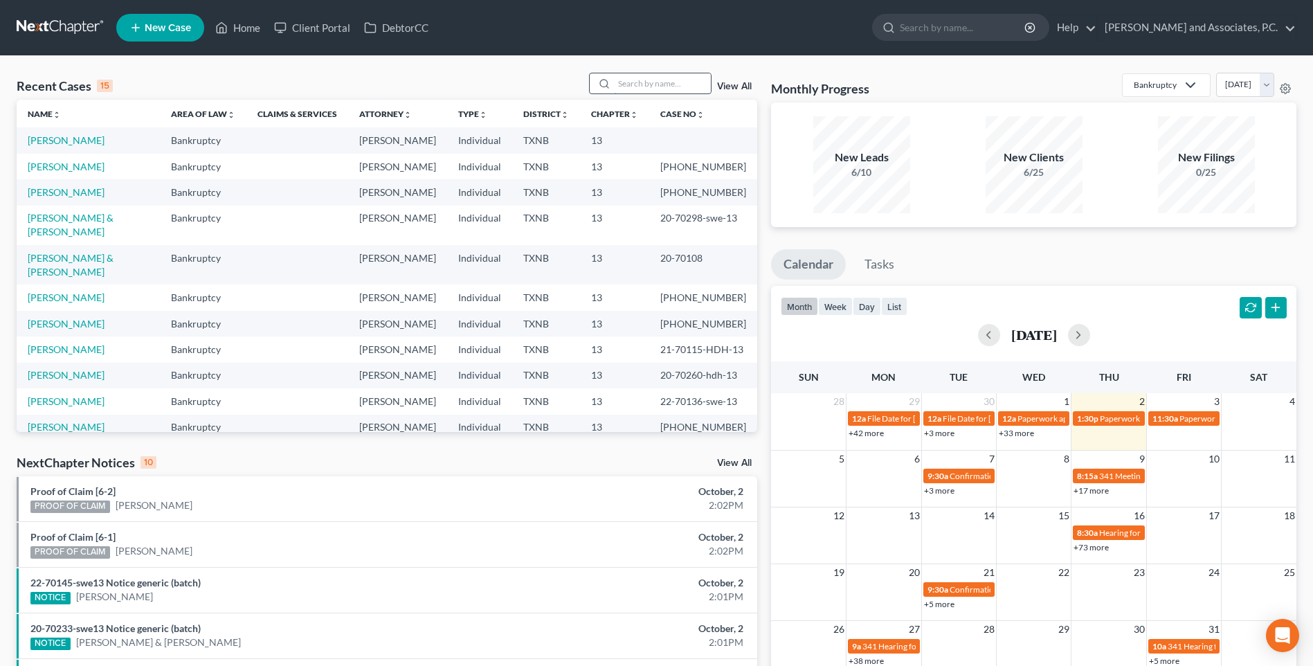
click at [627, 82] on input "search" at bounding box center [662, 83] width 97 height 20
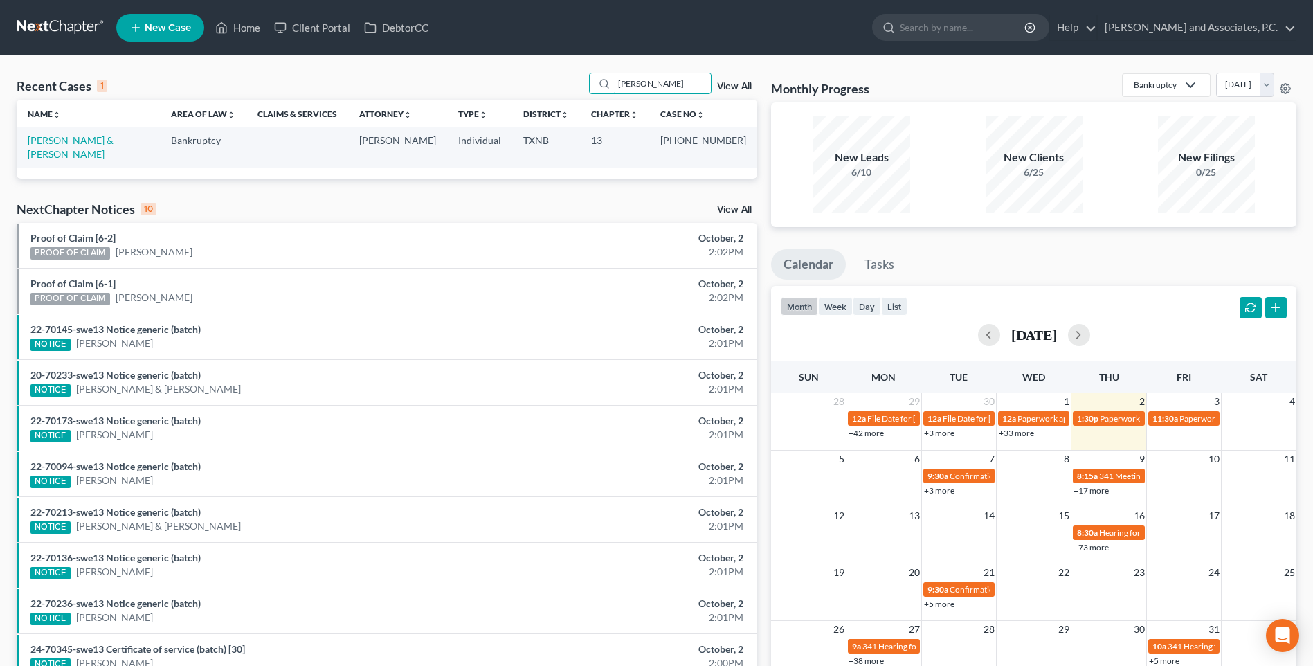
type input "[PERSON_NAME]"
click at [69, 141] on link "[PERSON_NAME] & [PERSON_NAME]" at bounding box center [71, 147] width 86 height 26
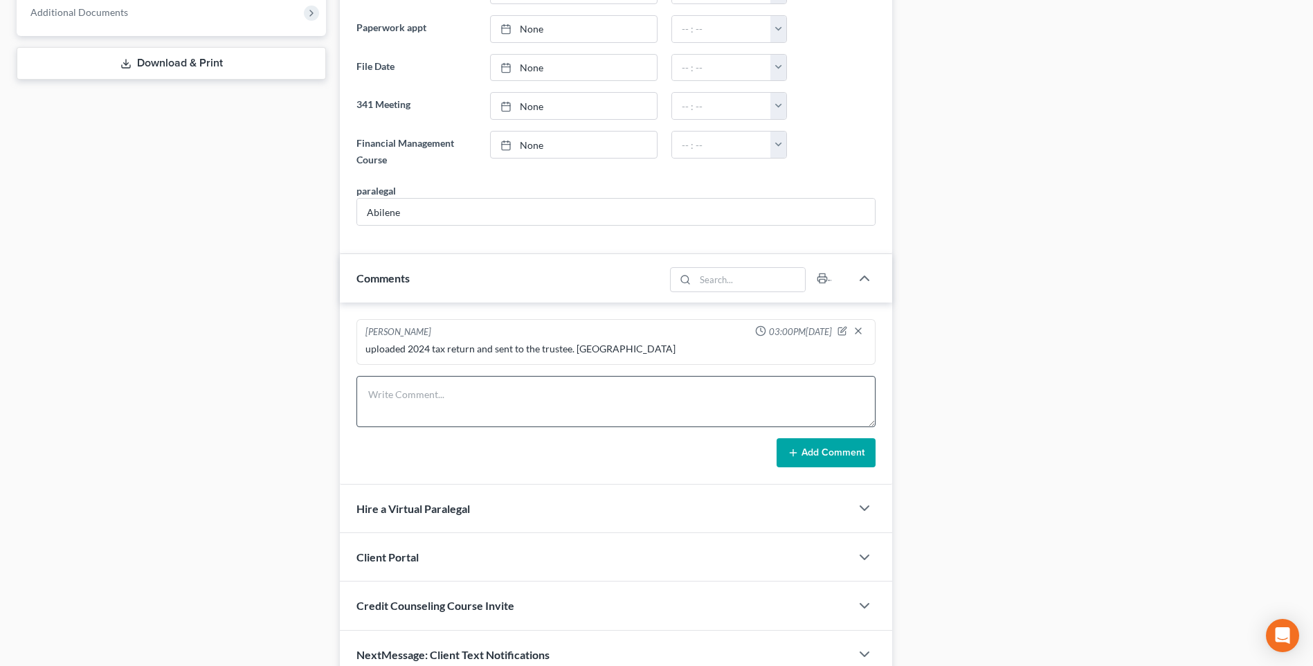
scroll to position [623, 0]
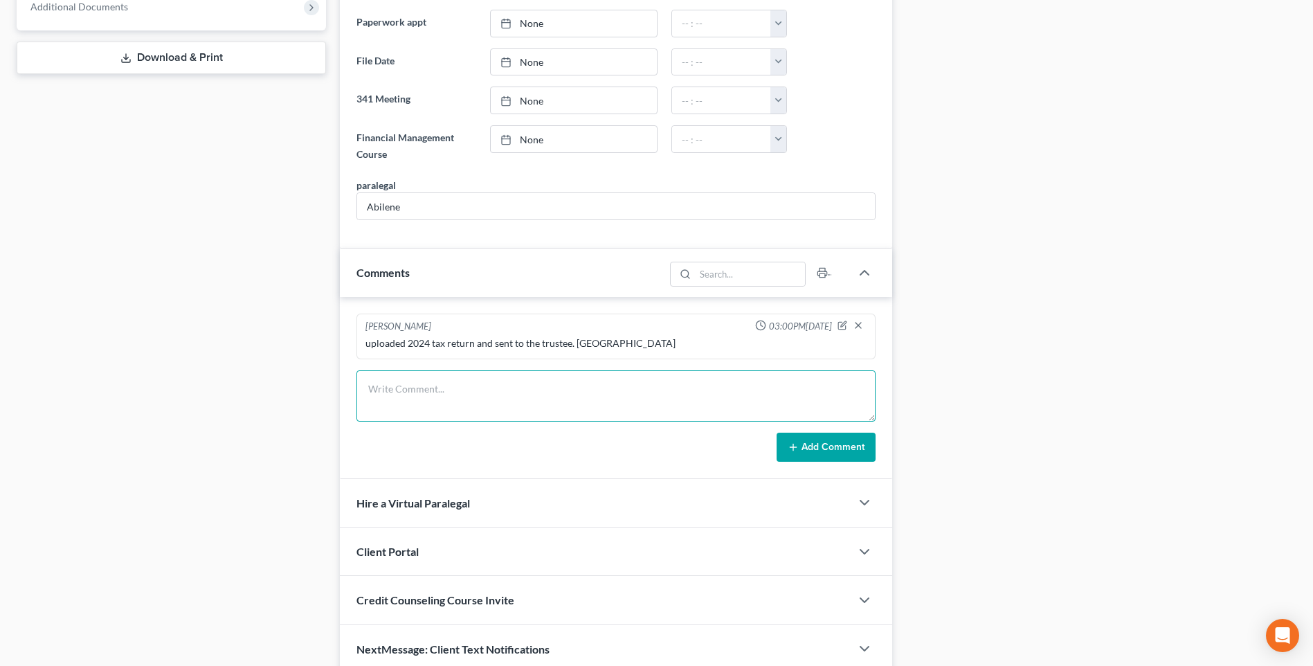
click at [455, 400] on textarea at bounding box center [615, 395] width 519 height 51
type textarea "Mailed certifications. RA"
click at [806, 453] on button "Add Comment" at bounding box center [826, 447] width 99 height 29
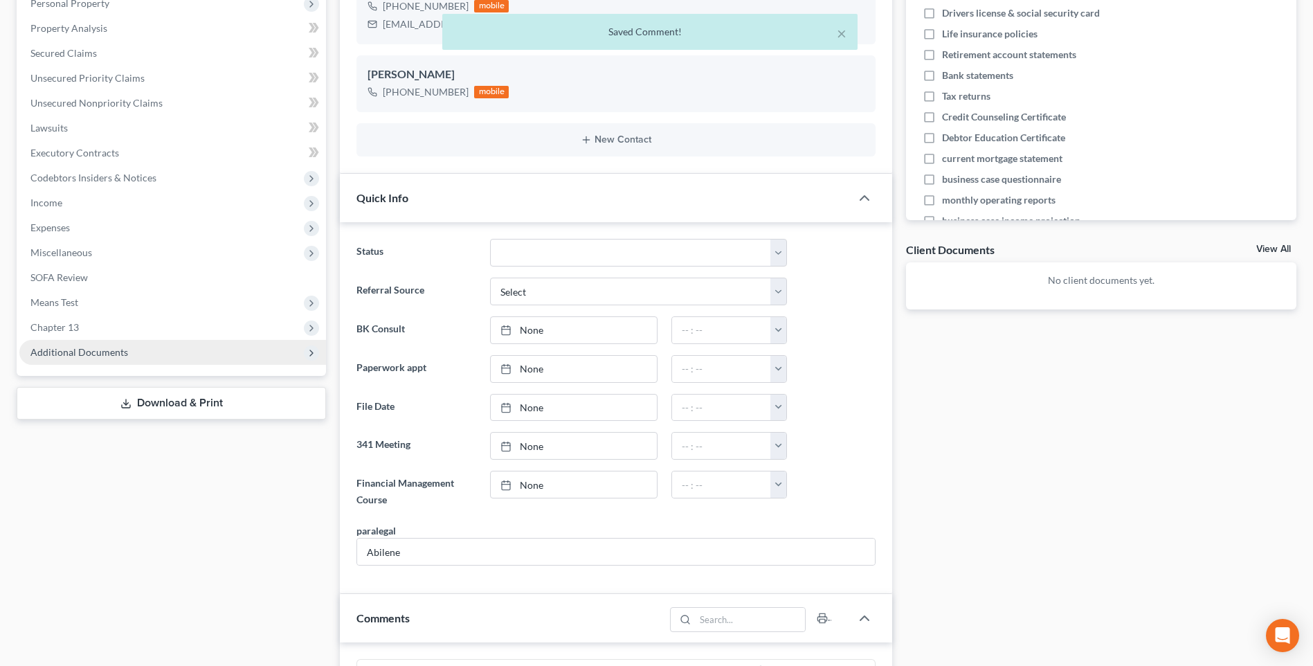
scroll to position [277, 0]
click at [93, 350] on span "Additional Documents" at bounding box center [79, 353] width 98 height 12
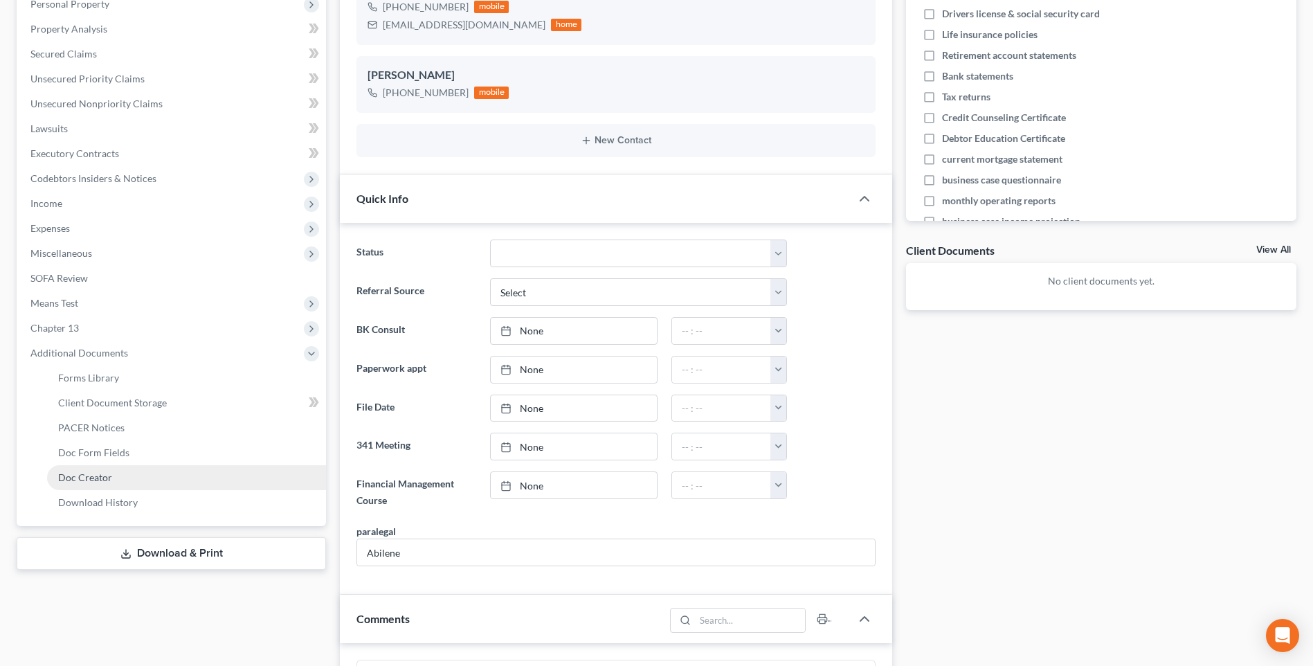
click at [93, 479] on span "Doc Creator" at bounding box center [85, 477] width 54 height 12
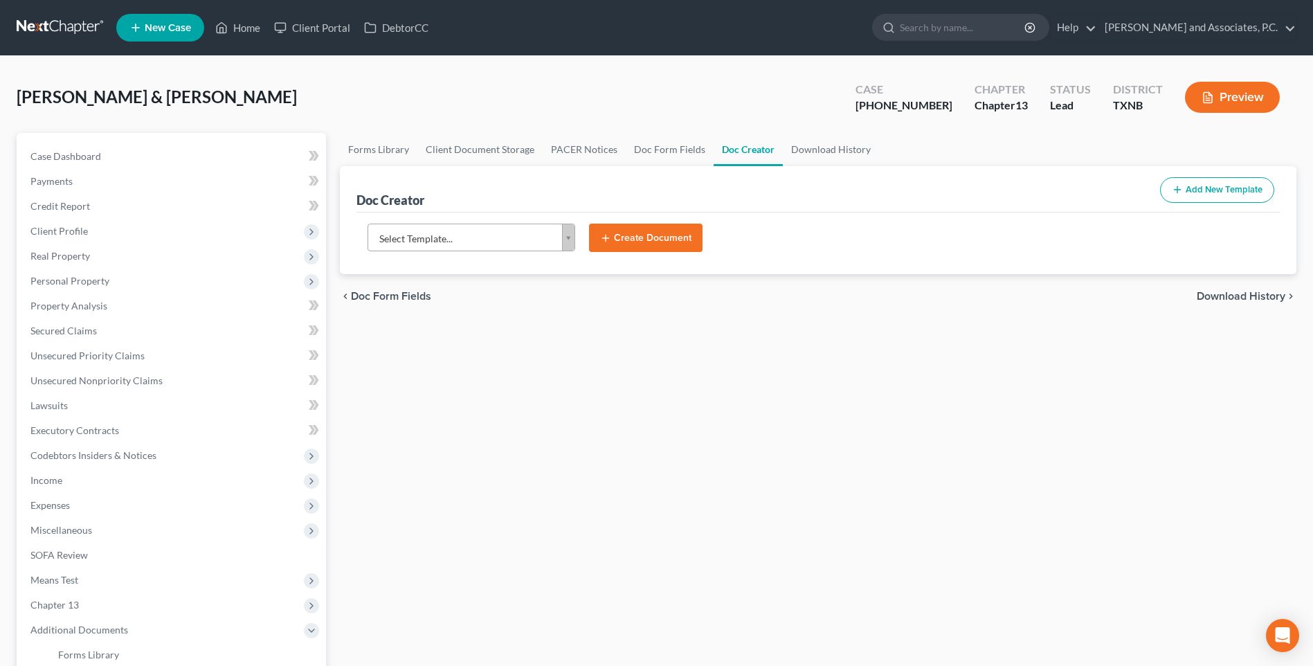
click at [567, 241] on body "Home New Case Client Portal DebtorCC [PERSON_NAME] and Associates, [PERSON_NAME…" at bounding box center [656, 449] width 1313 height 899
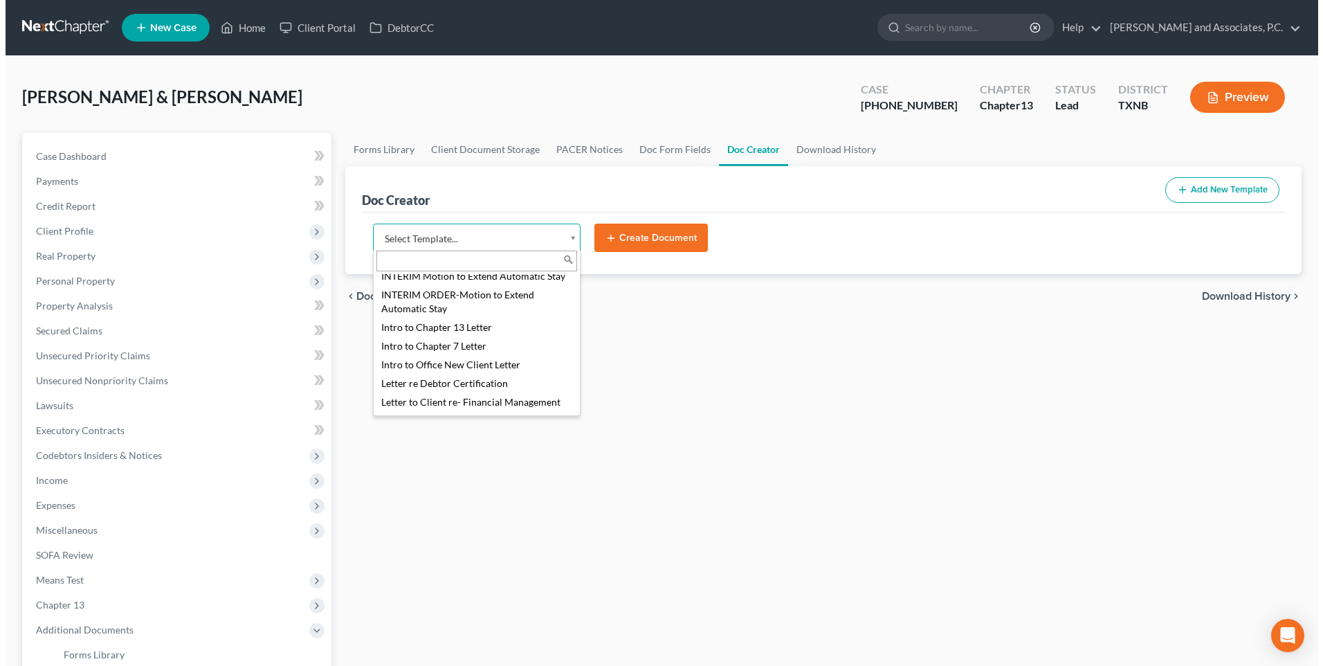
scroll to position [761, 0]
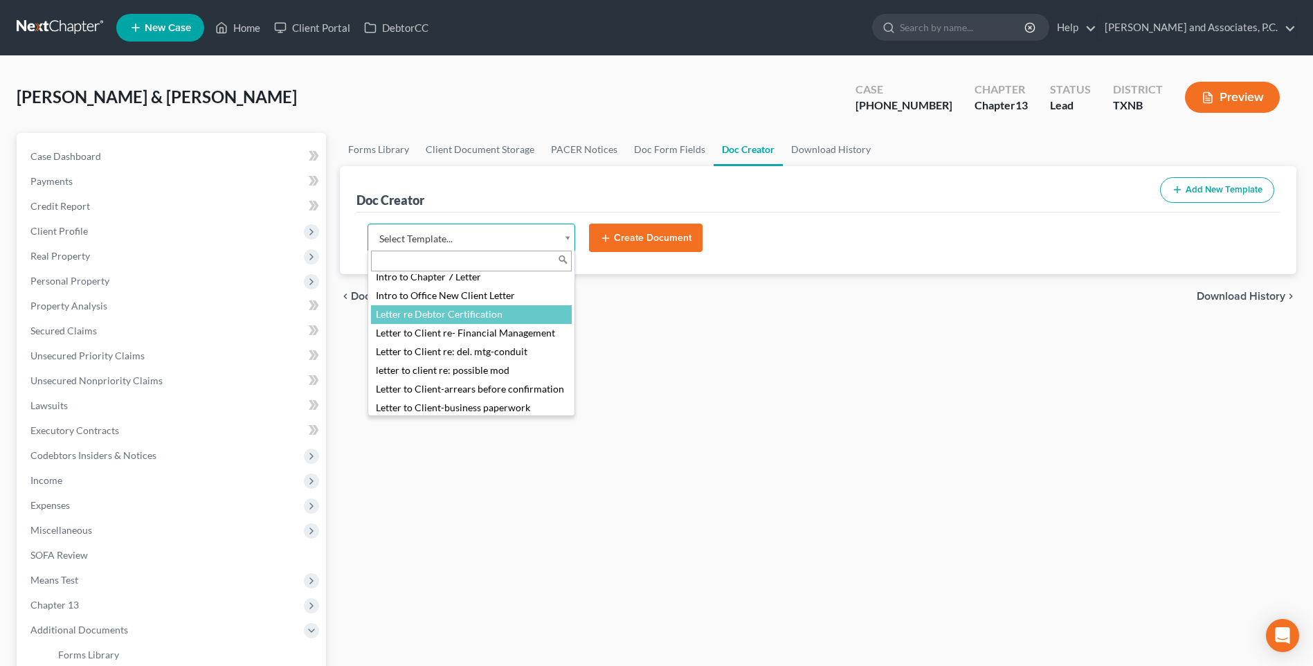
select select "77107"
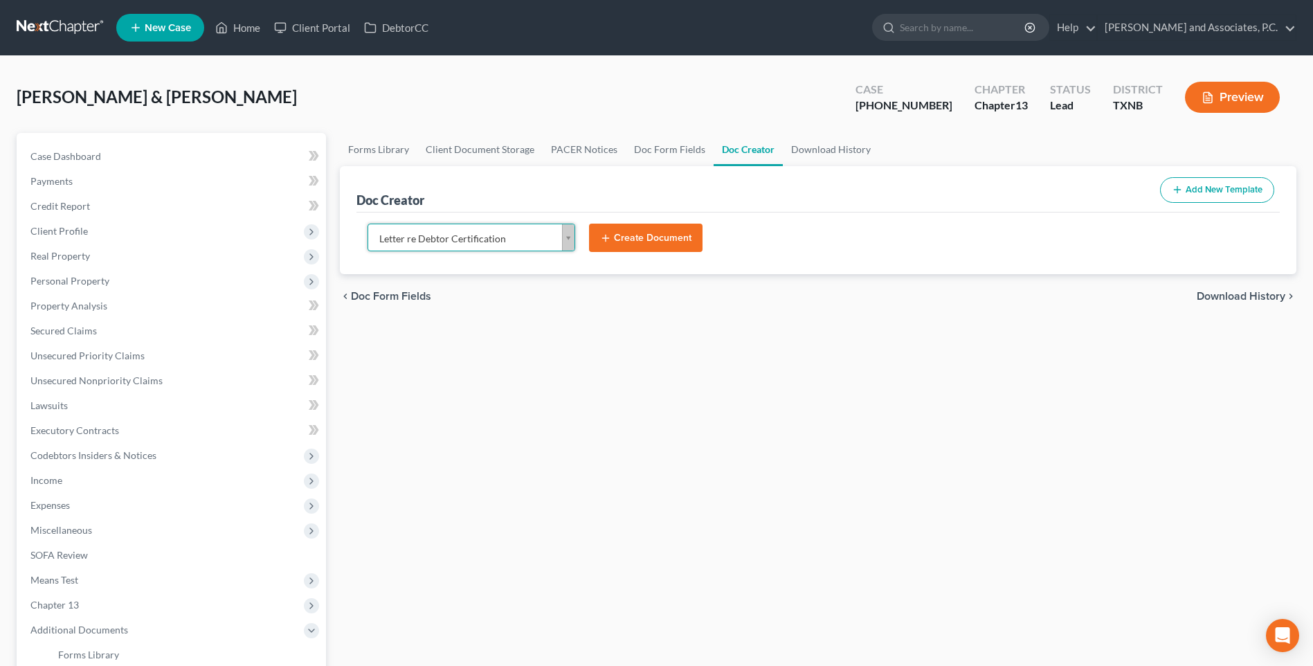
click at [652, 242] on button "Create Document" at bounding box center [646, 238] width 114 height 29
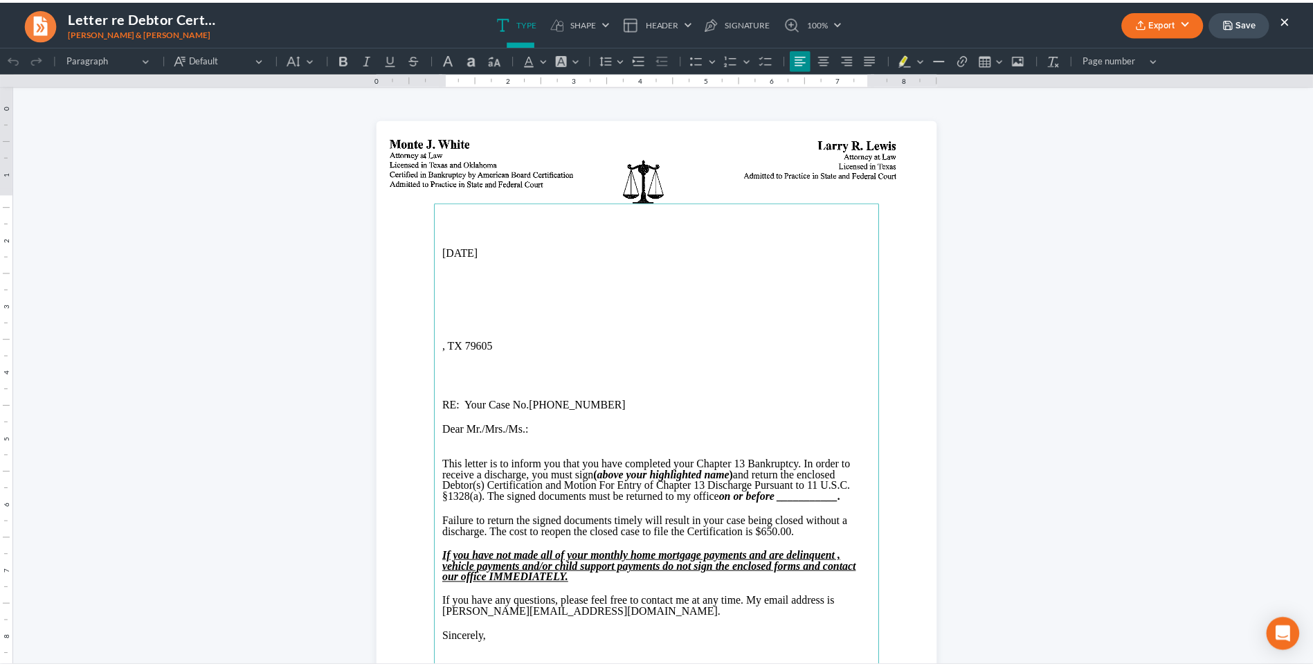
scroll to position [0, 0]
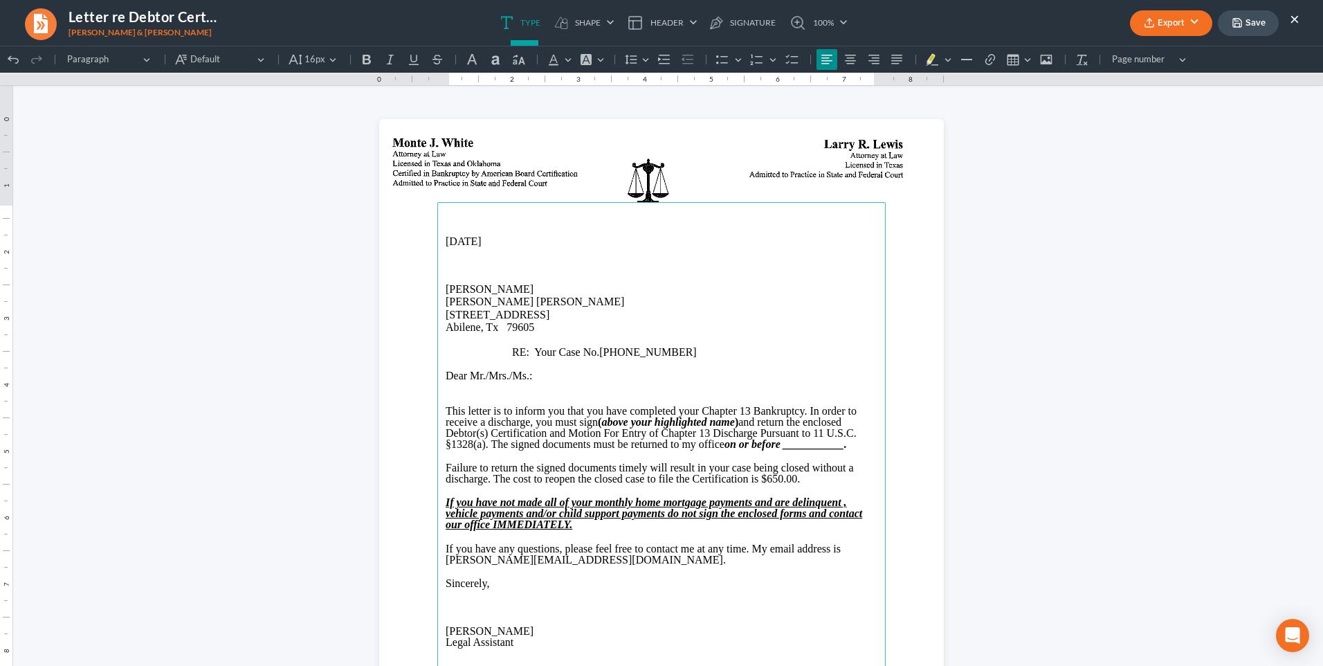
click at [467, 380] on span "Dear Mr./Mrs./Ms." at bounding box center [488, 376] width 84 height 12
click at [465, 389] on p "Rich Text Editor, page-0-main" at bounding box center [662, 386] width 432 height 11
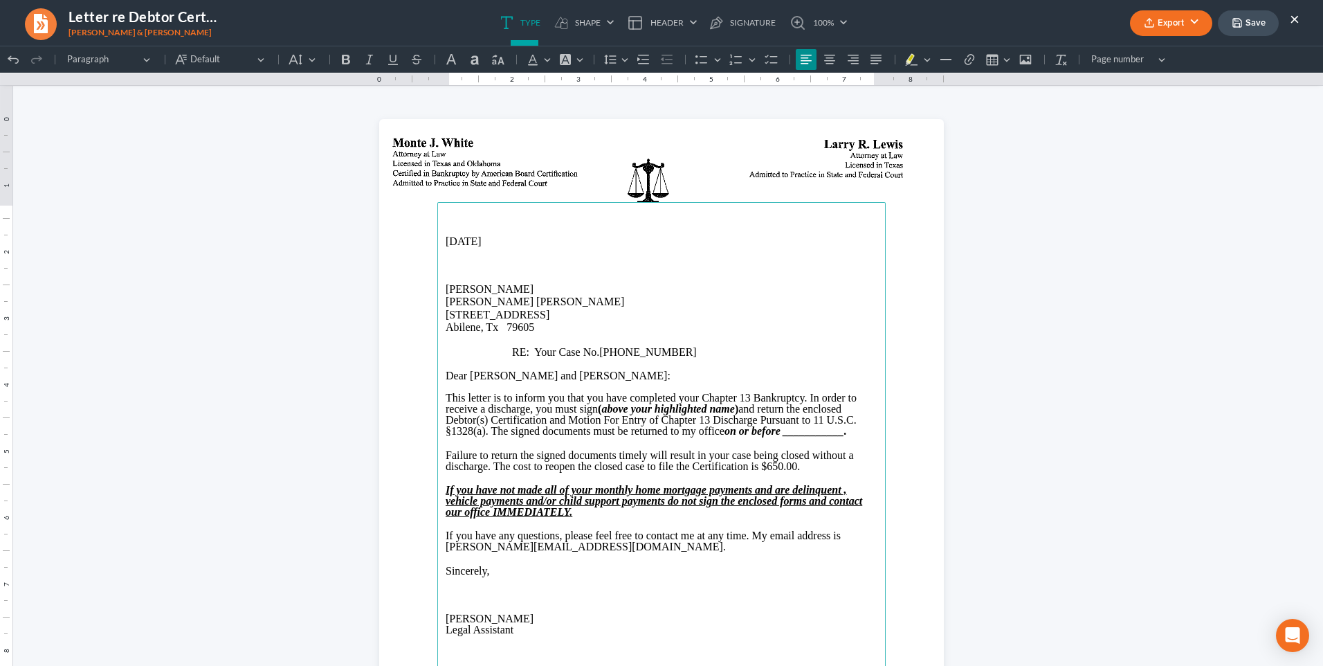
click at [780, 431] on strong "on or before ___________." at bounding box center [786, 431] width 123 height 12
click at [446, 550] on span "If you have any questions, please feel free to contact me at any time. My email…" at bounding box center [643, 541] width 395 height 23
click at [446, 620] on span "[PERSON_NAME]" at bounding box center [490, 619] width 88 height 12
click at [1158, 24] on button "Export" at bounding box center [1171, 23] width 82 height 26
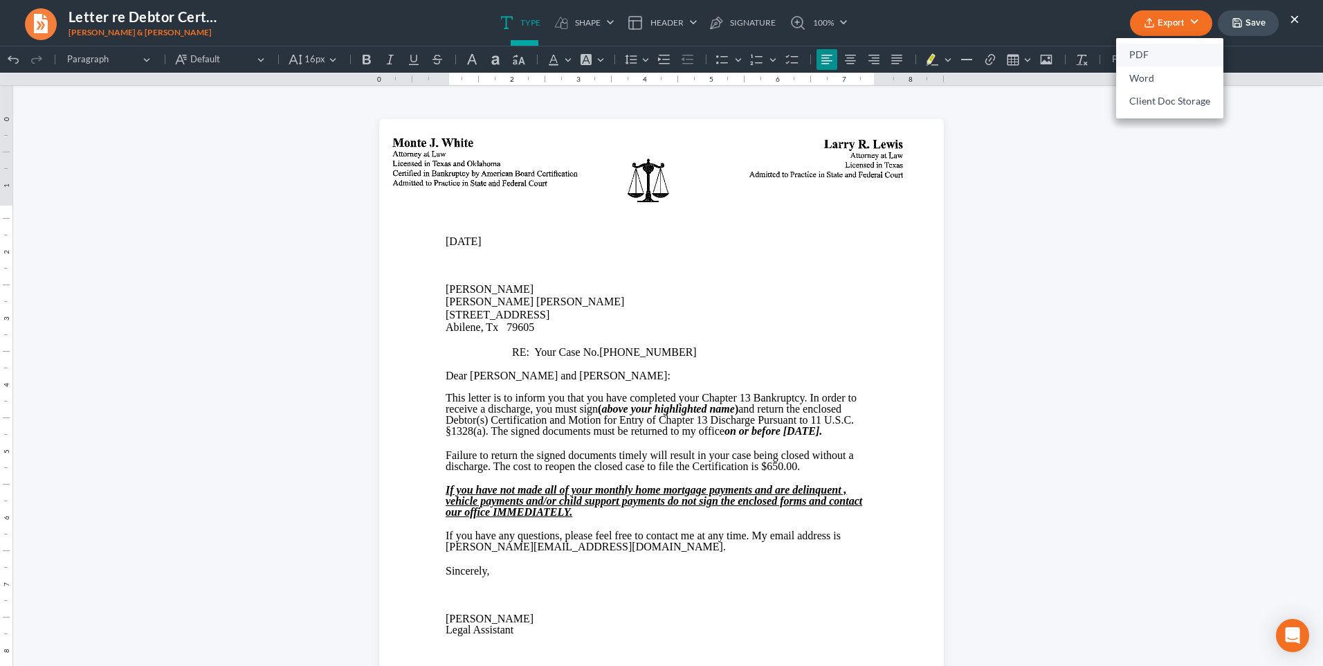
click at [1151, 53] on link "PDF" at bounding box center [1170, 56] width 107 height 24
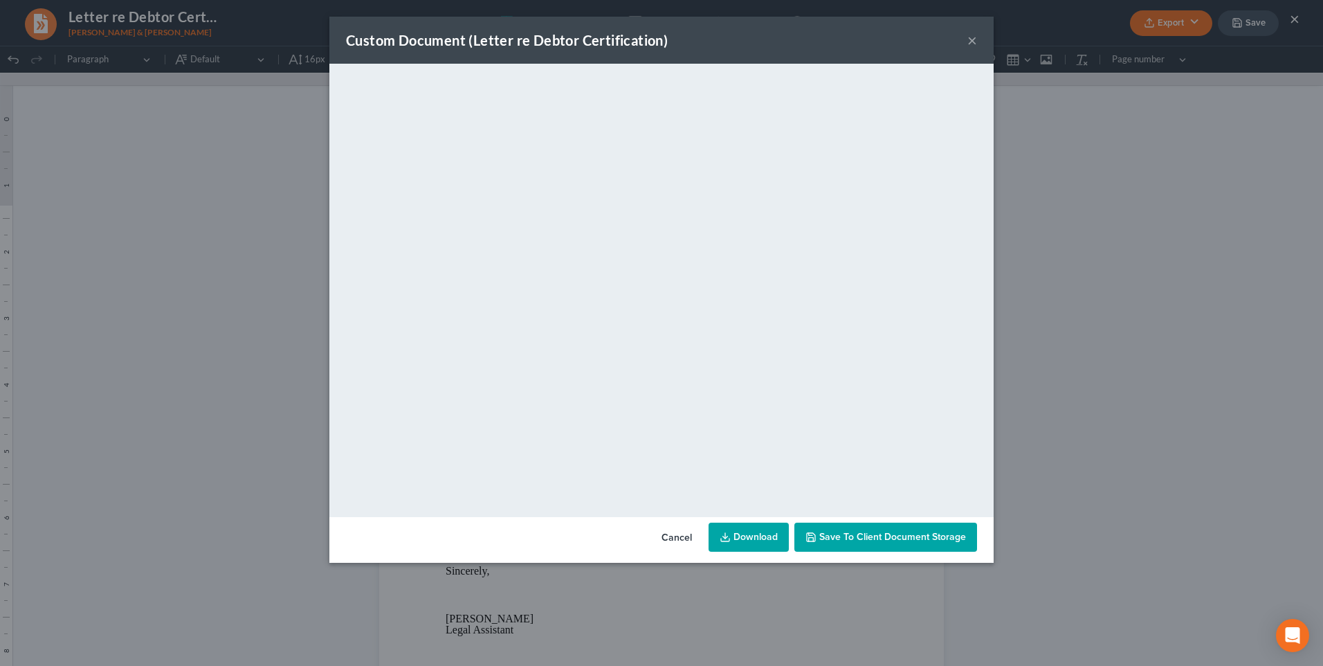
click at [896, 541] on span "Save to Client Document Storage" at bounding box center [893, 537] width 147 height 12
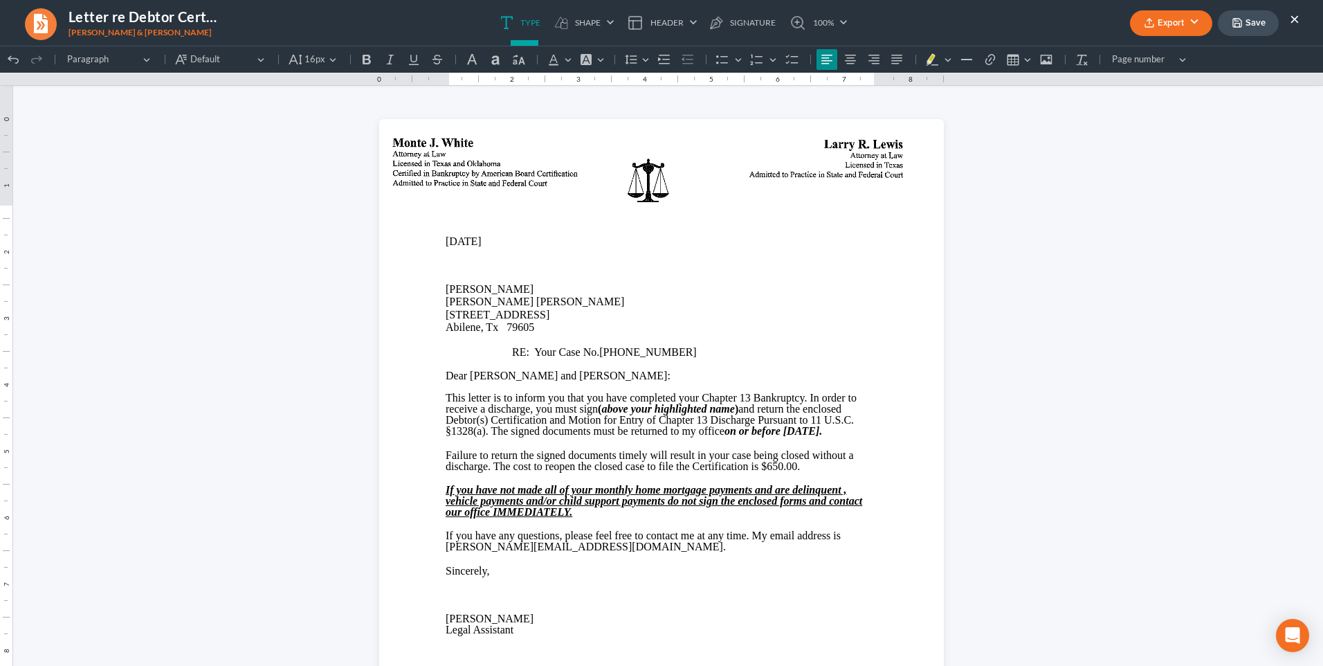
click at [1255, 24] on button "Save" at bounding box center [1248, 23] width 61 height 26
click at [1294, 17] on button "×" at bounding box center [1295, 18] width 10 height 17
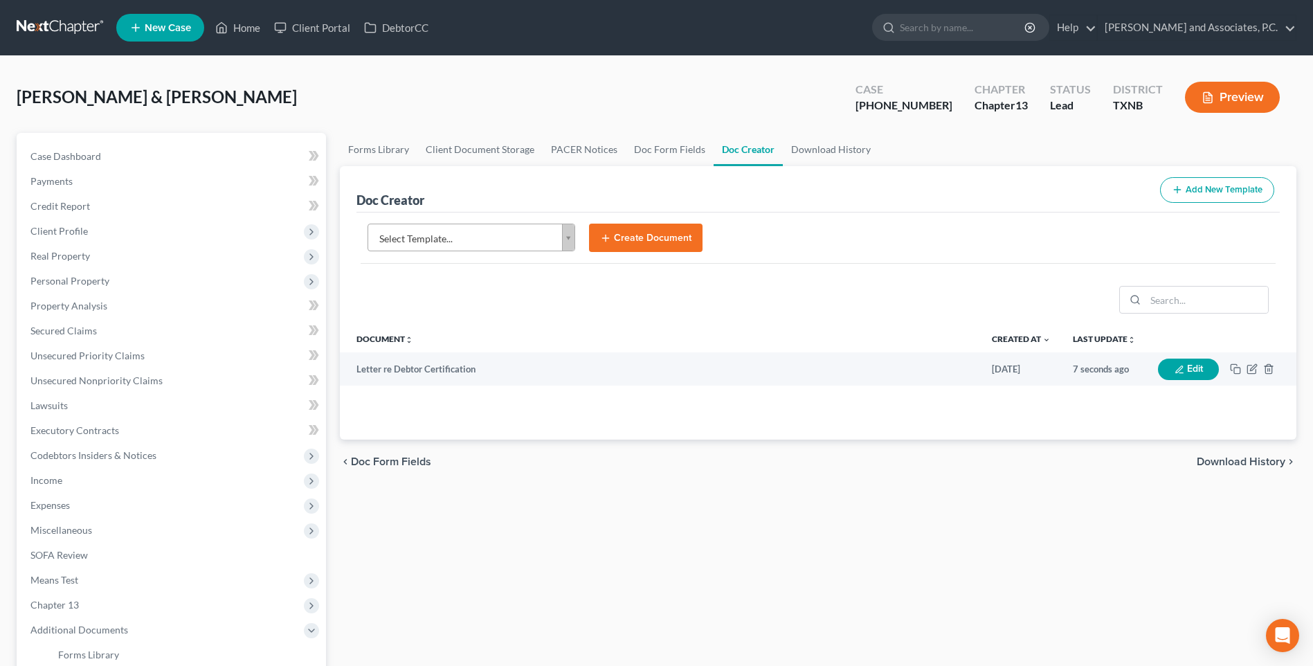
scroll to position [138, 0]
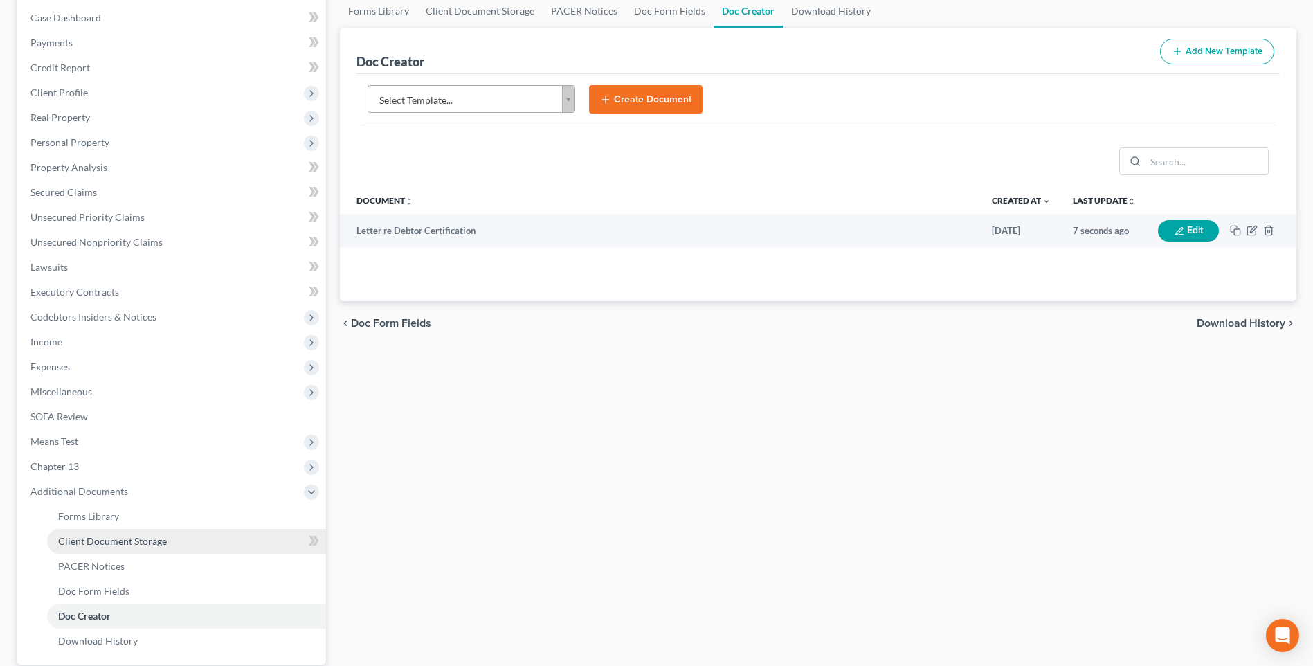
click at [89, 541] on span "Client Document Storage" at bounding box center [112, 541] width 109 height 12
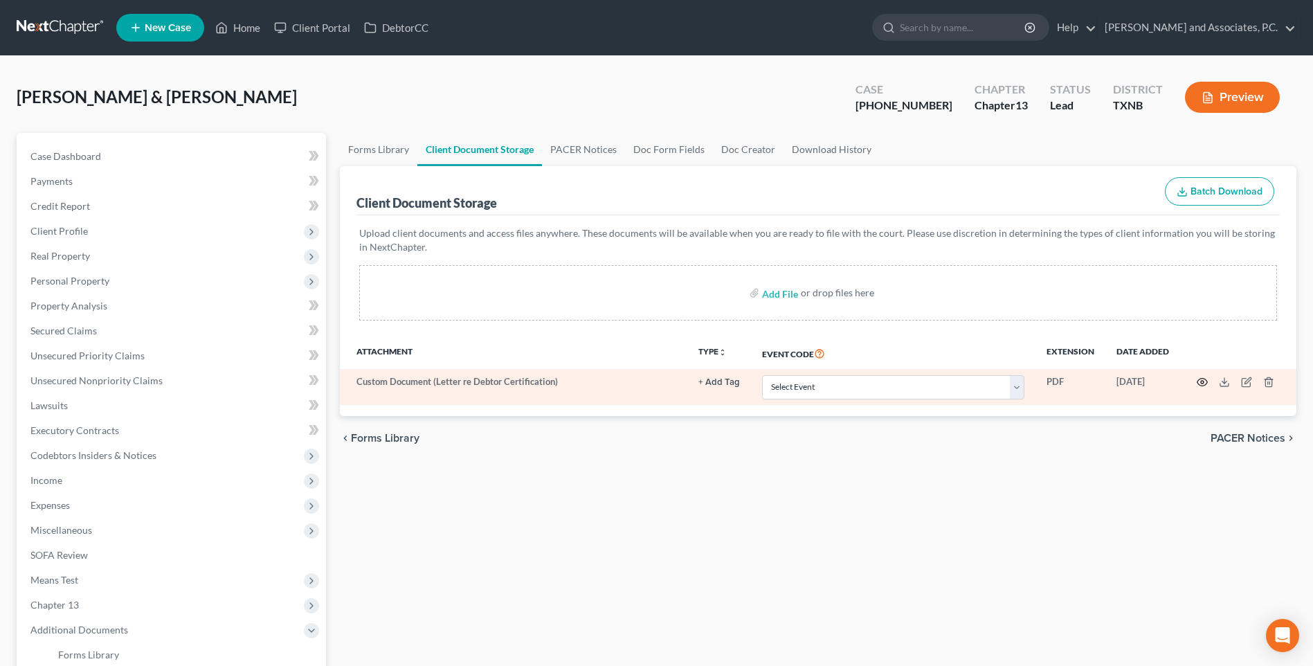
click at [1204, 381] on circle "button" at bounding box center [1202, 382] width 3 height 3
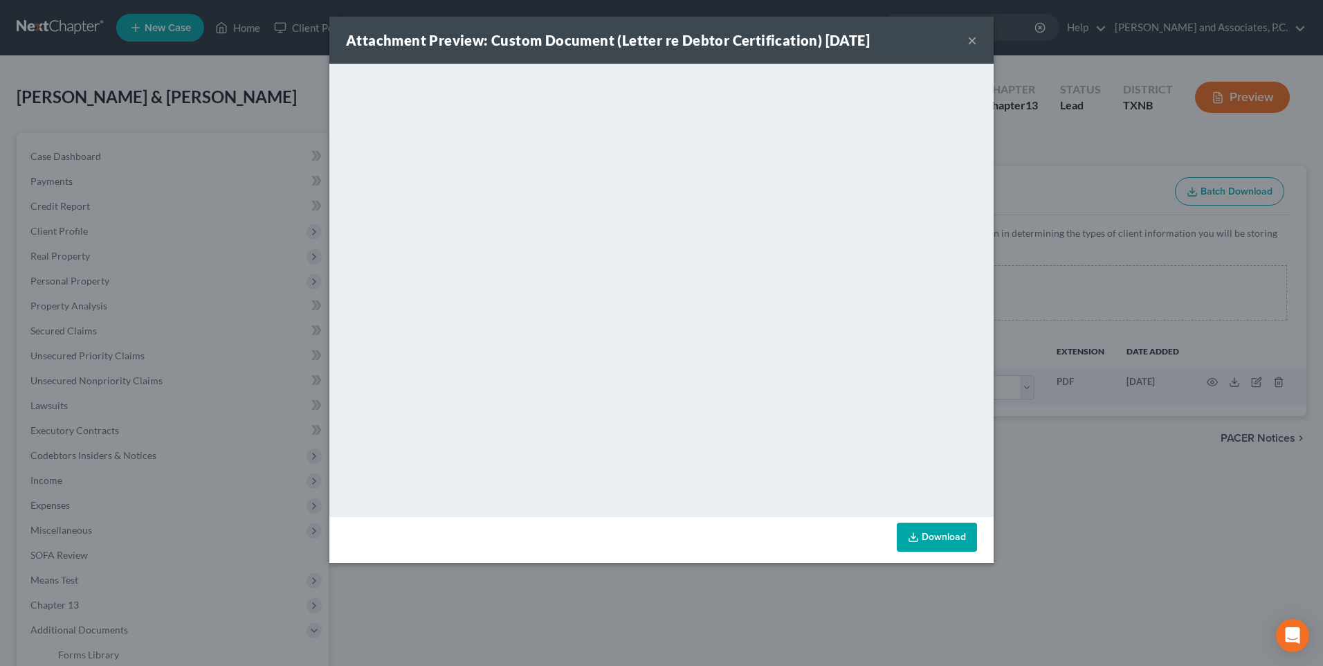
click at [973, 40] on button "×" at bounding box center [973, 40] width 10 height 17
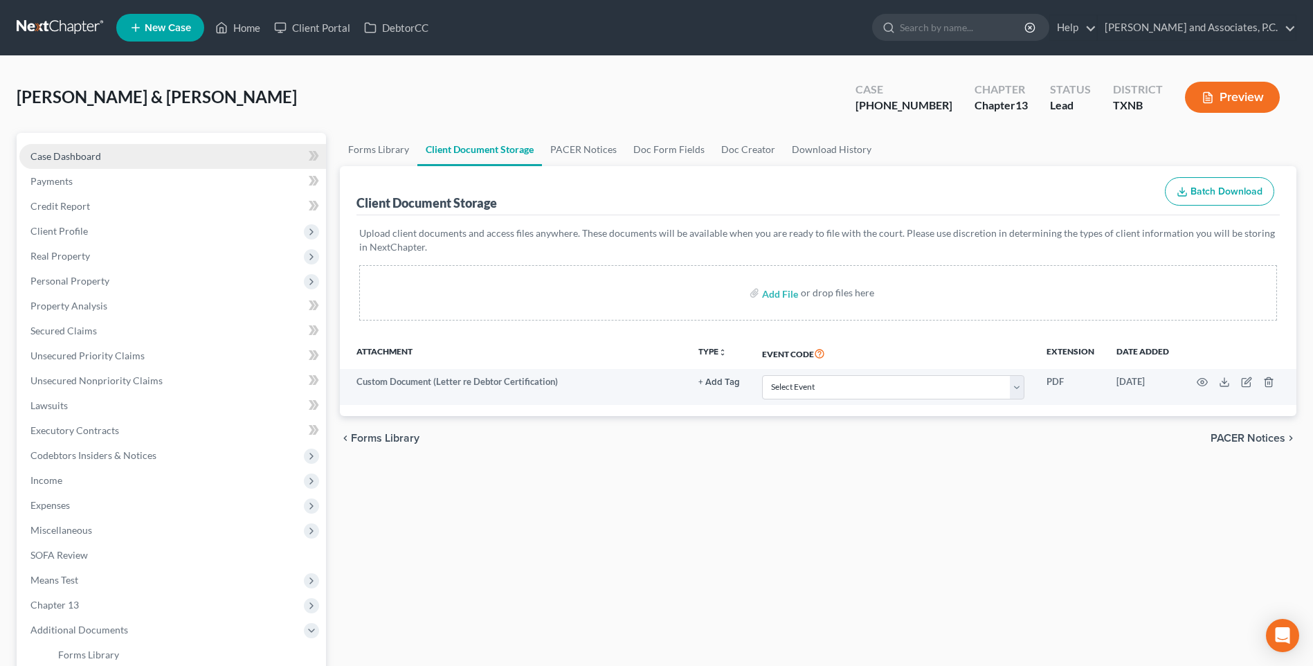
click at [81, 152] on span "Case Dashboard" at bounding box center [65, 156] width 71 height 12
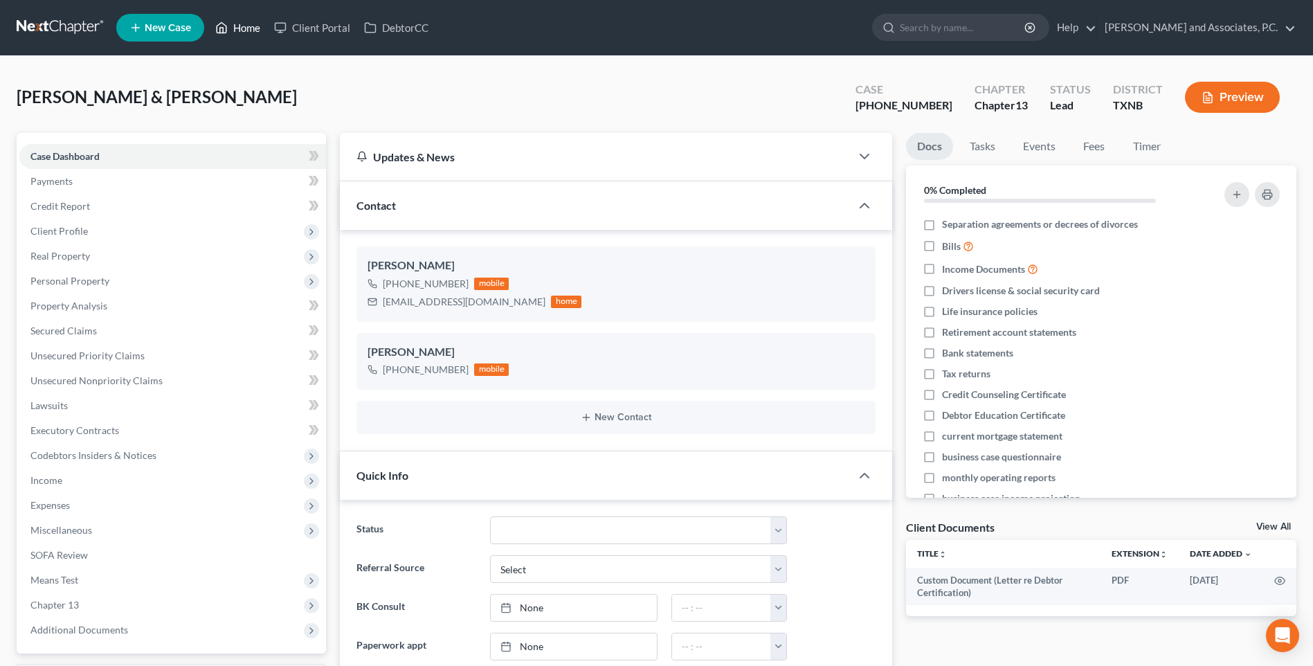
click at [246, 28] on link "Home" at bounding box center [237, 27] width 59 height 25
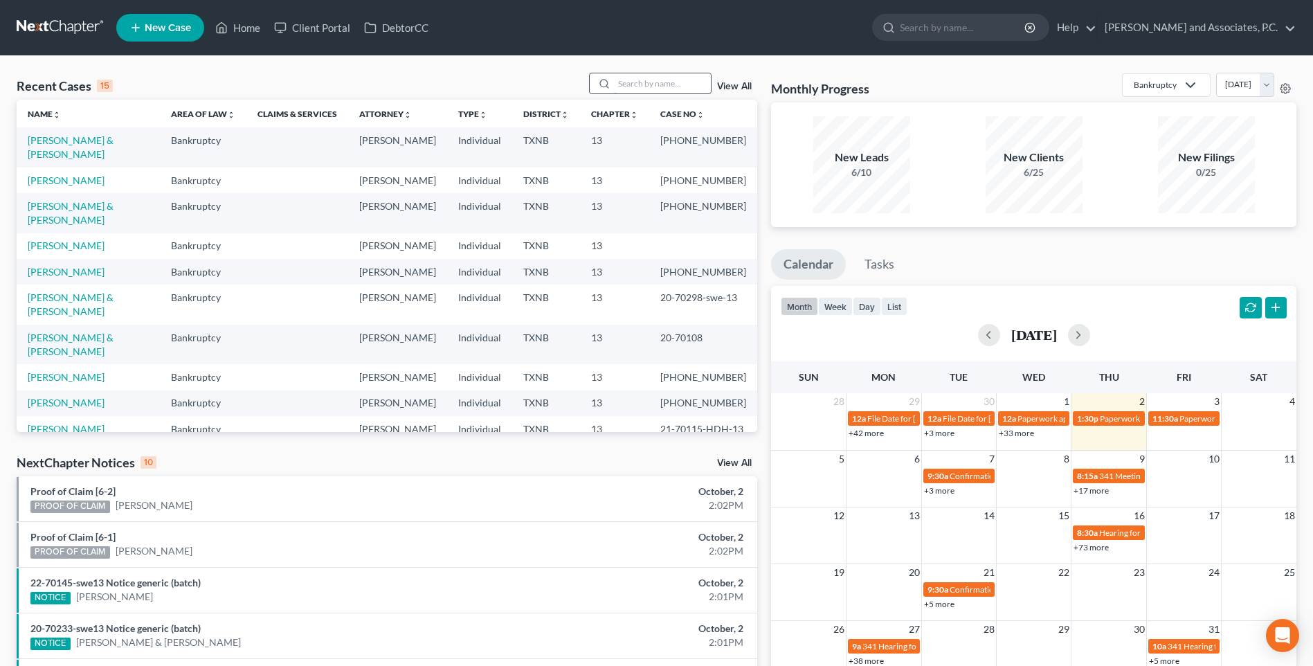
click at [640, 87] on input "search" at bounding box center [662, 83] width 97 height 20
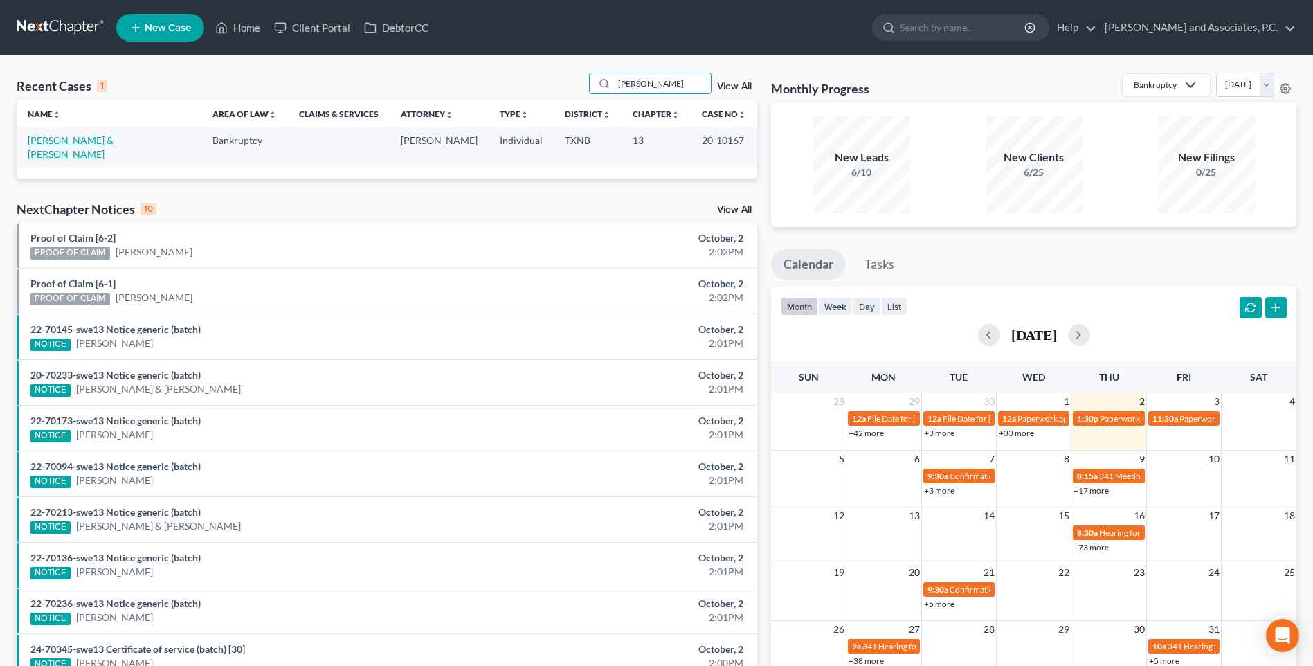
type input "[PERSON_NAME]"
click at [68, 141] on link "[PERSON_NAME] & [PERSON_NAME]" at bounding box center [71, 147] width 86 height 26
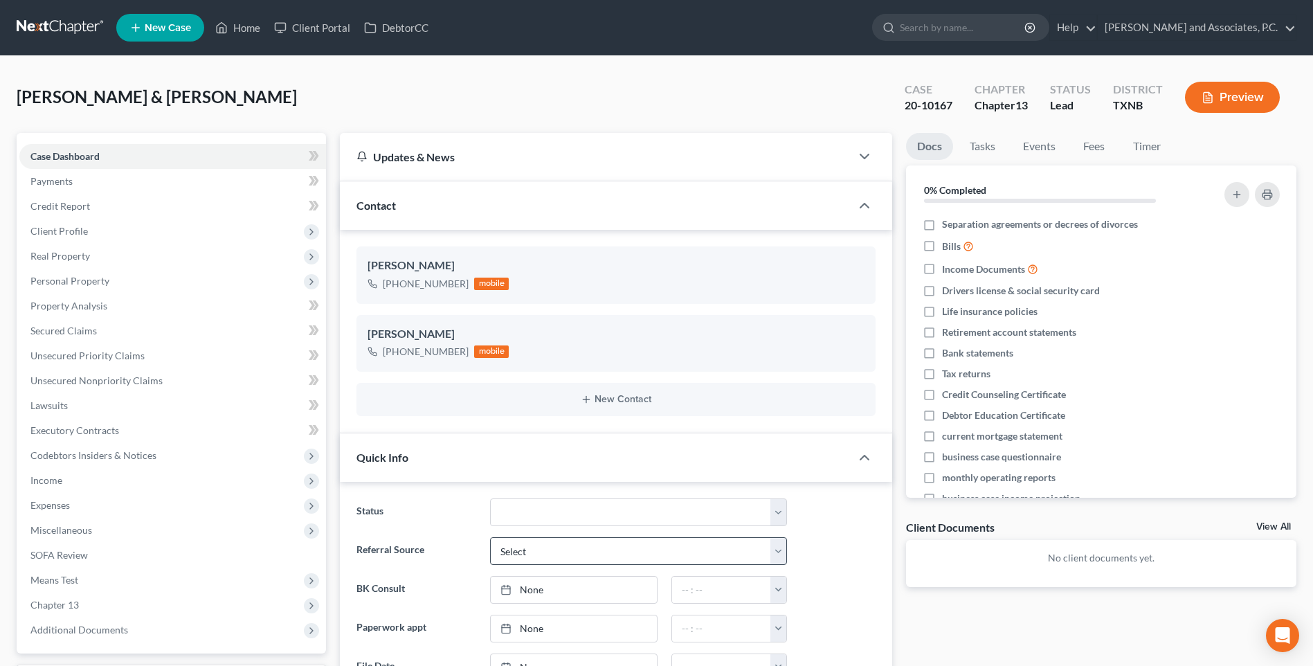
scroll to position [415, 0]
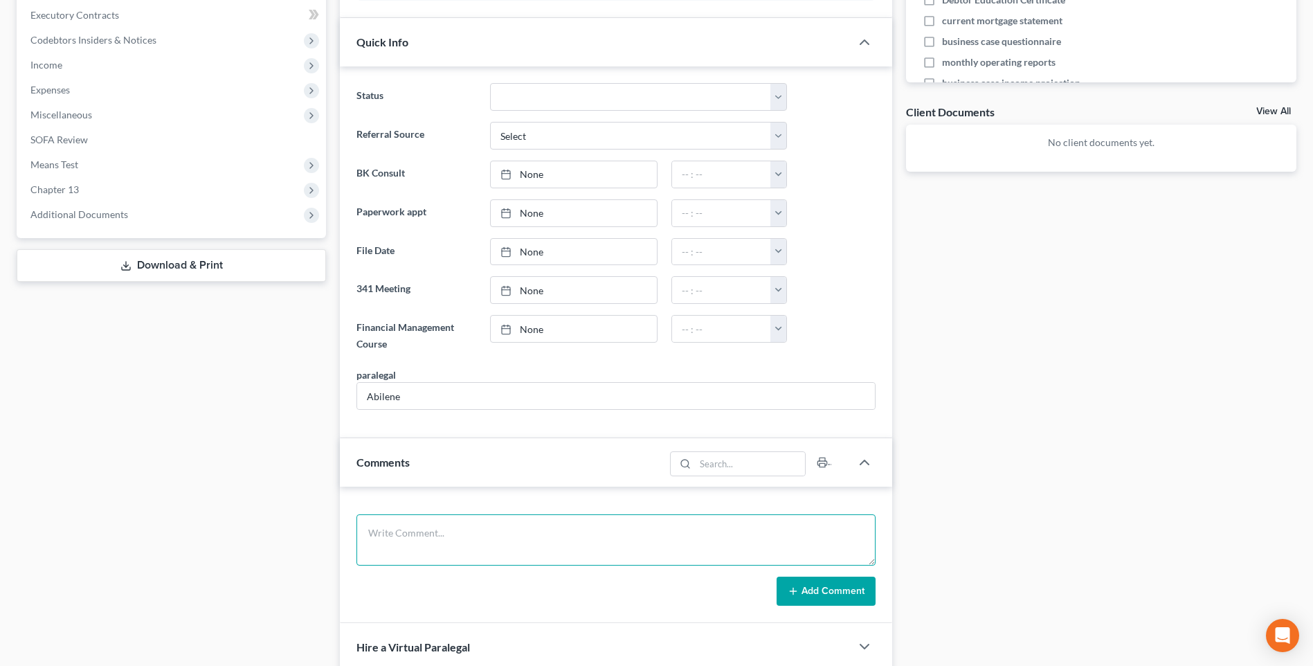
click at [384, 552] on textarea at bounding box center [615, 539] width 519 height 51
type textarea "Mailed certifications. RA"
click at [853, 597] on button "Add Comment" at bounding box center [826, 591] width 99 height 29
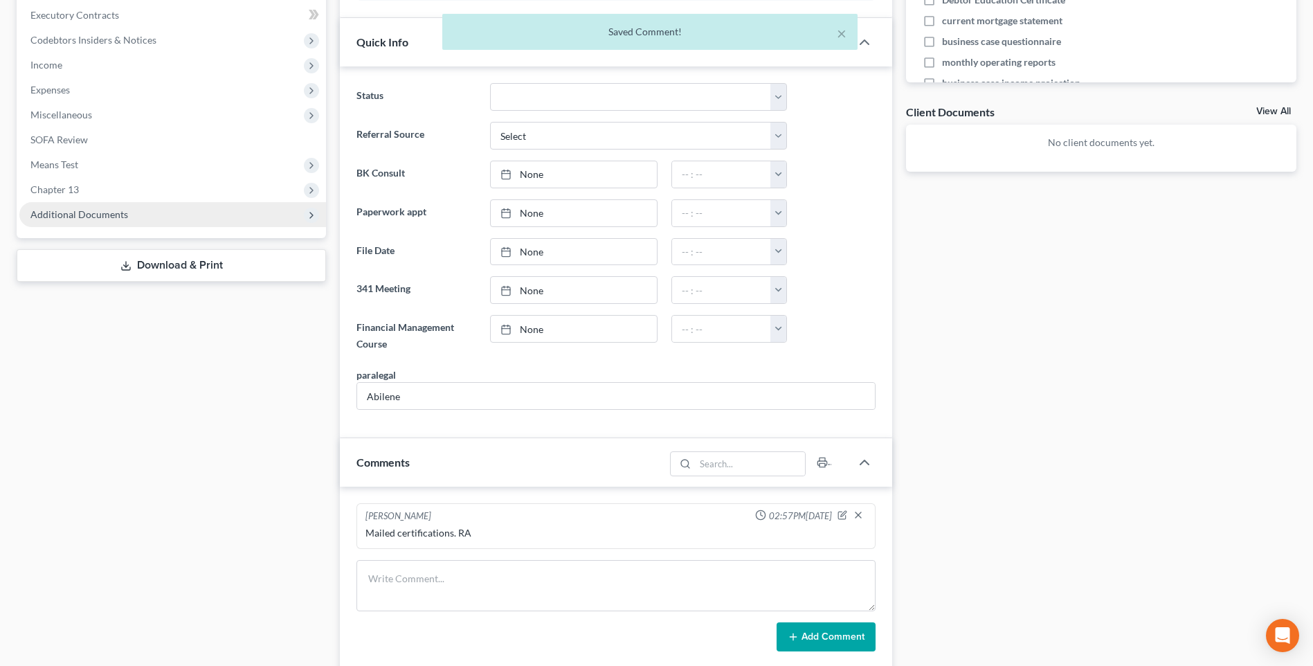
click at [100, 214] on span "Additional Documents" at bounding box center [79, 214] width 98 height 12
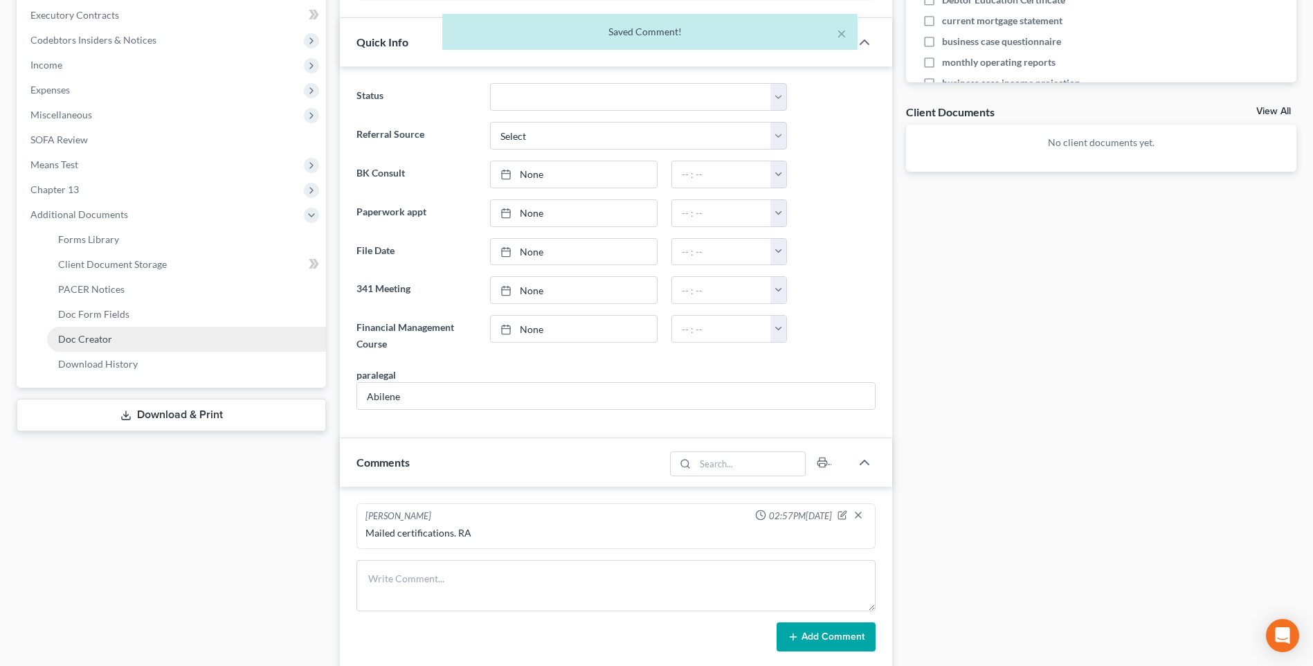
click at [96, 340] on span "Doc Creator" at bounding box center [85, 339] width 54 height 12
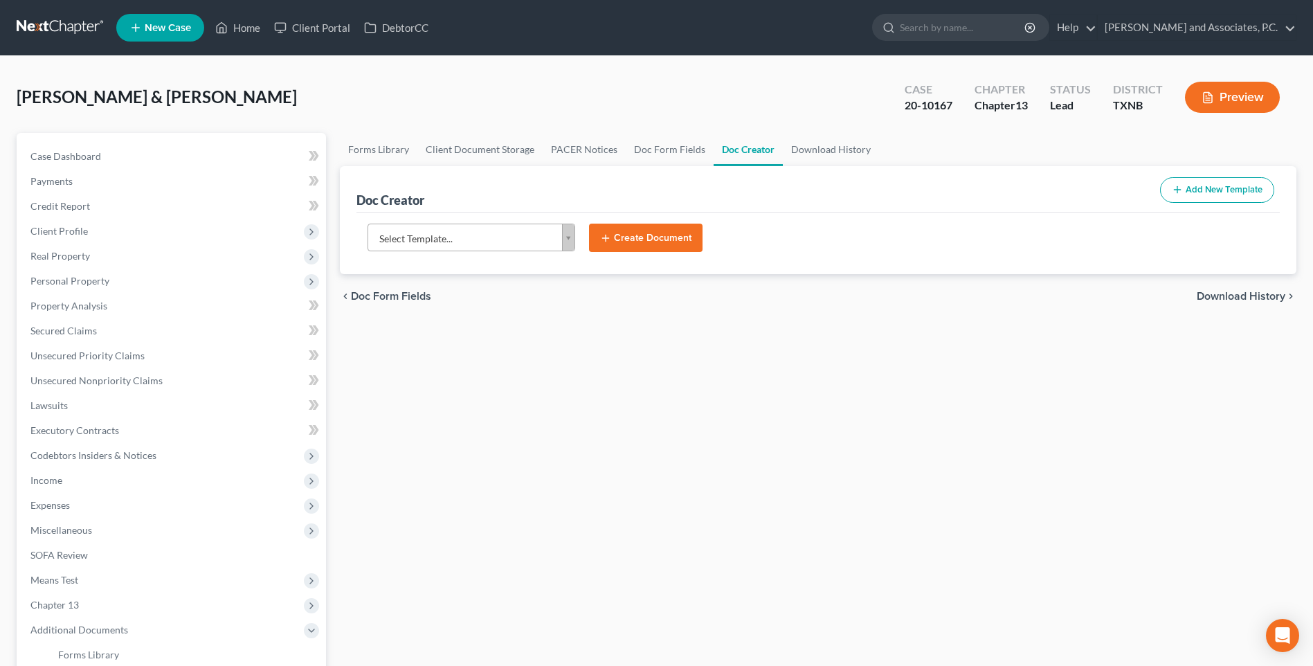
click at [567, 237] on body "Home New Case Client Portal DebtorCC [PERSON_NAME] and Associates, [PERSON_NAME…" at bounding box center [656, 449] width 1313 height 899
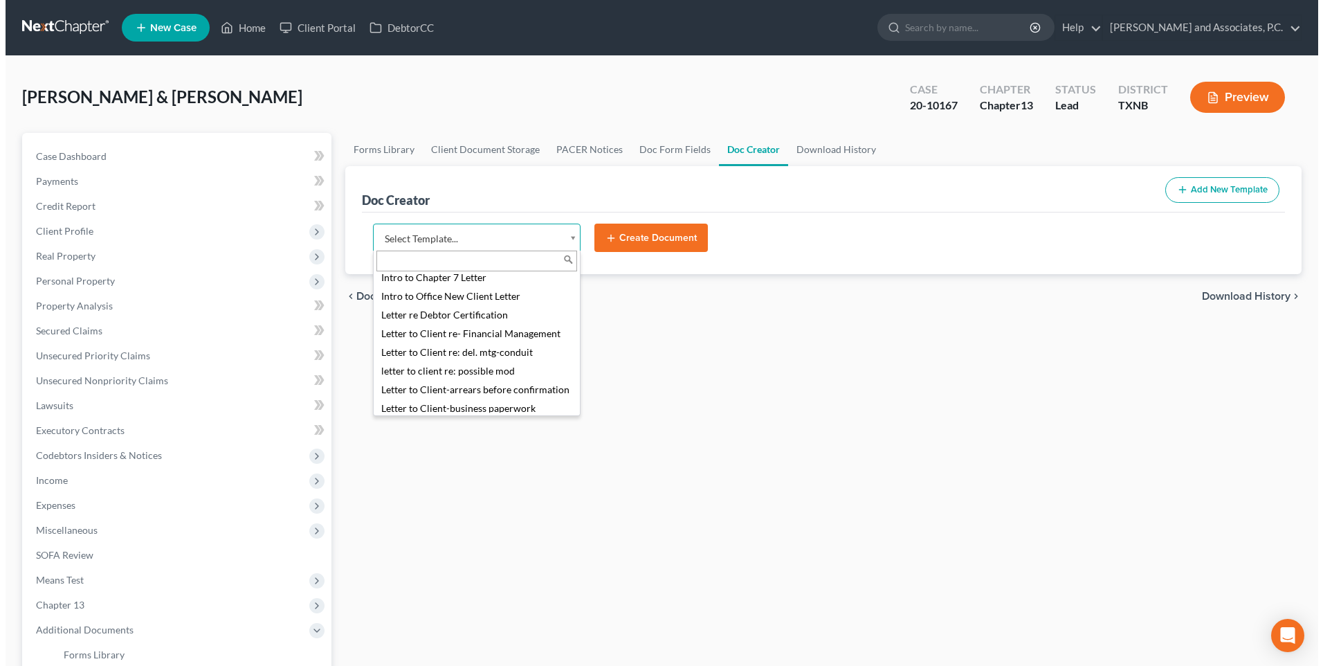
scroll to position [761, 0]
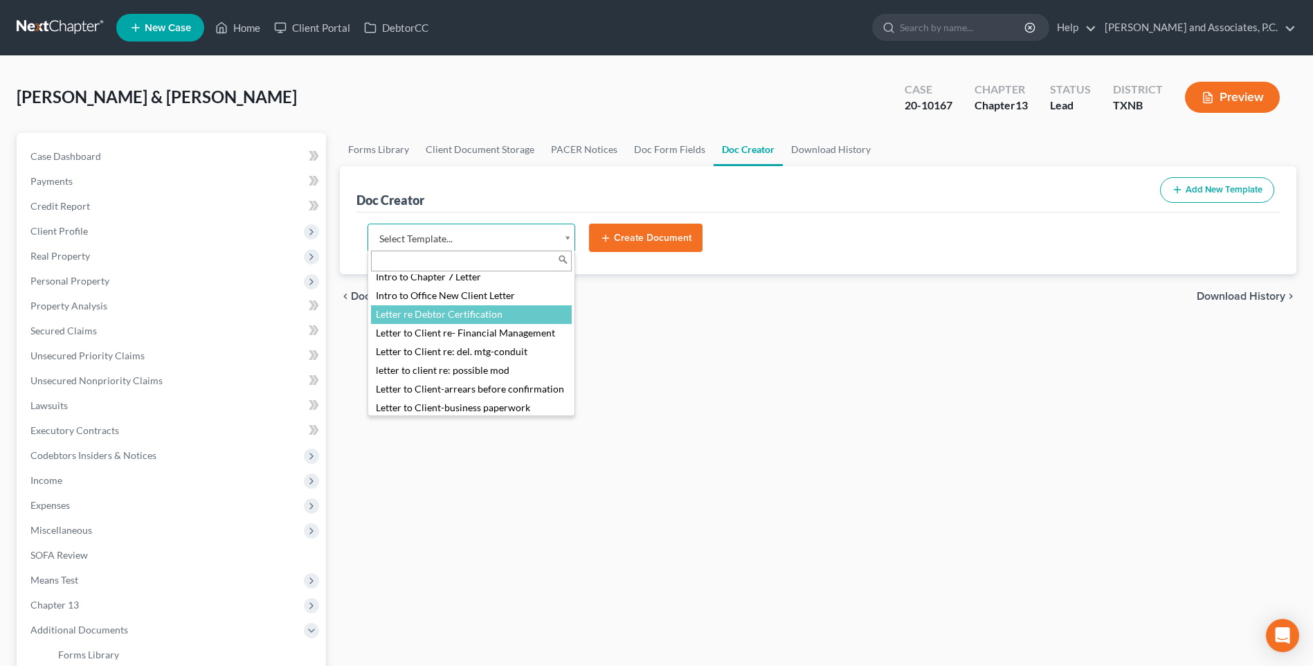
select select "77107"
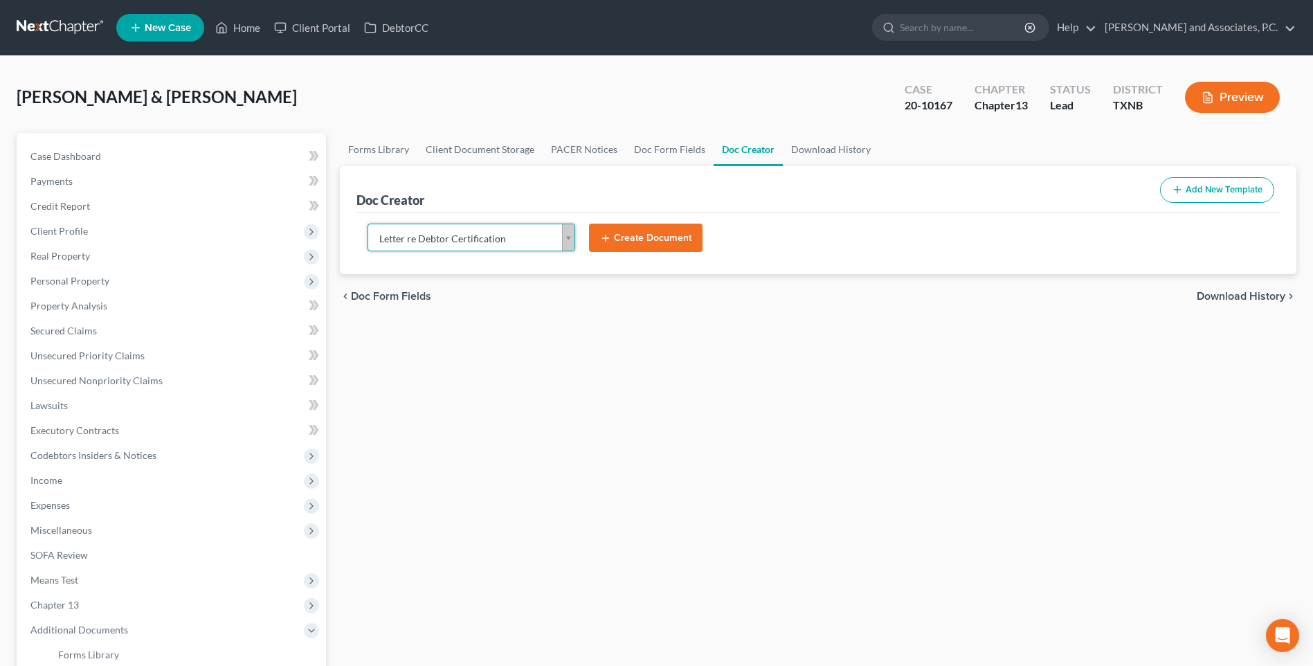
click at [634, 244] on button "Create Document" at bounding box center [646, 238] width 114 height 29
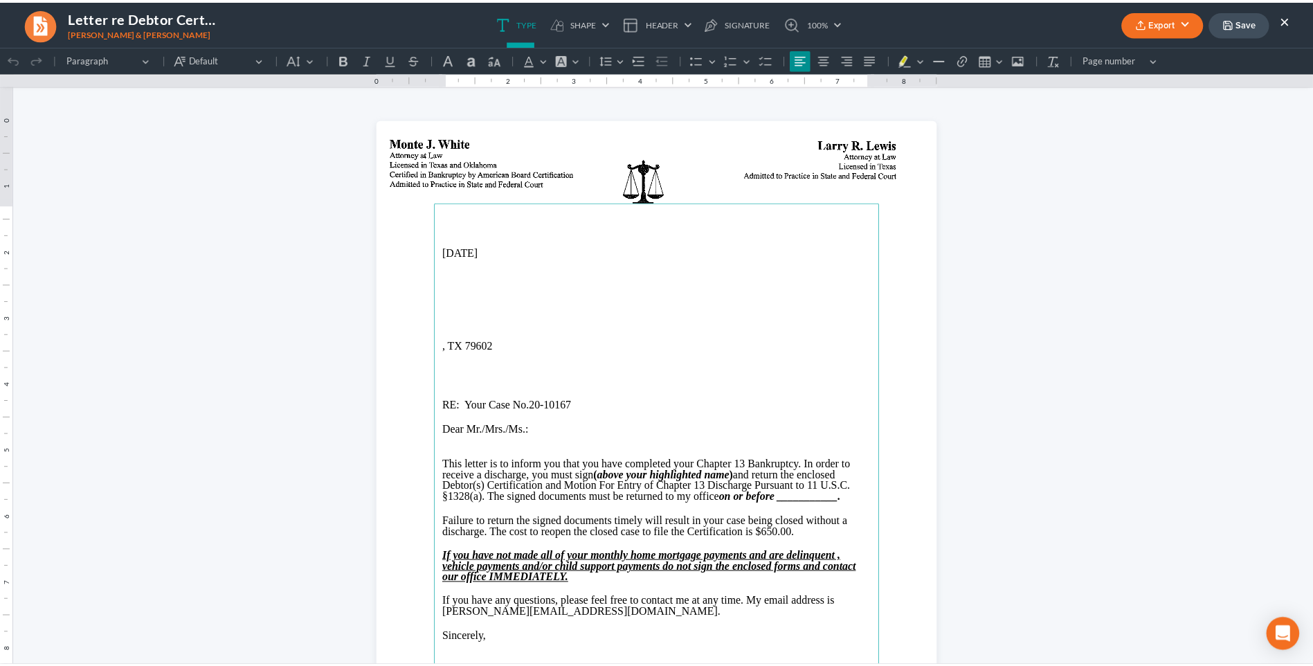
scroll to position [0, 0]
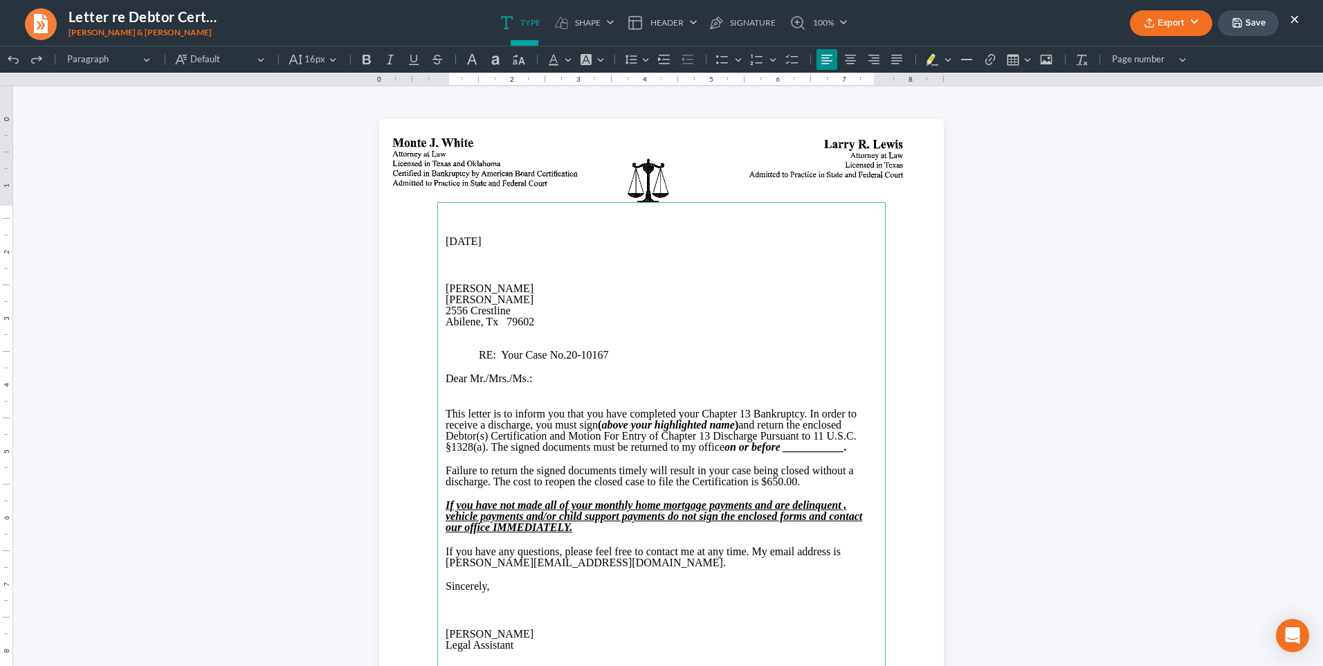
click at [464, 381] on span "Dear Mr./Mrs./Ms." at bounding box center [488, 378] width 84 height 12
click at [453, 397] on p "Rich Text Editor, page-0-main" at bounding box center [662, 401] width 432 height 12
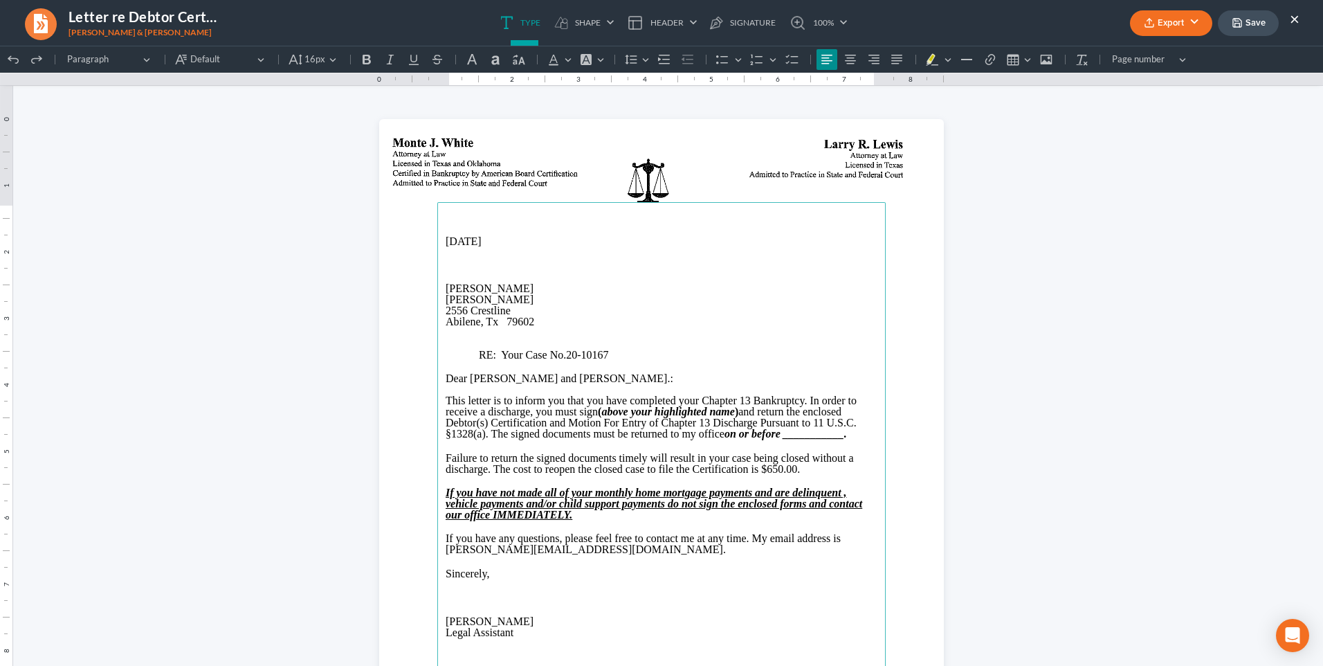
drag, startPoint x: 779, startPoint y: 429, endPoint x: 870, endPoint y: 465, distance: 97.6
click at [779, 430] on strong "on or before ___________." at bounding box center [786, 434] width 123 height 12
click at [786, 431] on strong "on or before ___________." at bounding box center [786, 434] width 123 height 12
click at [784, 434] on strong "on or before ___________." at bounding box center [786, 434] width 123 height 12
click at [446, 549] on span "If you have any questions, please feel free to contact me at any time. My email…" at bounding box center [643, 543] width 395 height 23
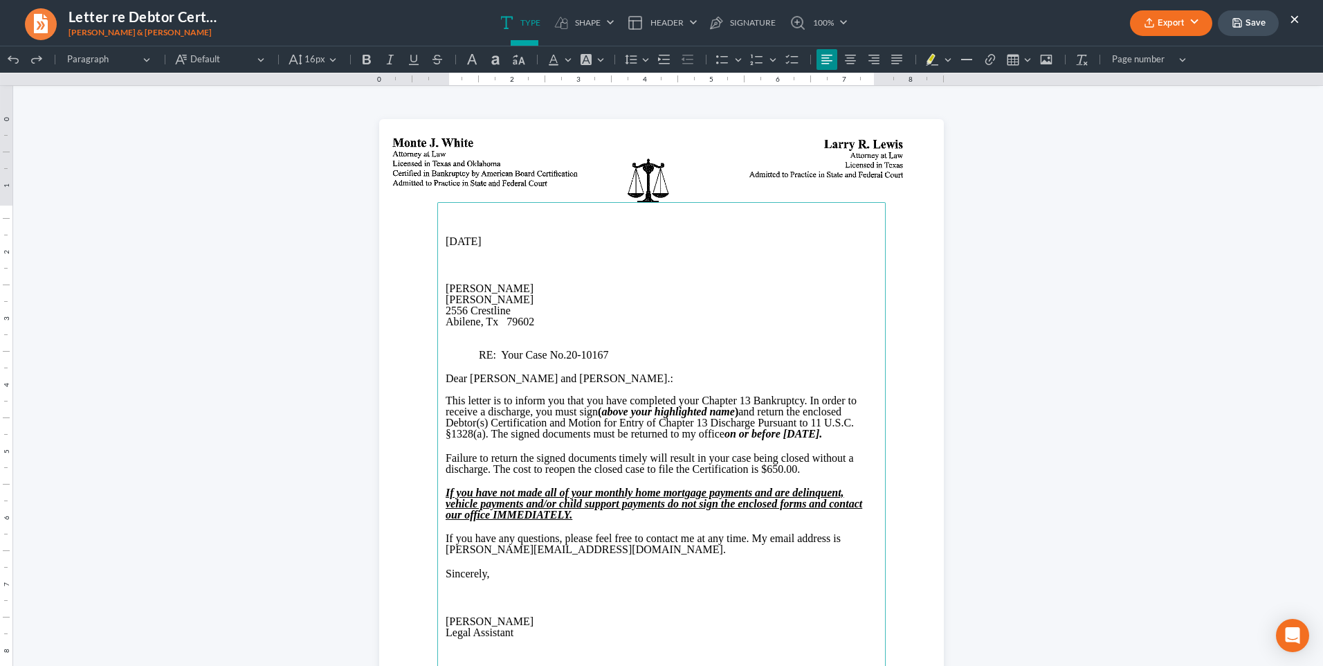
drag, startPoint x: 441, startPoint y: 621, endPoint x: 457, endPoint y: 665, distance: 47.1
click at [446, 625] on span "[PERSON_NAME]" at bounding box center [490, 621] width 88 height 12
click at [1166, 19] on button "Export" at bounding box center [1171, 23] width 82 height 26
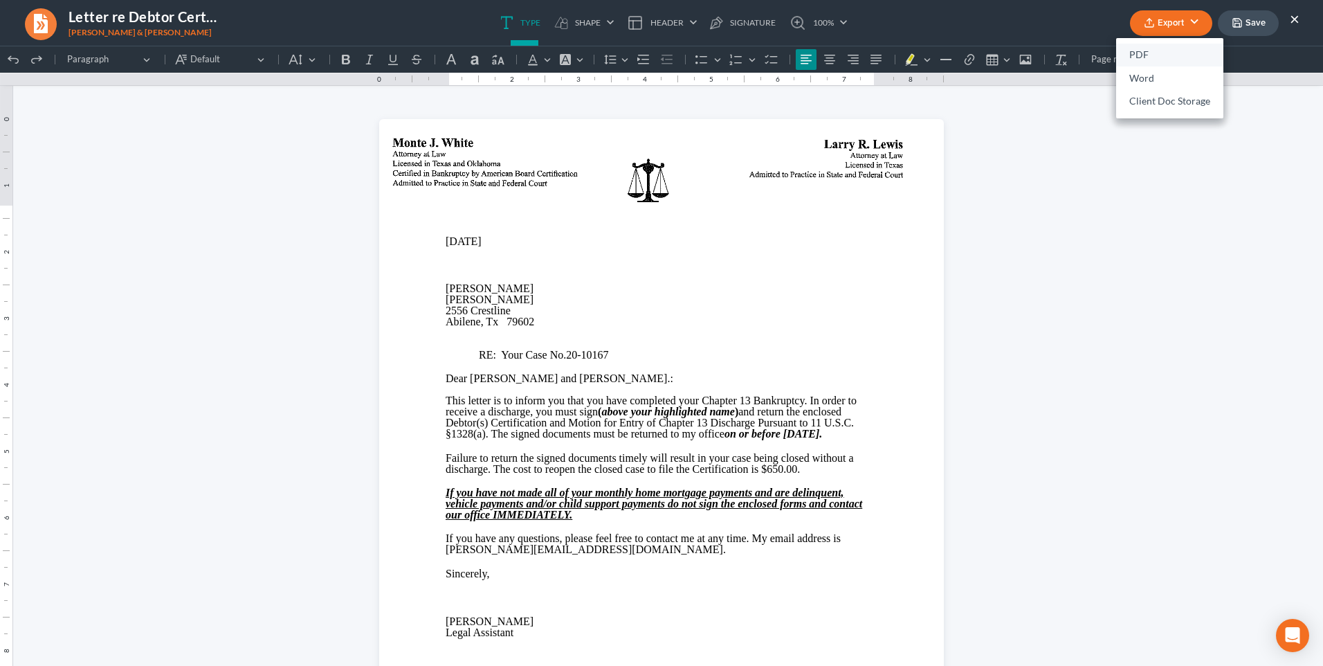
click at [1153, 48] on link "PDF" at bounding box center [1170, 56] width 107 height 24
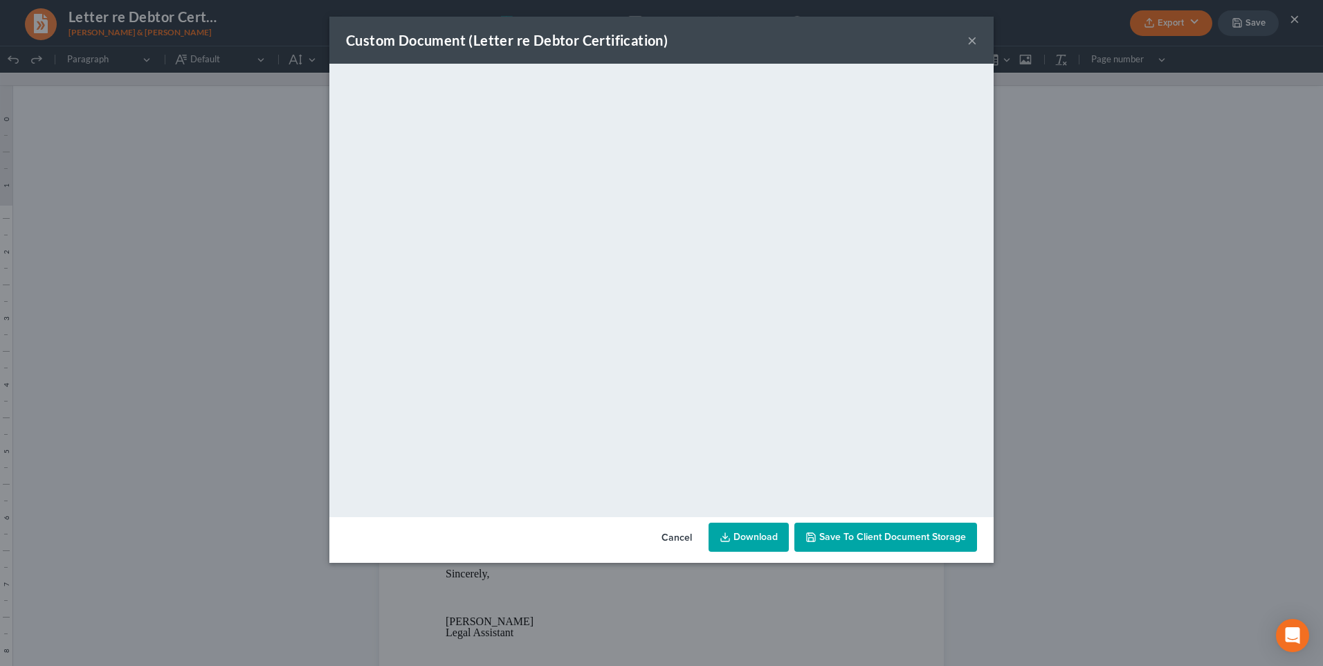
click at [897, 542] on span "Save to Client Document Storage" at bounding box center [893, 537] width 147 height 12
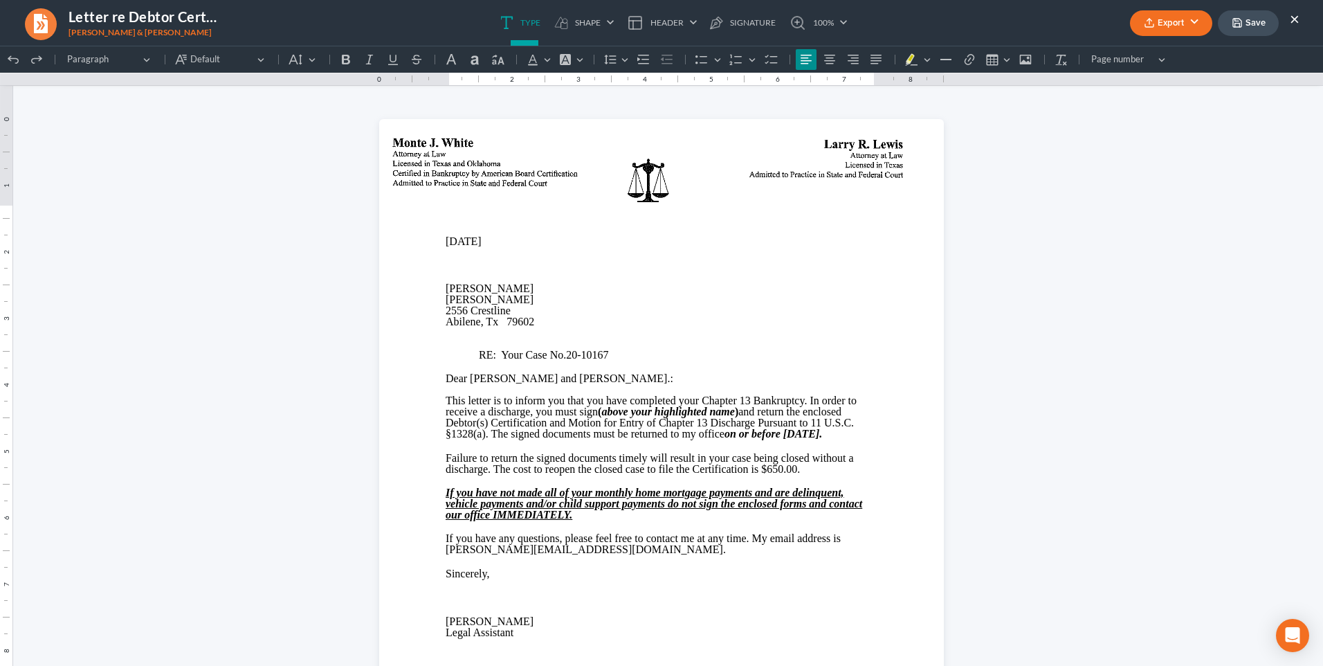
click at [1258, 24] on button "Save" at bounding box center [1248, 23] width 61 height 26
click at [1293, 21] on button "×" at bounding box center [1295, 18] width 10 height 17
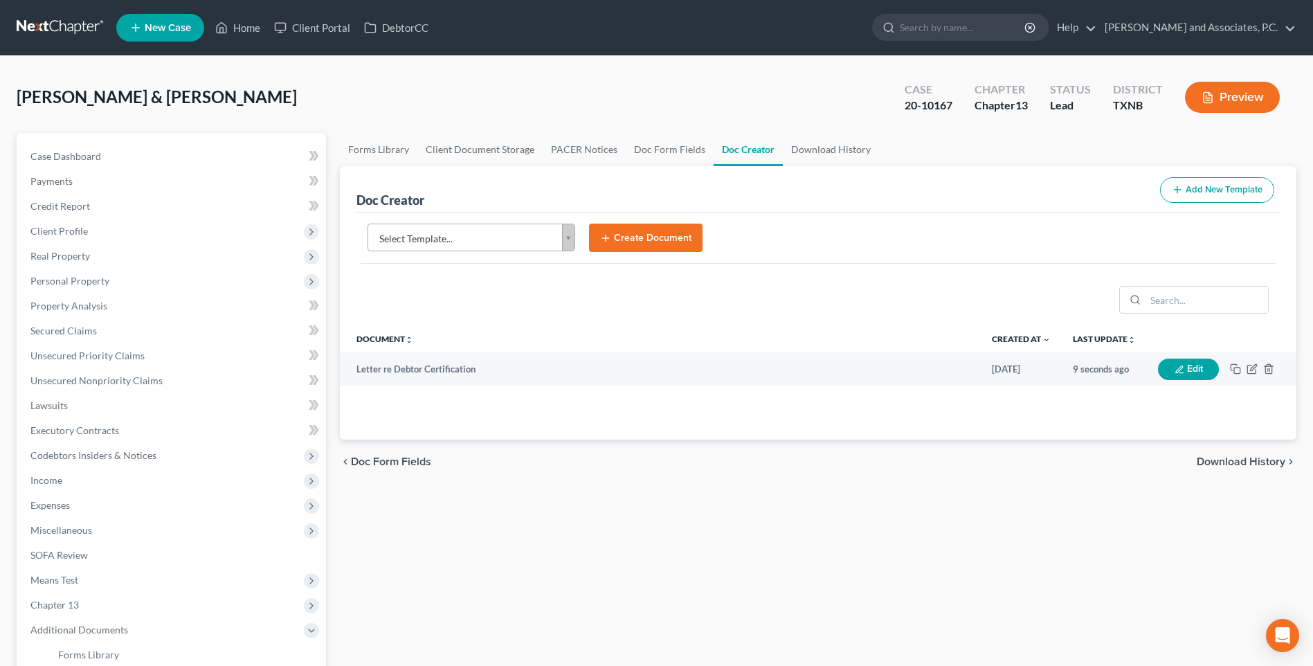
scroll to position [233, 0]
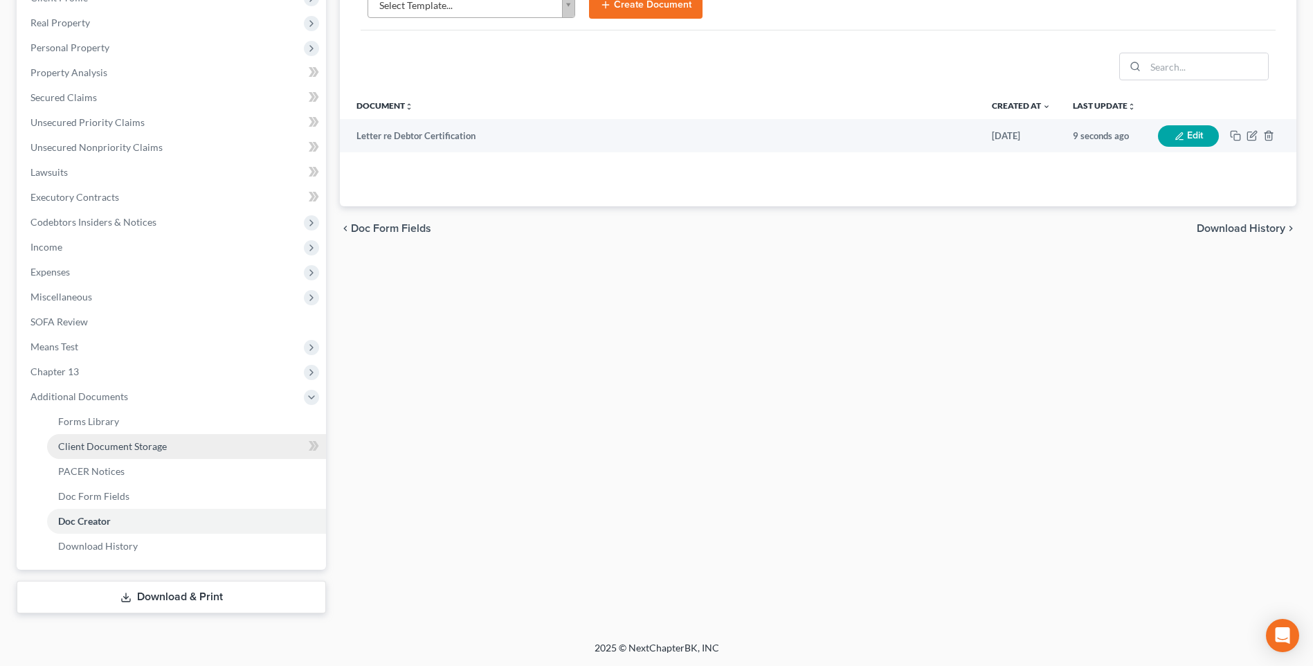
click at [98, 447] on span "Client Document Storage" at bounding box center [112, 446] width 109 height 12
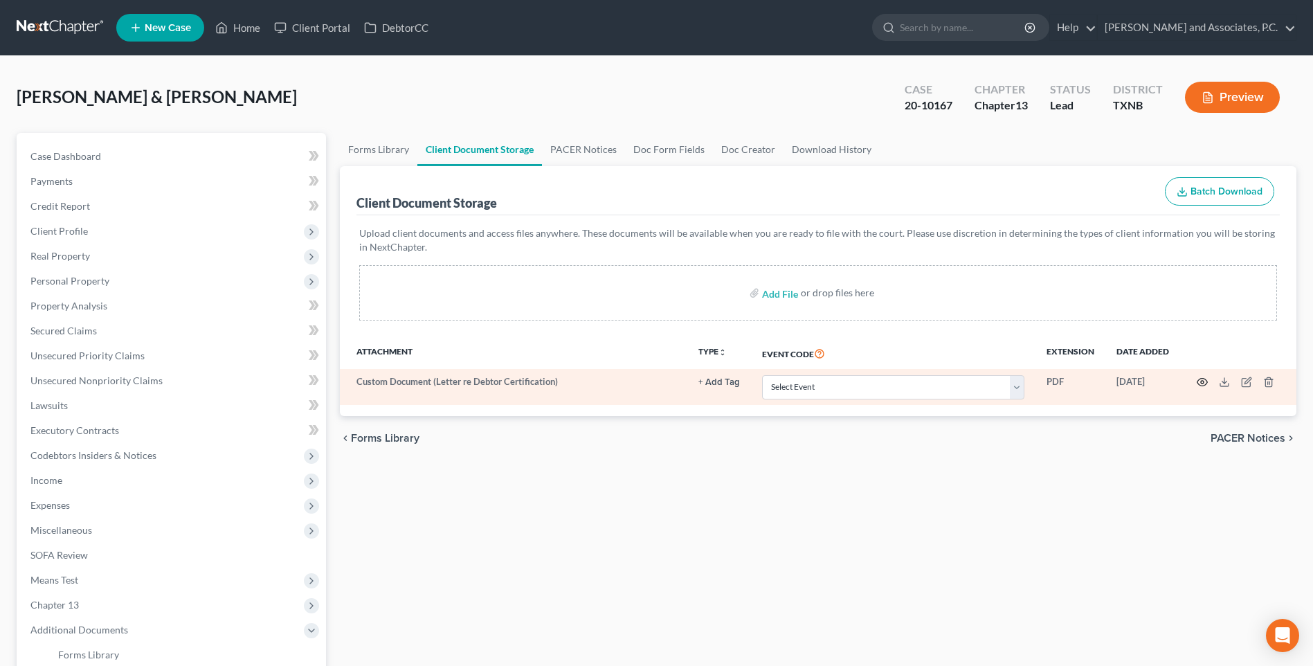
click at [1201, 385] on icon "button" at bounding box center [1202, 382] width 11 height 11
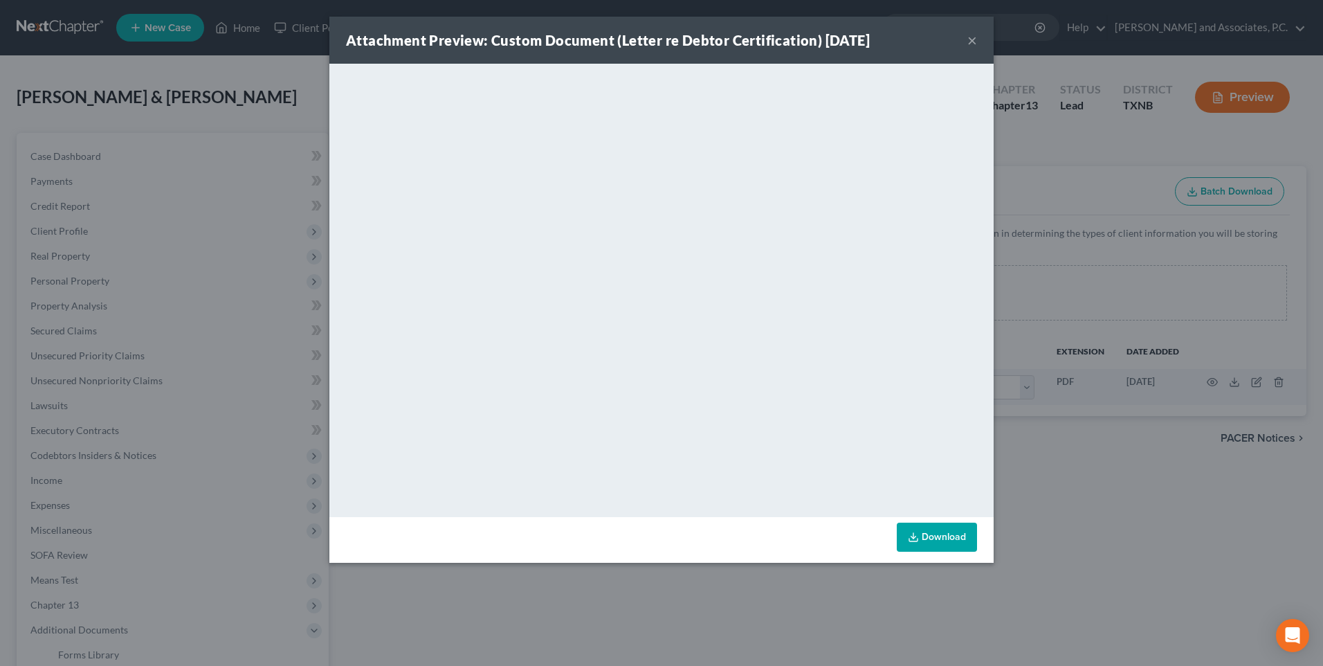
click at [974, 40] on button "×" at bounding box center [973, 40] width 10 height 17
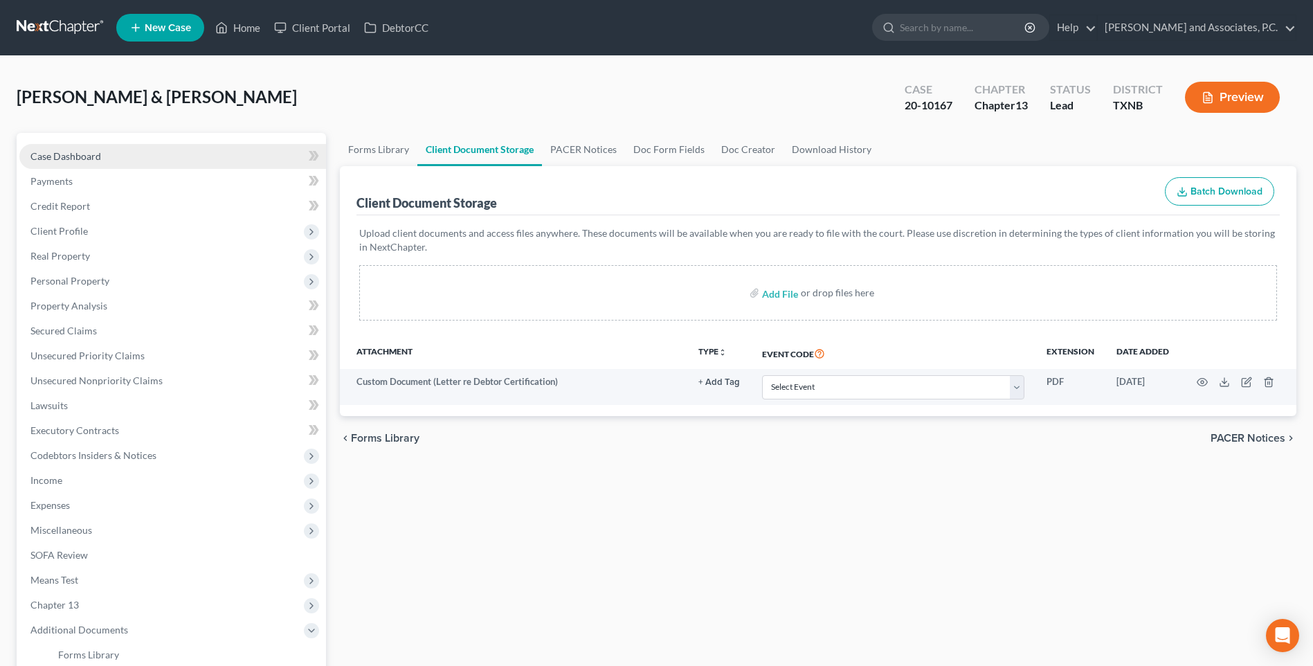
click at [48, 159] on span "Case Dashboard" at bounding box center [65, 156] width 71 height 12
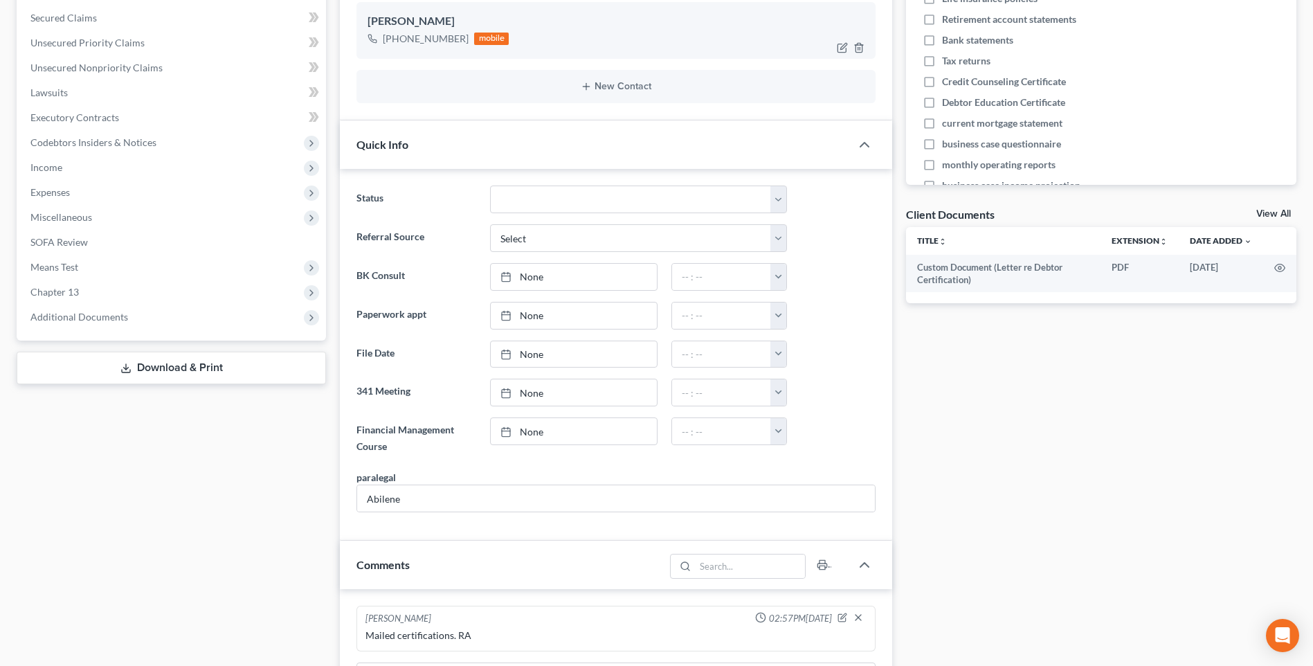
scroll to position [20, 0]
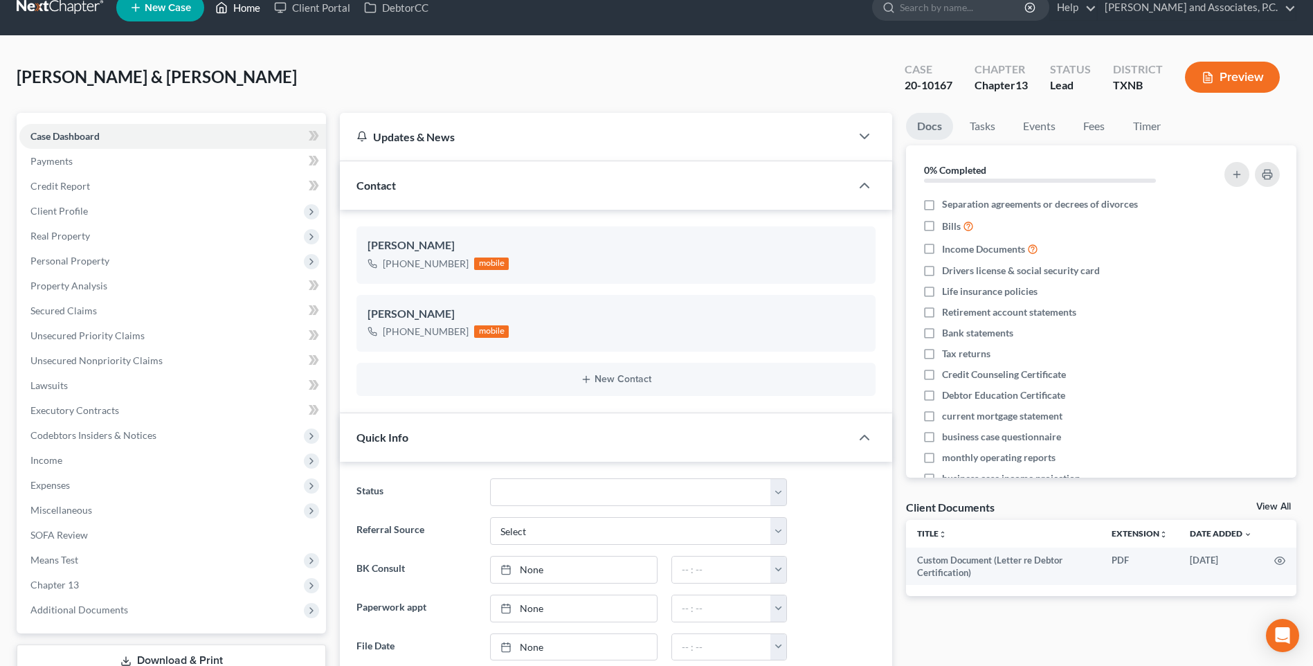
click at [250, 8] on link "Home" at bounding box center [237, 7] width 59 height 25
